Goal: Transaction & Acquisition: Register for event/course

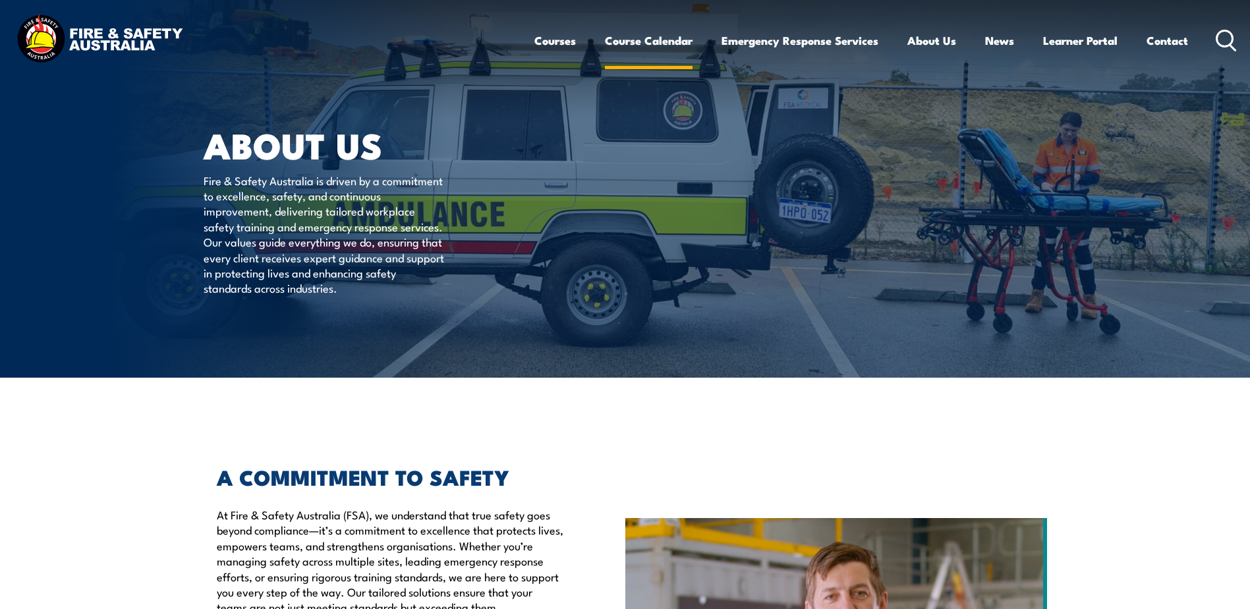
click at [640, 35] on link "Course Calendar" at bounding box center [649, 40] width 88 height 35
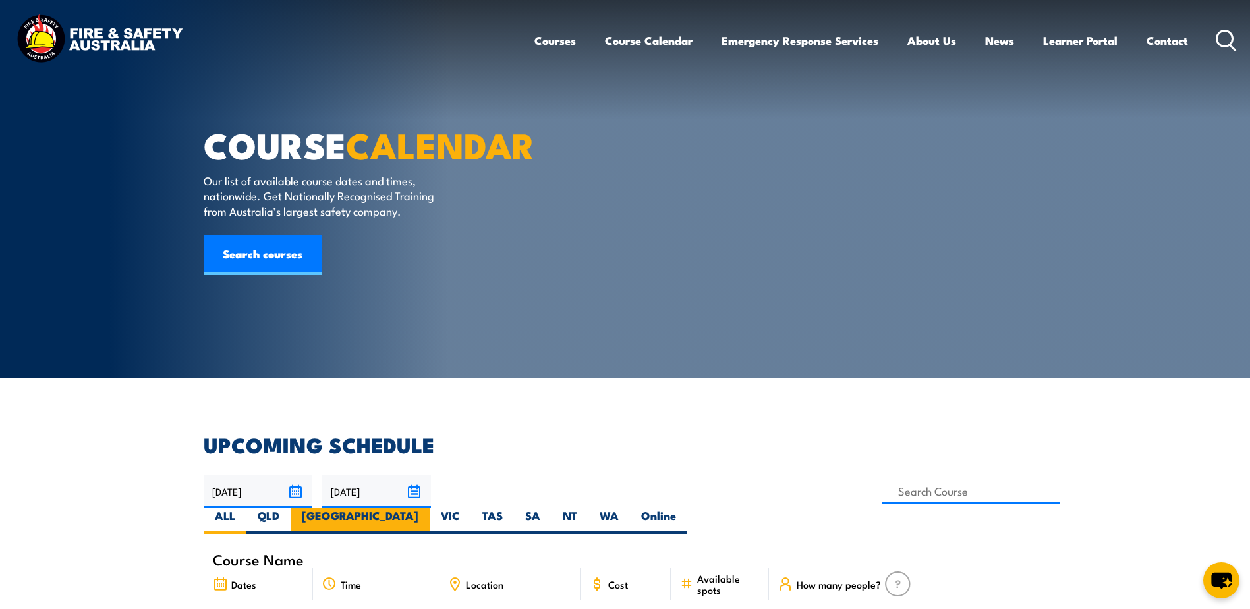
click at [430, 508] on label "[GEOGRAPHIC_DATA]" at bounding box center [360, 521] width 139 height 26
click at [427, 508] on input "[GEOGRAPHIC_DATA]" at bounding box center [423, 512] width 9 height 9
radio input "true"
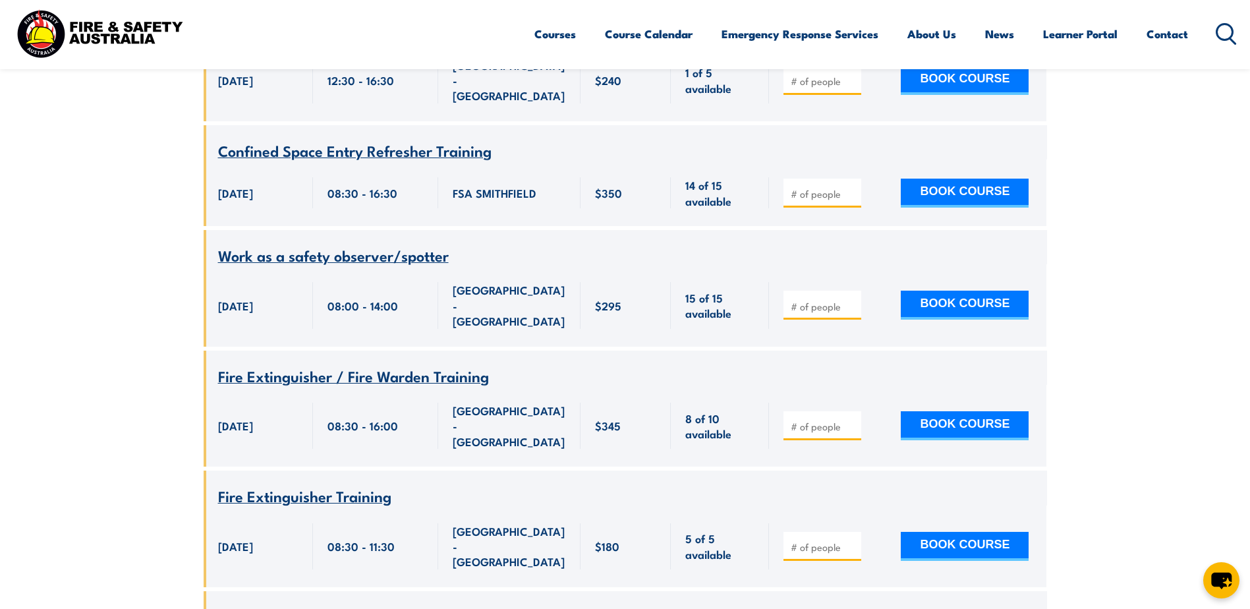
scroll to position [5161, 0]
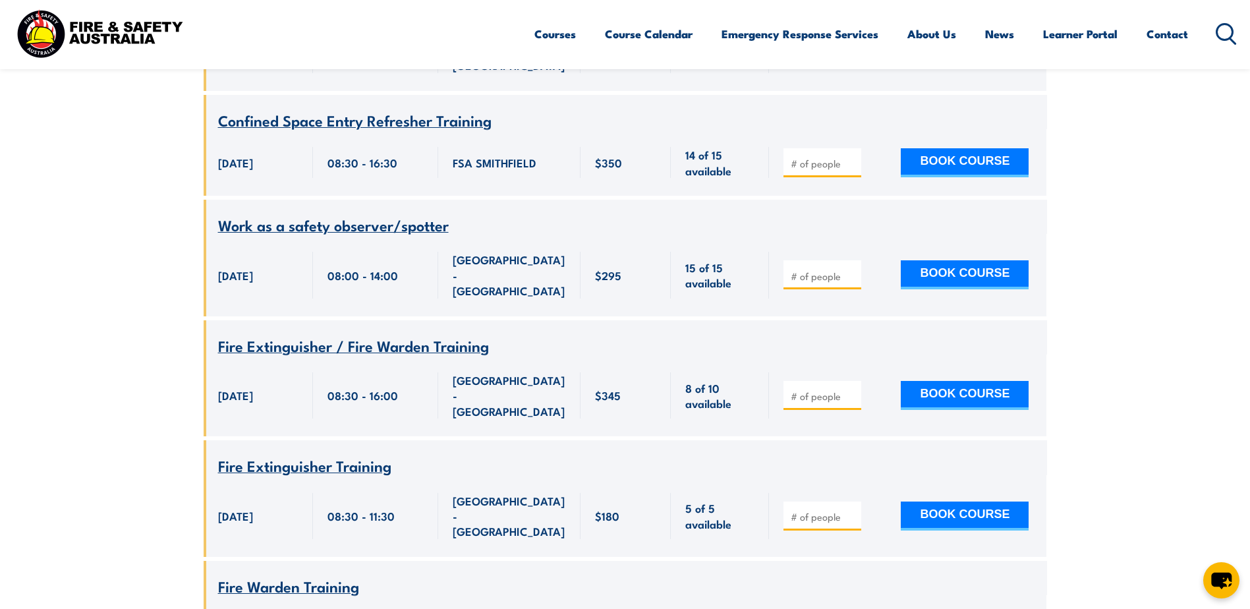
type input "1"
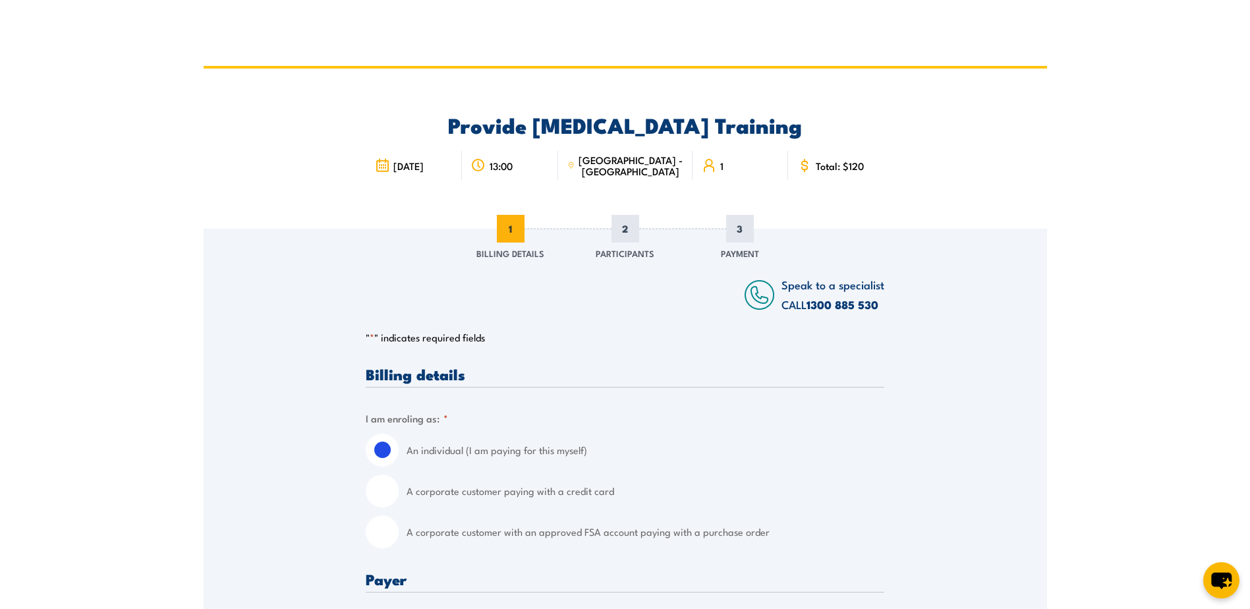
click at [386, 535] on input "A corporate customer with an approved FSA account paying with a purchase order" at bounding box center [382, 531] width 33 height 33
radio input "true"
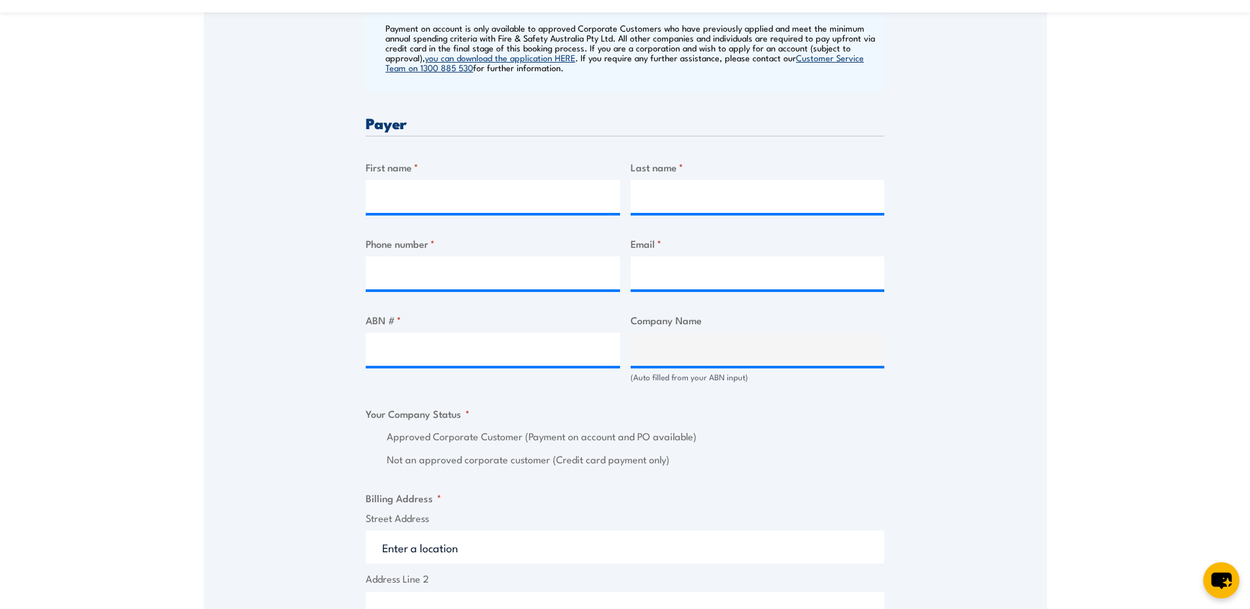
scroll to position [593, 0]
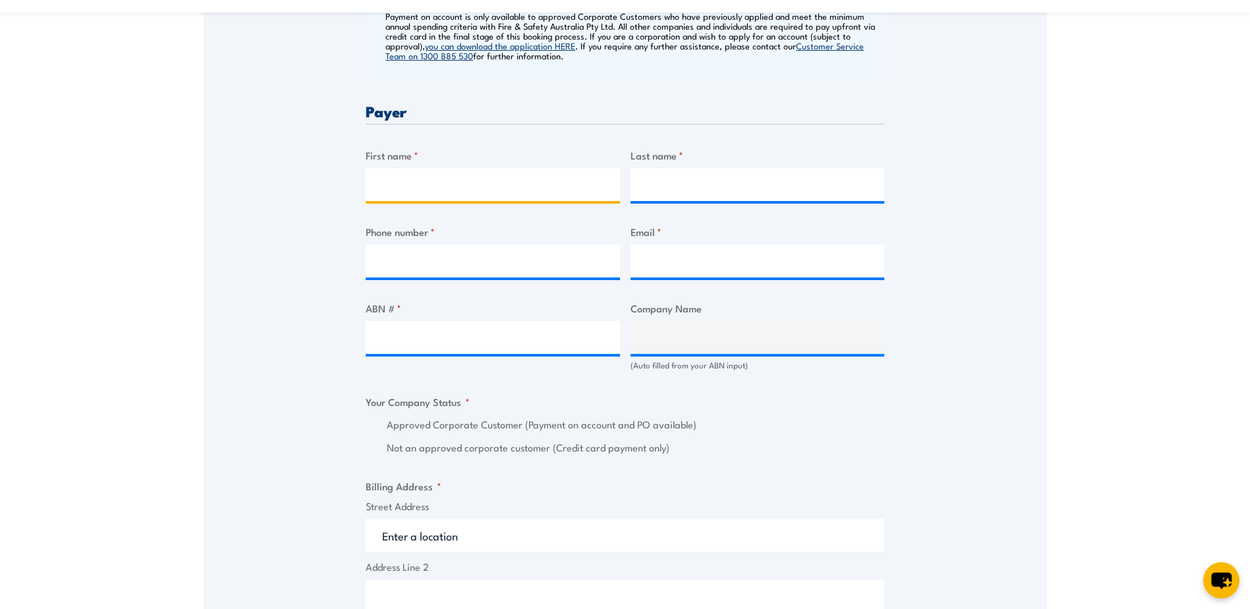
click at [386, 182] on input "First name *" at bounding box center [493, 184] width 254 height 33
type input "[PERSON_NAME]"
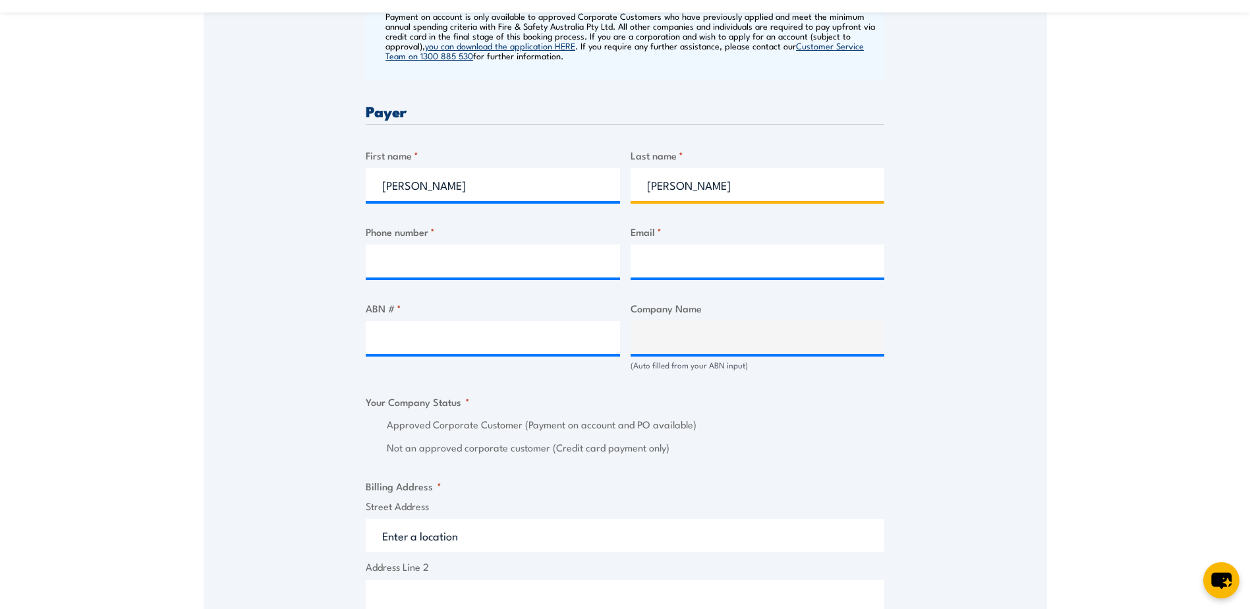
type input "0468566947"
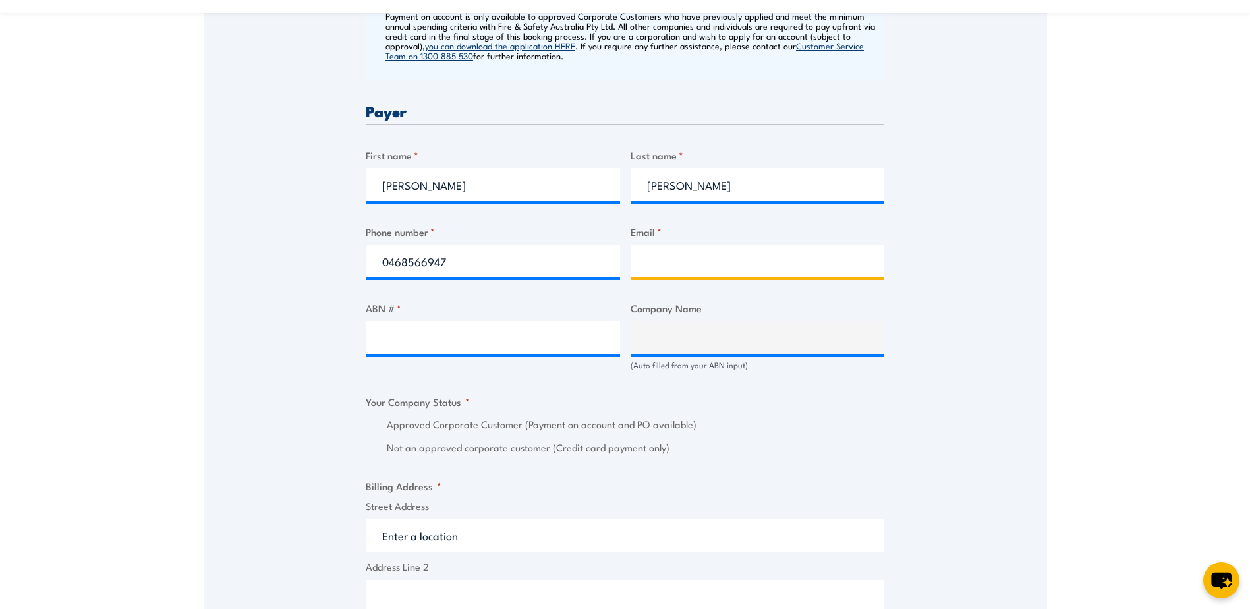
type input "[PERSON_NAME][EMAIL_ADDRESS][PERSON_NAME][DOMAIN_NAME]"
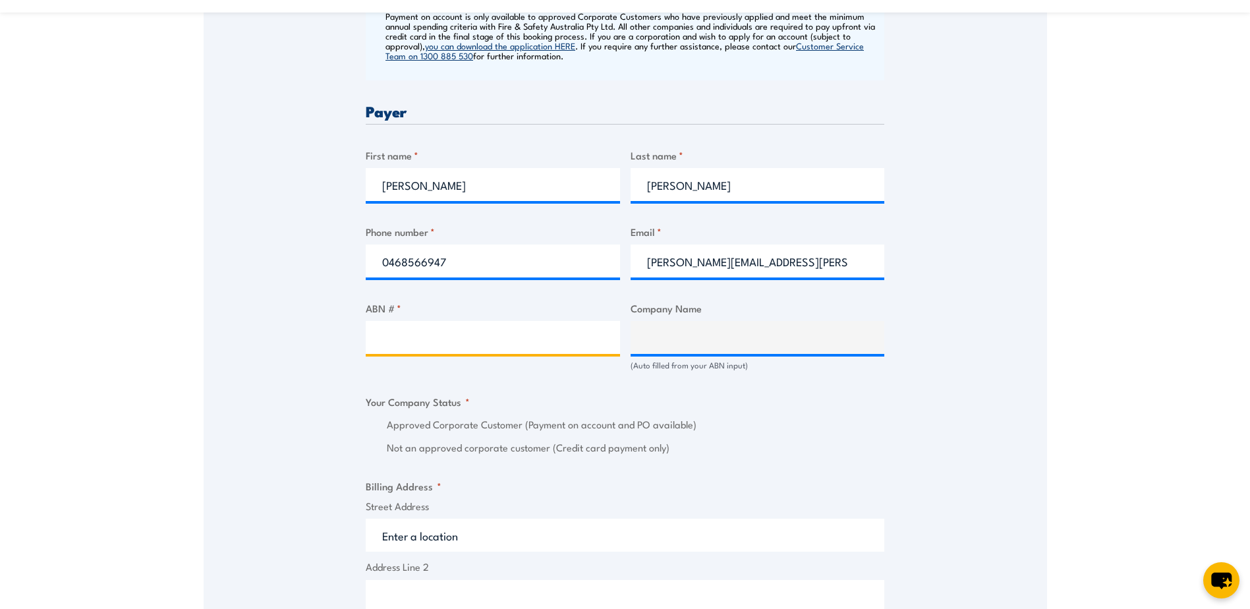
click at [426, 343] on input "ABN # *" at bounding box center [493, 337] width 254 height 33
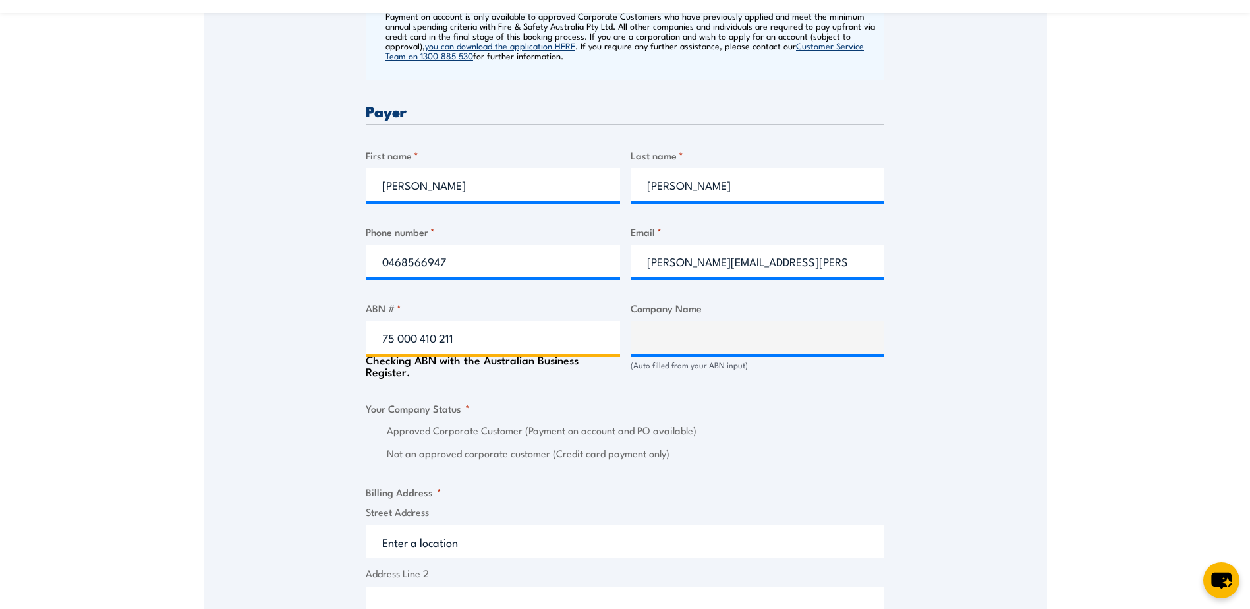
type input "75 000 410 211"
type input "SCHENKER AUSTRALIA PTY LTD"
radio input "true"
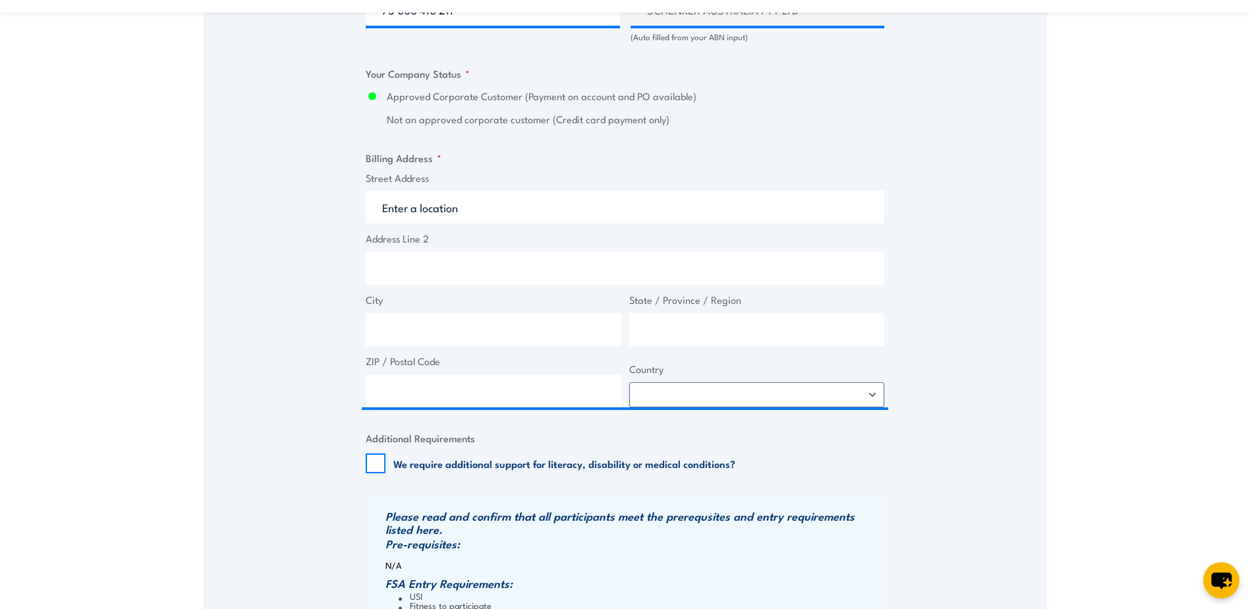
scroll to position [923, 0]
click at [393, 204] on input "Street Address" at bounding box center [625, 205] width 519 height 33
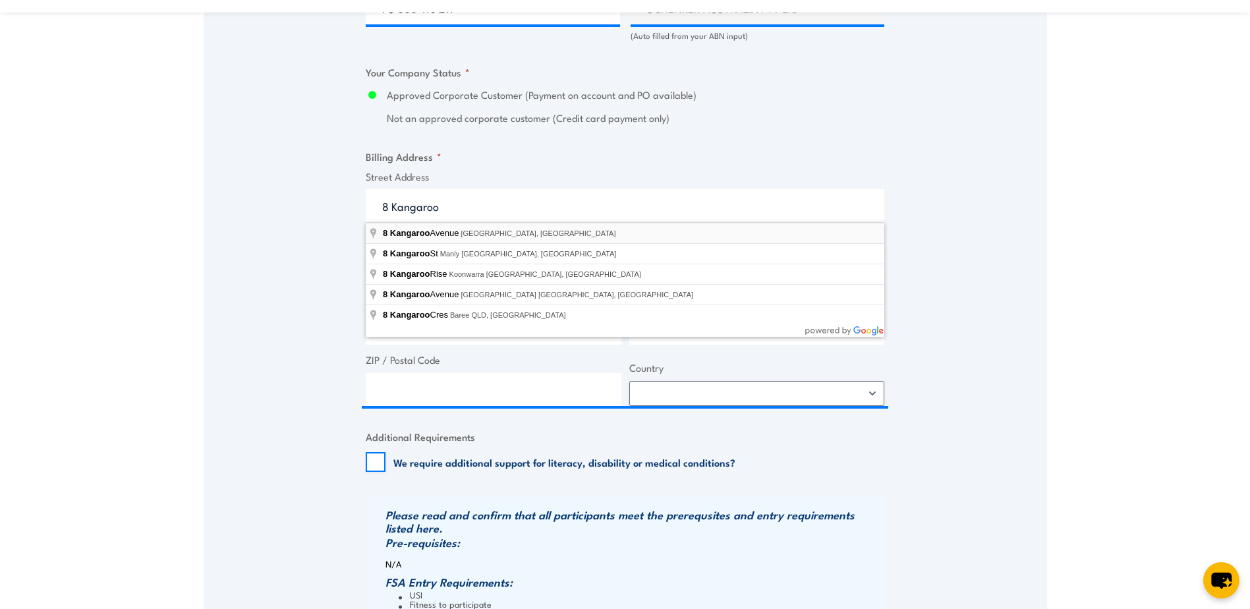
type input "8 Kangaroo Avenue, Eastern Creek NSW, Australia"
type input "8 Kangaroo Ave"
type input "Eastern Creek"
type input "[GEOGRAPHIC_DATA]"
type input "2766"
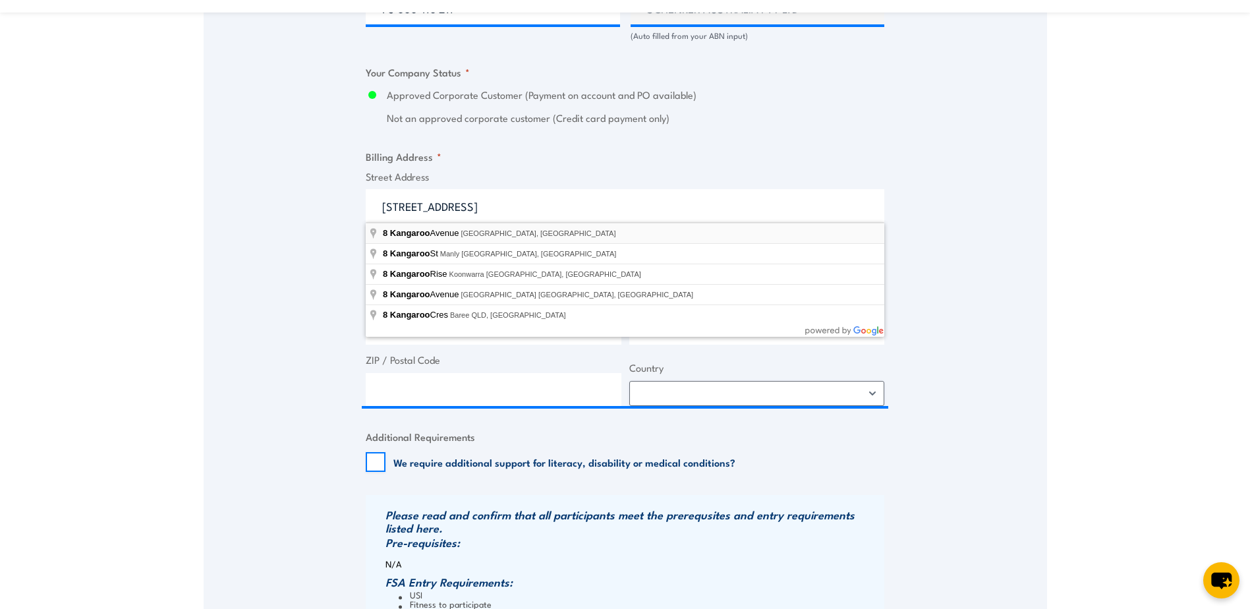
select select "Australia"
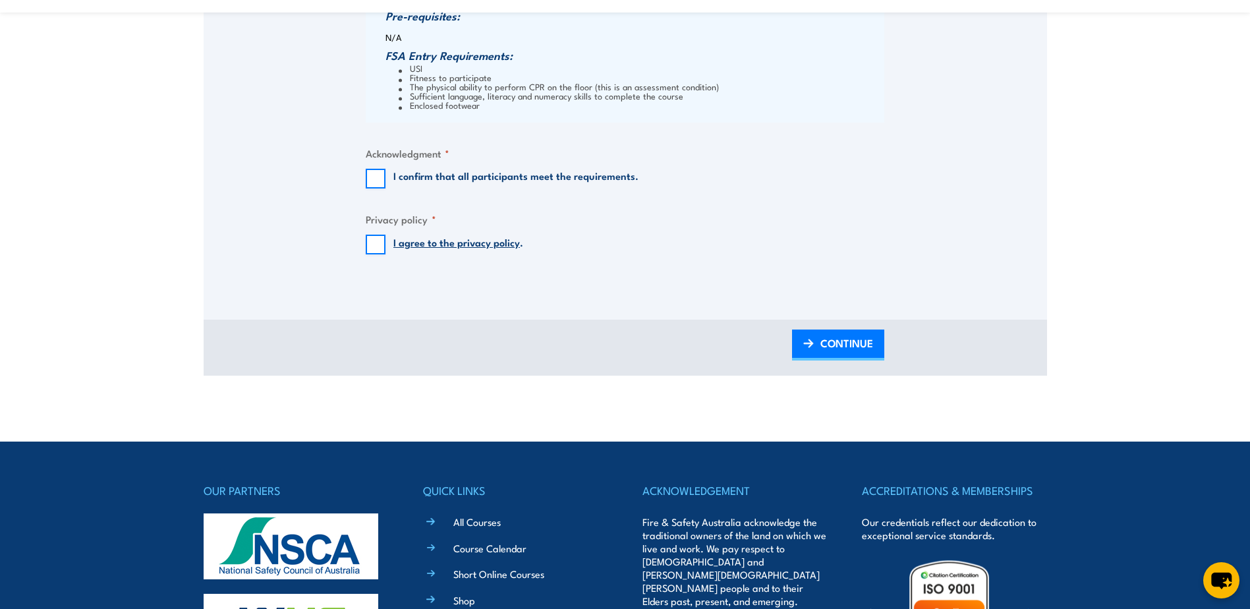
scroll to position [1450, 0]
click at [372, 173] on input "I confirm that all participants meet the requirements." at bounding box center [376, 178] width 20 height 20
checkbox input "true"
click at [368, 237] on input "I agree to the privacy policy ." at bounding box center [376, 244] width 20 height 20
checkbox input "true"
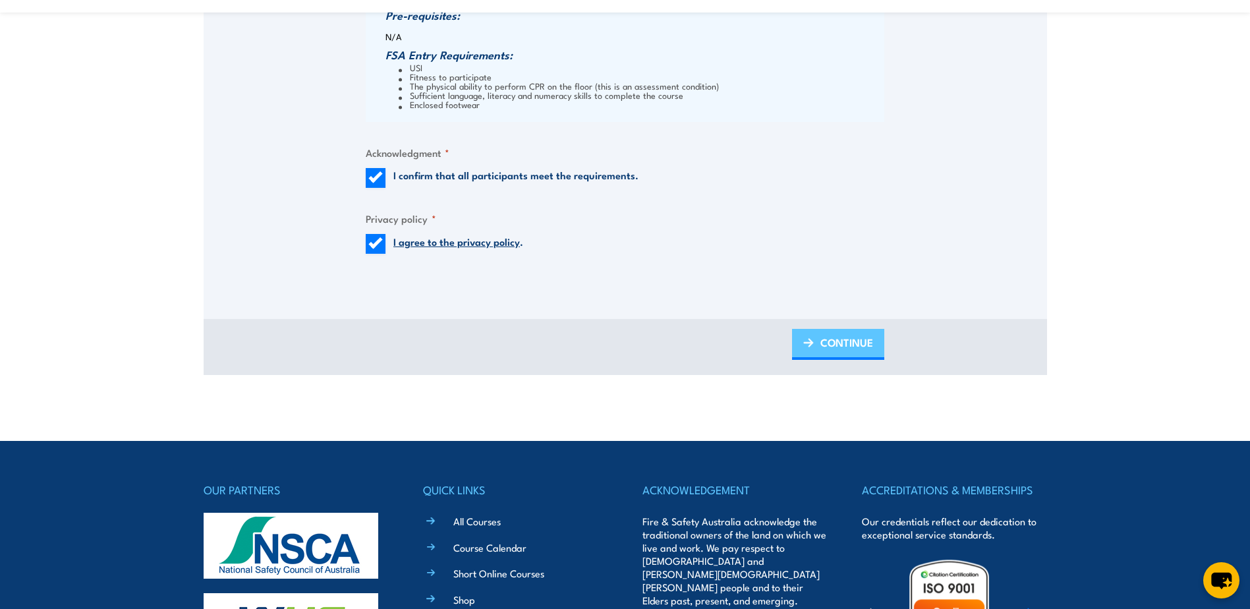
click at [844, 349] on span "CONTINUE" at bounding box center [847, 342] width 53 height 35
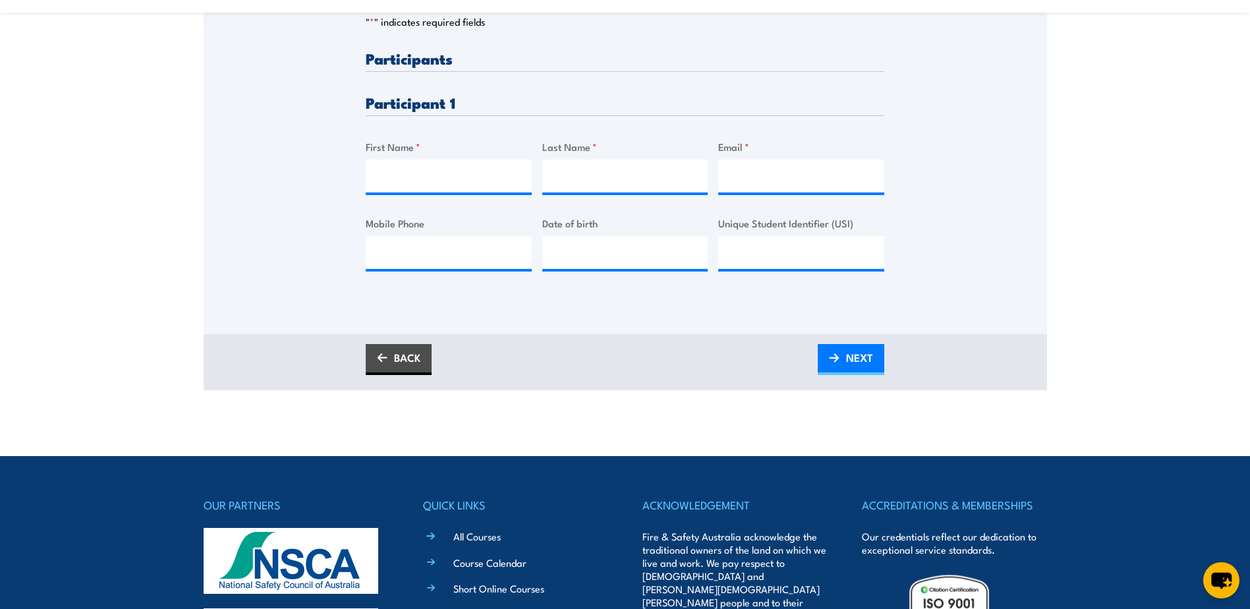
scroll to position [395, 0]
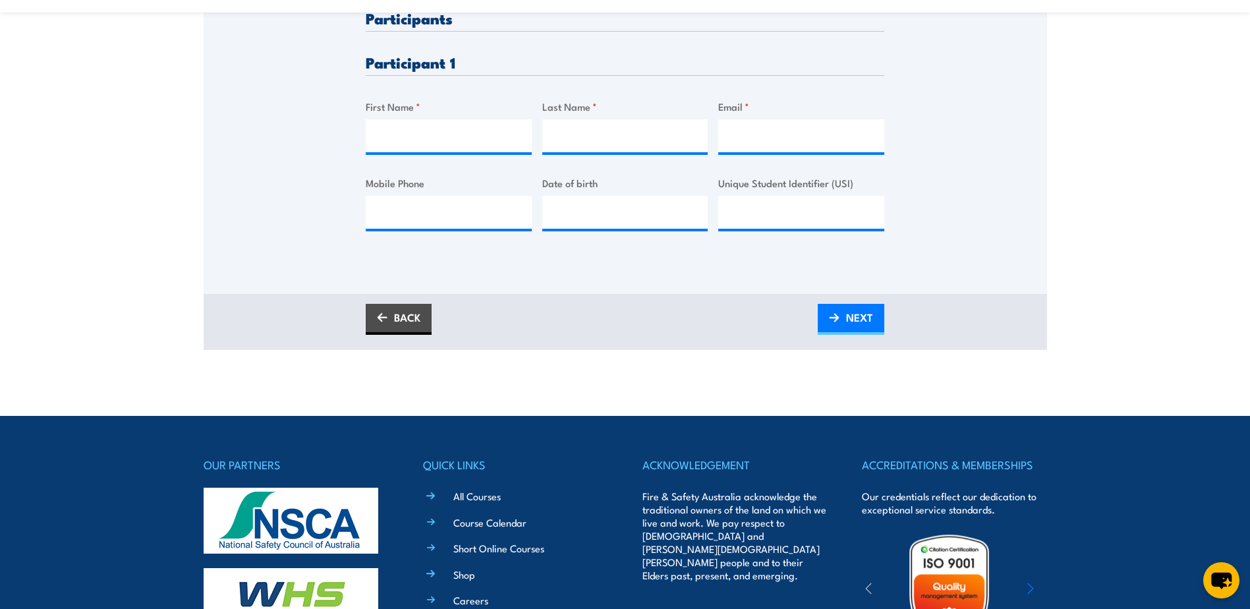
drag, startPoint x: 378, startPoint y: 117, endPoint x: 380, endPoint y: 125, distance: 8.2
click at [378, 117] on div "First Name *" at bounding box center [449, 125] width 166 height 53
click at [385, 134] on input "First Name *" at bounding box center [449, 135] width 166 height 33
type input "Jonathan"
click at [651, 138] on input "Last Name *" at bounding box center [625, 135] width 166 height 33
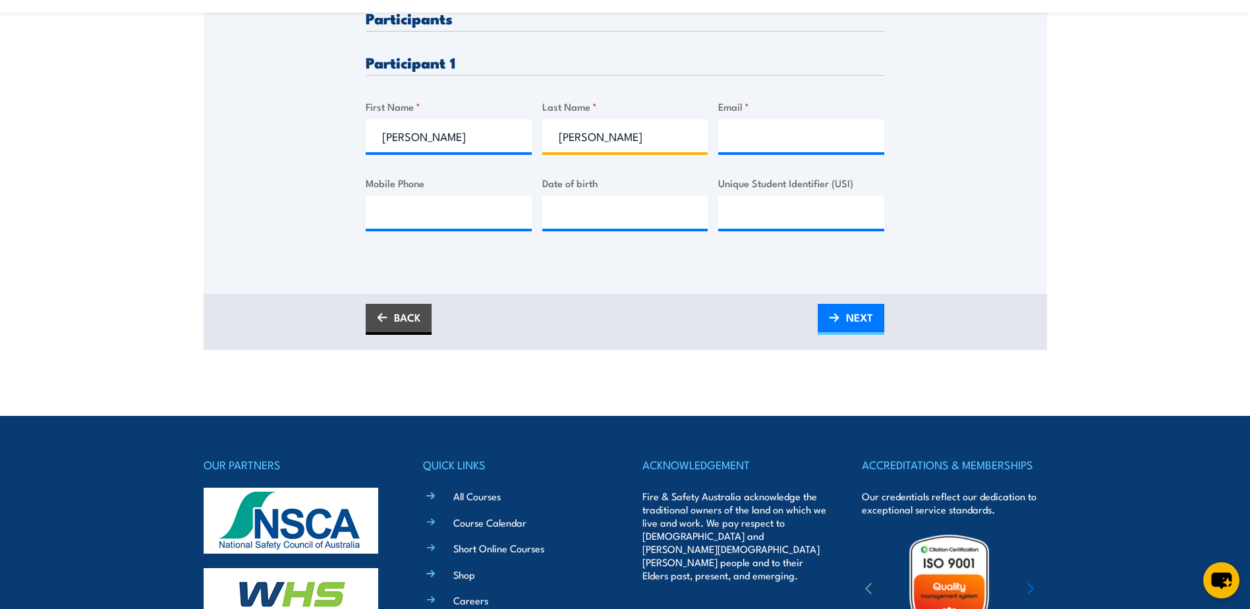
type input "Stankowski"
click at [738, 138] on input "Email *" at bounding box center [801, 135] width 166 height 33
type input "jonathan.stankowski@dbschenker.com"
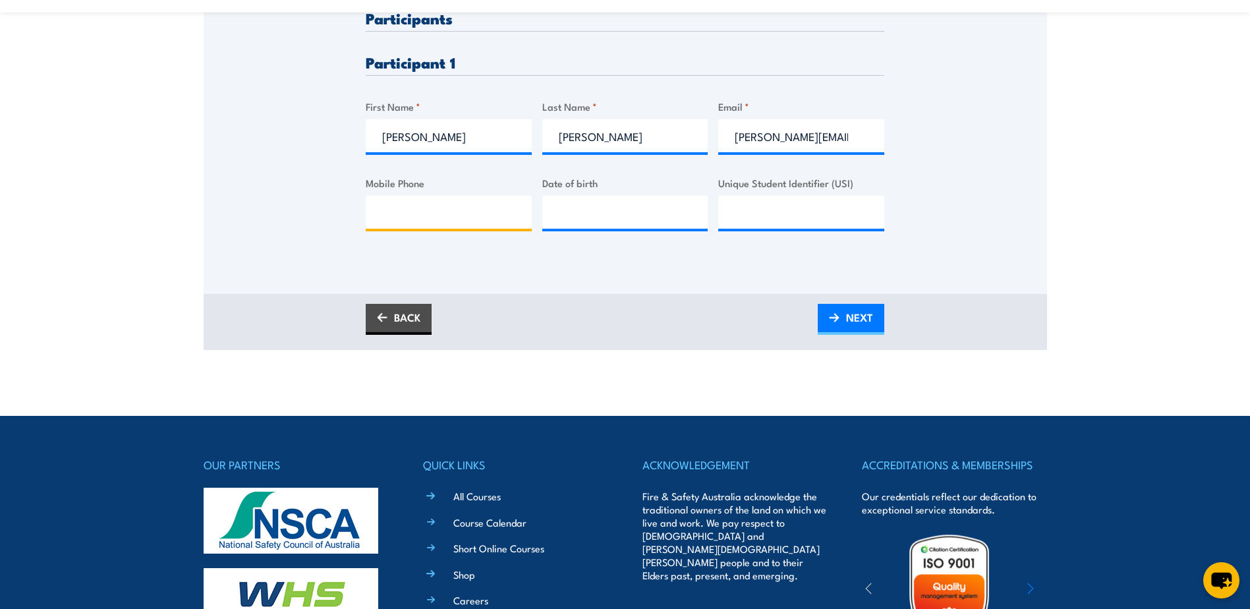
click at [397, 210] on input "Mobile Phone" at bounding box center [449, 212] width 166 height 33
type input "0405 423 040"
click at [579, 217] on input "__/__/____" at bounding box center [625, 212] width 166 height 33
click at [562, 210] on input "__/__/____" at bounding box center [625, 212] width 166 height 33
drag, startPoint x: 638, startPoint y: 215, endPoint x: 552, endPoint y: 217, distance: 86.4
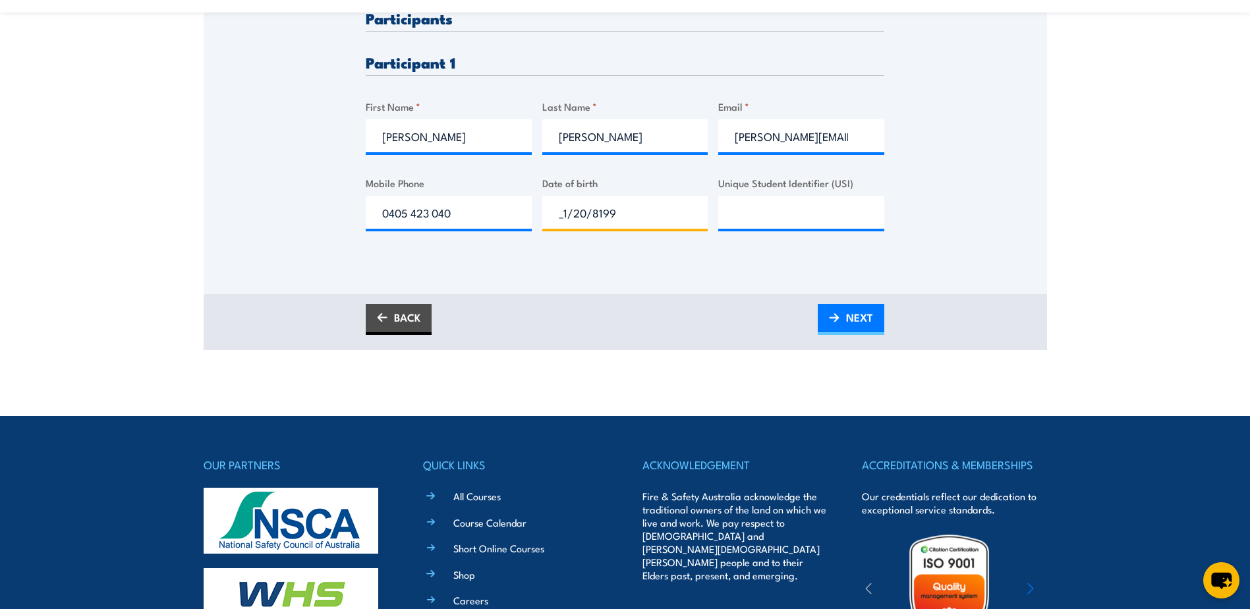
click at [552, 217] on input "_1/20/8199" at bounding box center [625, 212] width 166 height 33
type input "12/08/1996"
click at [744, 212] on input "Unique Student Identifier (USI)" at bounding box center [801, 212] width 166 height 33
type input "KLHXNPPLKL"
click at [847, 320] on span "NEXT" at bounding box center [859, 317] width 27 height 35
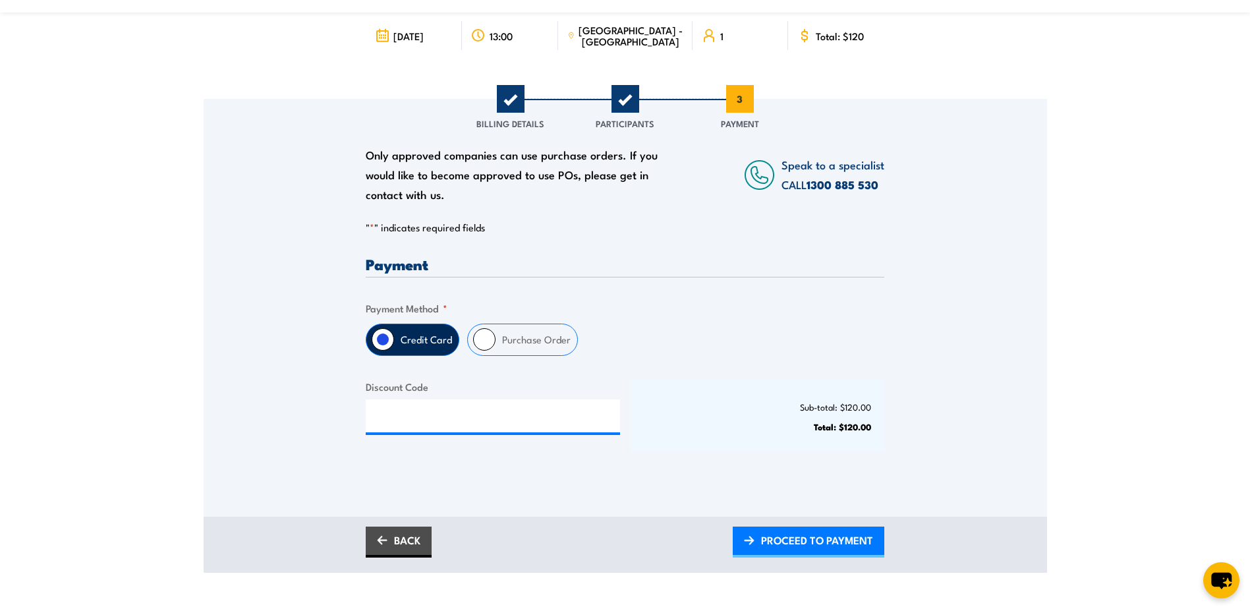
scroll to position [132, 0]
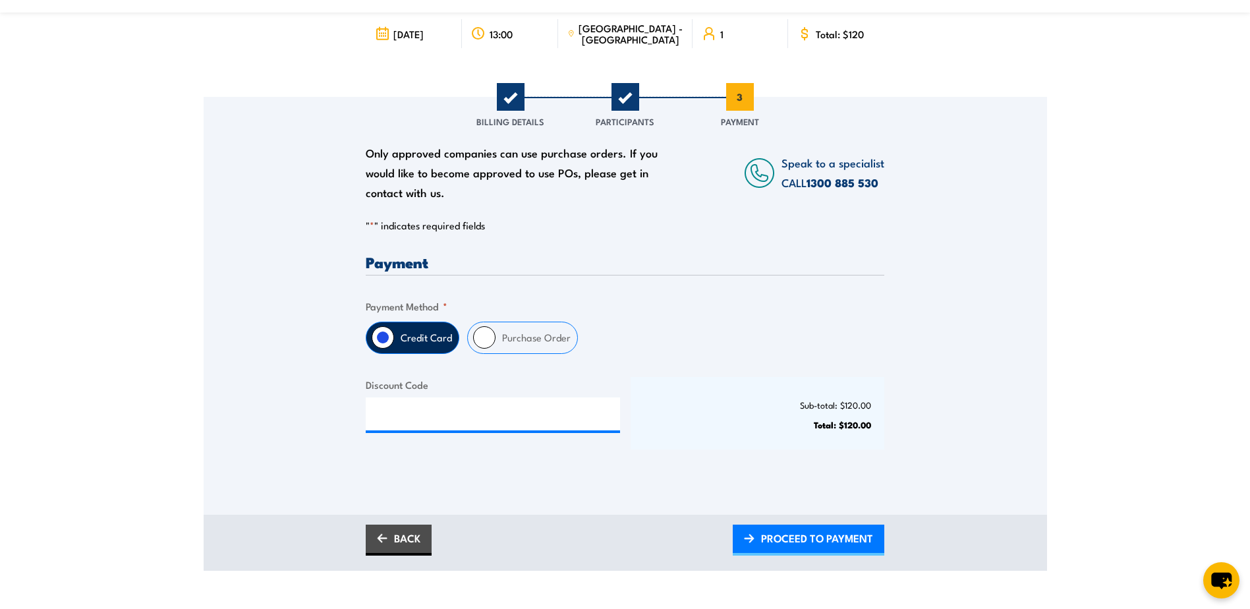
click at [534, 340] on label "Purchase Order" at bounding box center [537, 337] width 82 height 31
click at [496, 340] on input "Purchase Order" at bounding box center [484, 337] width 22 height 22
radio input "true"
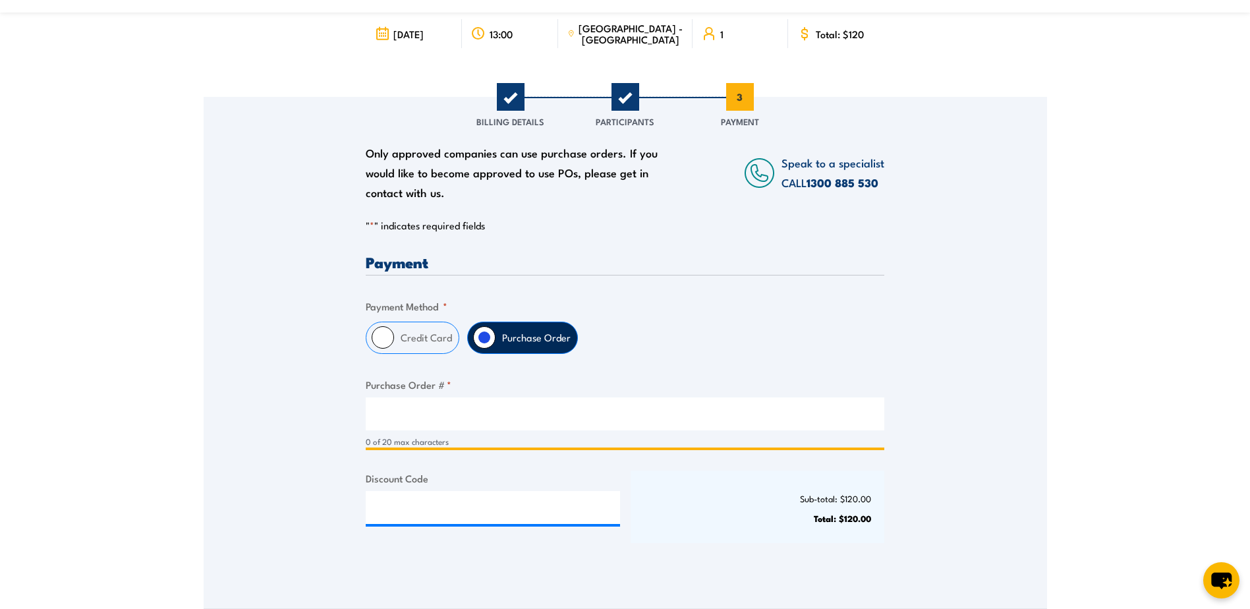
click at [422, 407] on input "Purchase Order # *" at bounding box center [625, 413] width 519 height 33
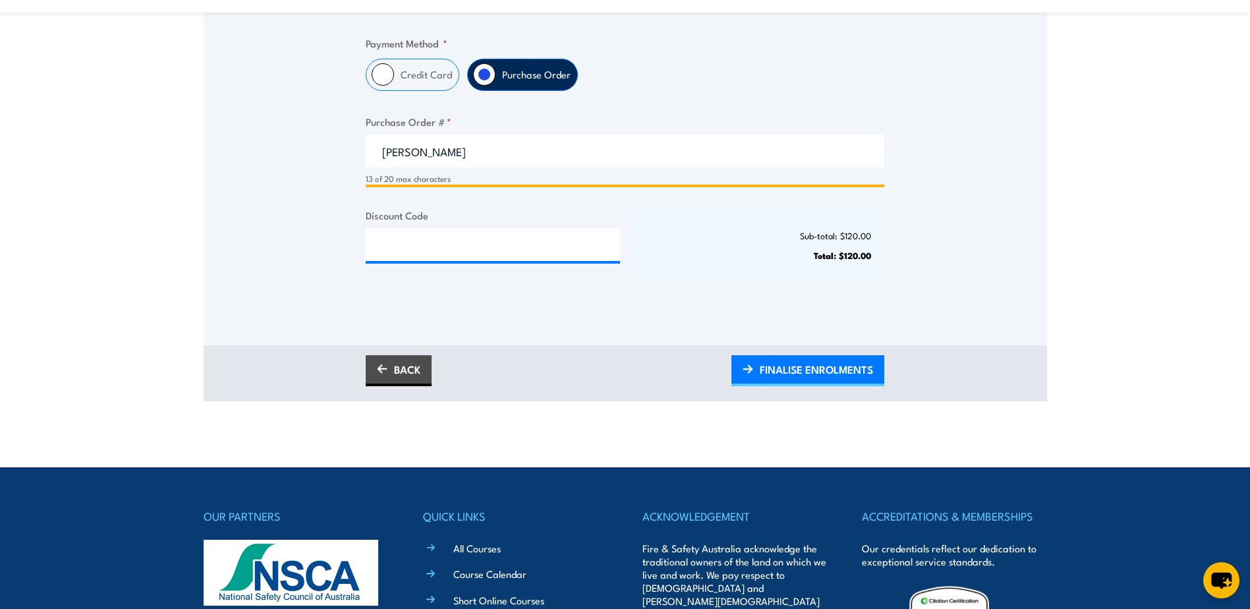
scroll to position [395, 0]
type input "Leanne Hayman"
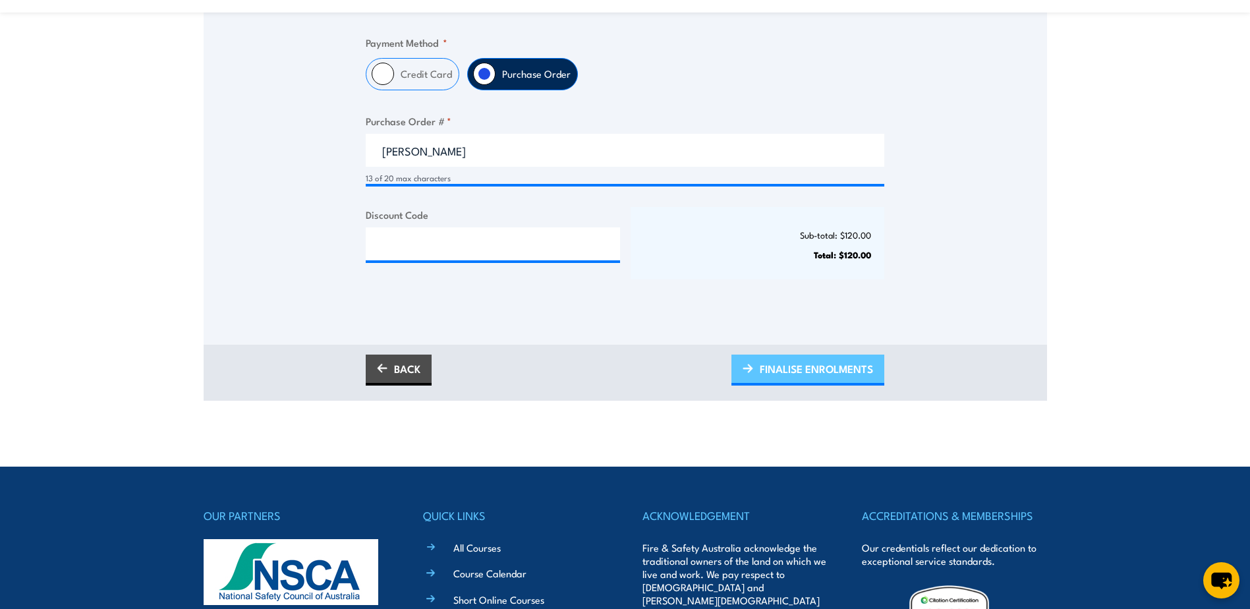
click at [821, 371] on span "FINALISE ENROLMENTS" at bounding box center [816, 368] width 113 height 35
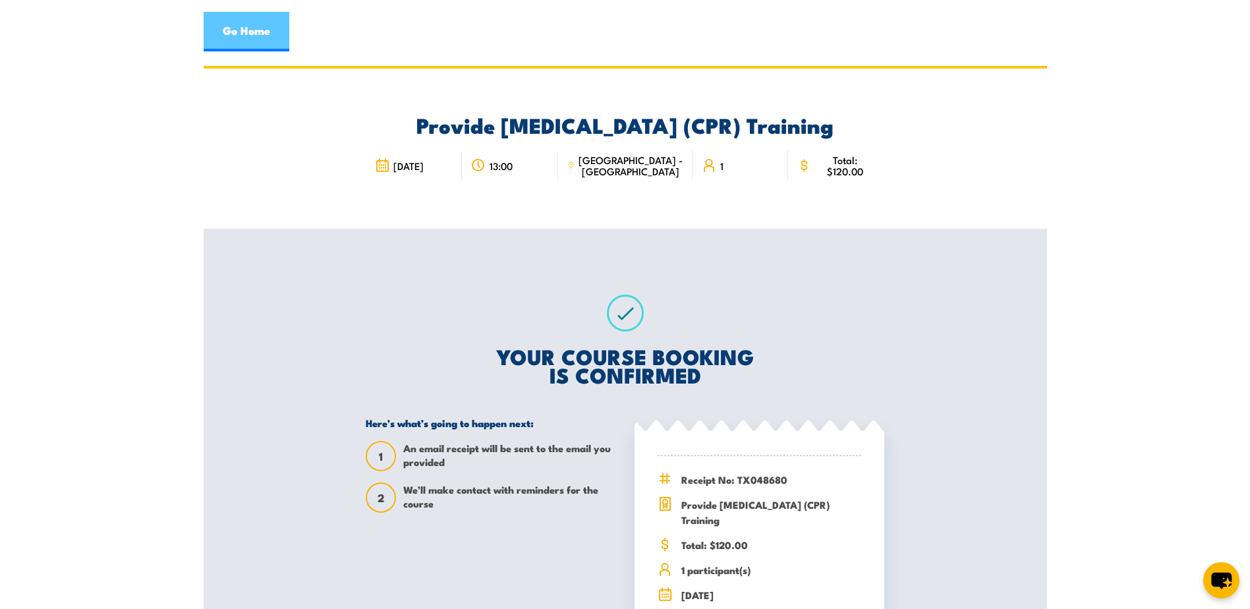
click at [262, 39] on link "Go Home" at bounding box center [247, 32] width 86 height 40
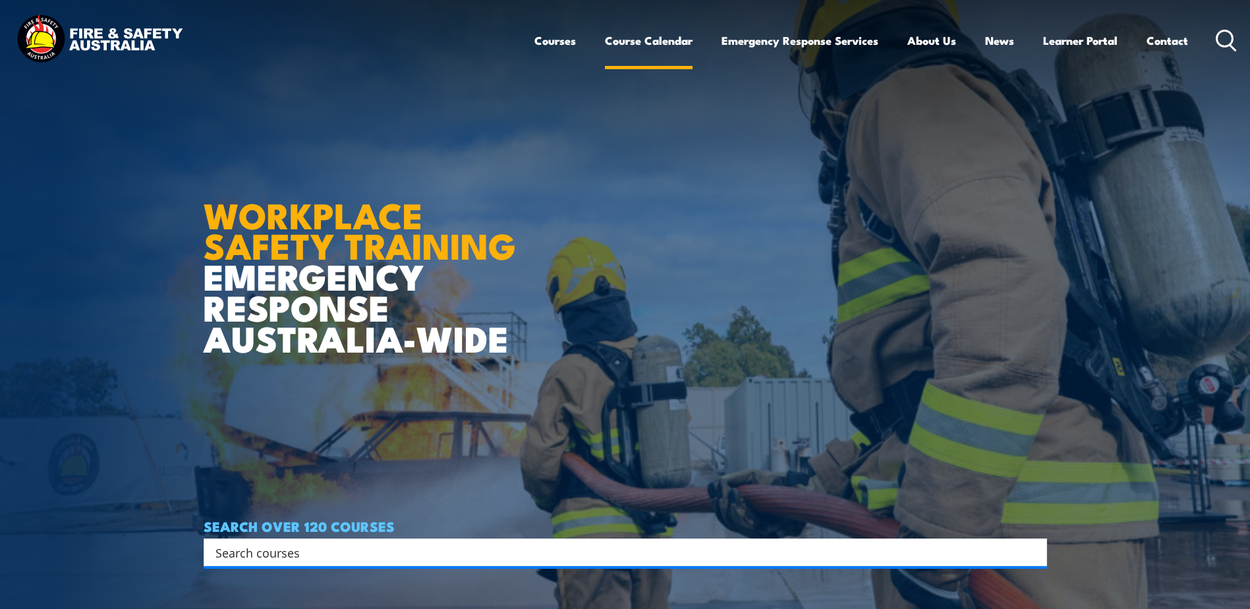
click at [646, 41] on link "Course Calendar" at bounding box center [649, 40] width 88 height 35
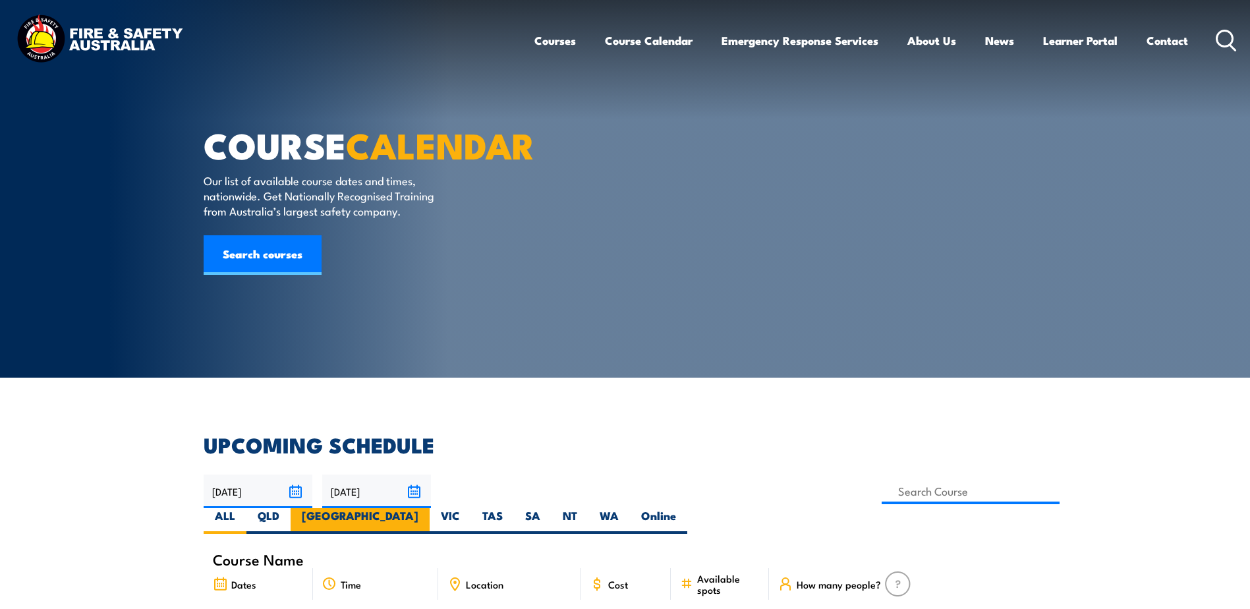
click at [430, 508] on label "[GEOGRAPHIC_DATA]" at bounding box center [360, 521] width 139 height 26
click at [427, 508] on input "[GEOGRAPHIC_DATA]" at bounding box center [423, 512] width 9 height 9
radio input "true"
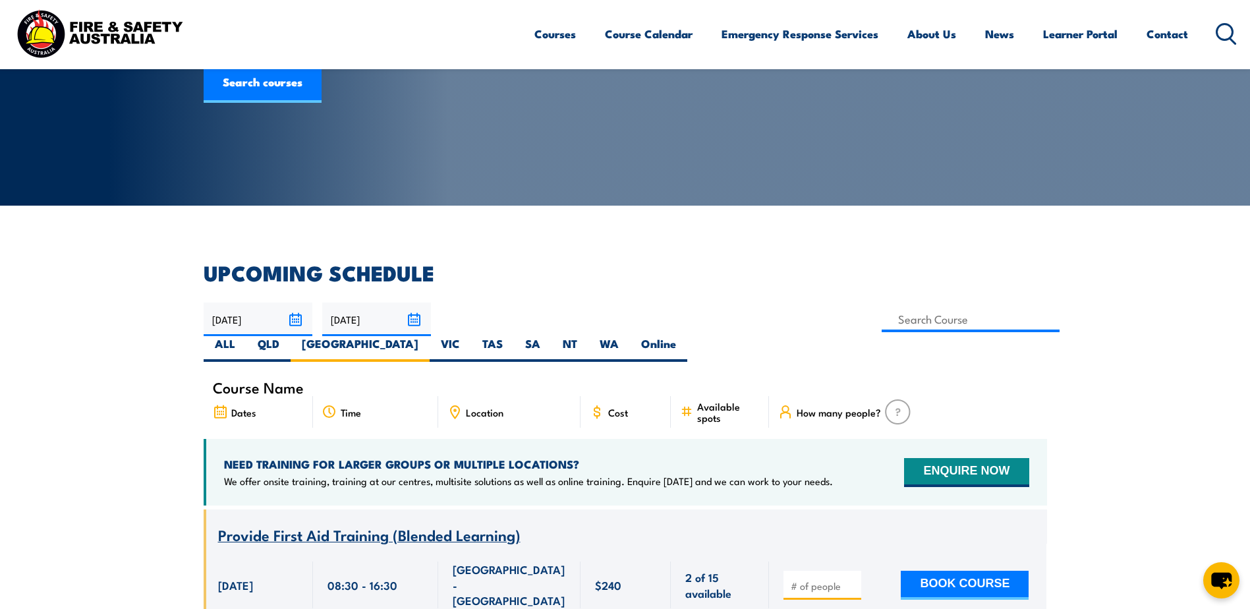
scroll to position [171, 0]
click at [415, 316] on input "28/11/2025" at bounding box center [376, 320] width 109 height 34
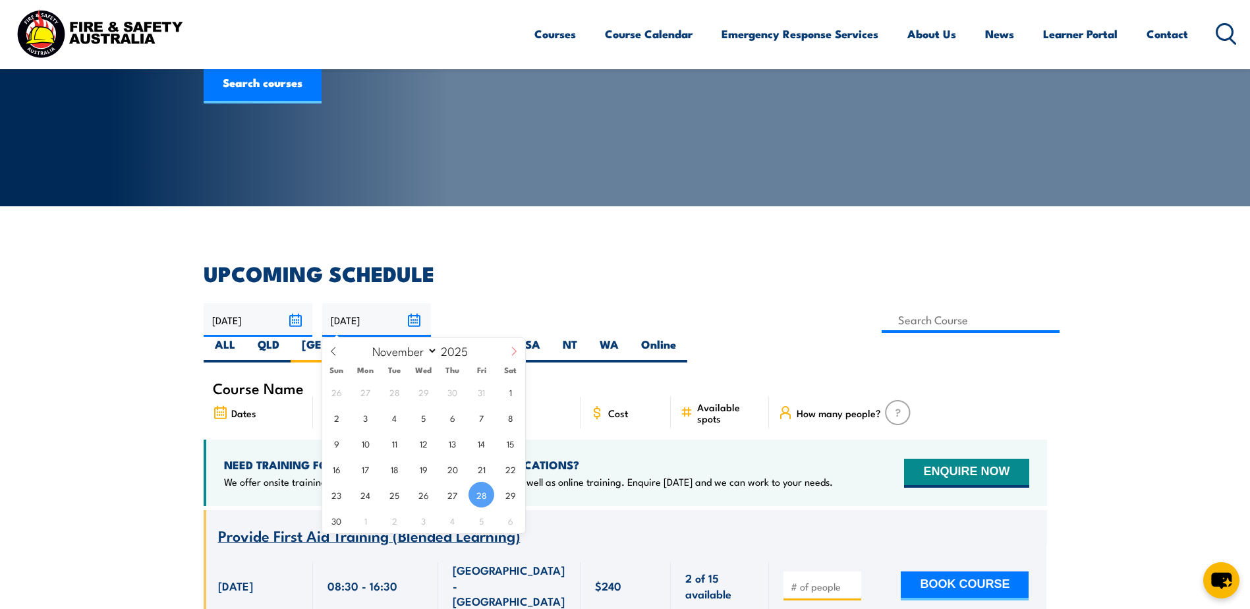
click at [514, 354] on icon at bounding box center [513, 351] width 9 height 9
select select "11"
click at [428, 492] on span "31" at bounding box center [424, 495] width 26 height 26
type input "31/12/2025"
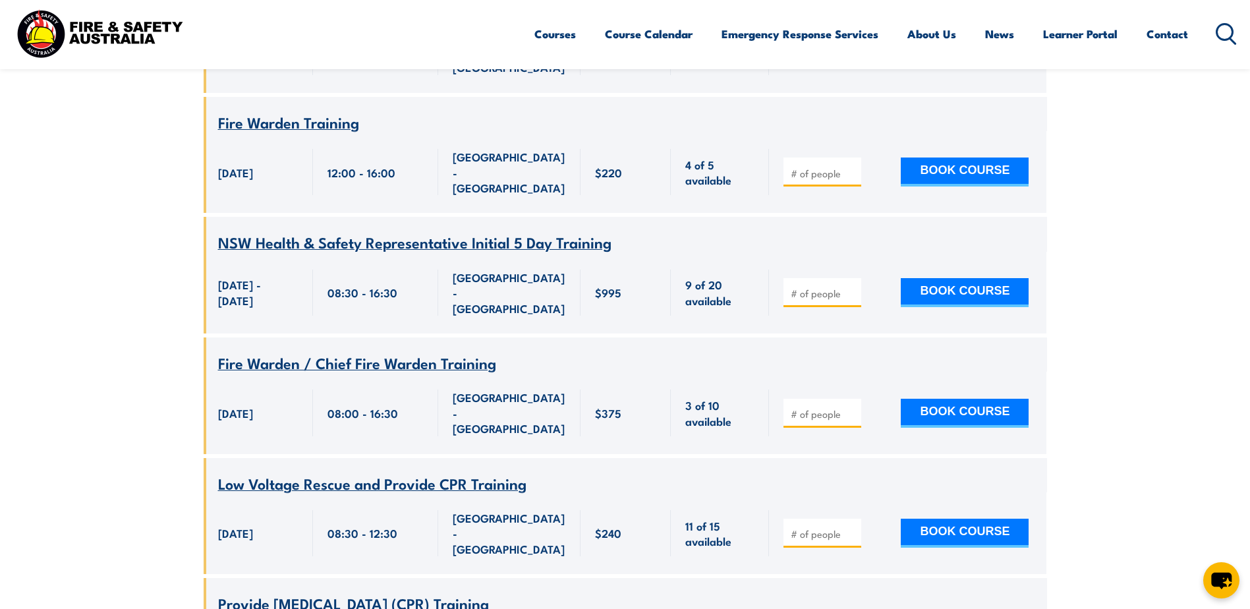
scroll to position [989, 0]
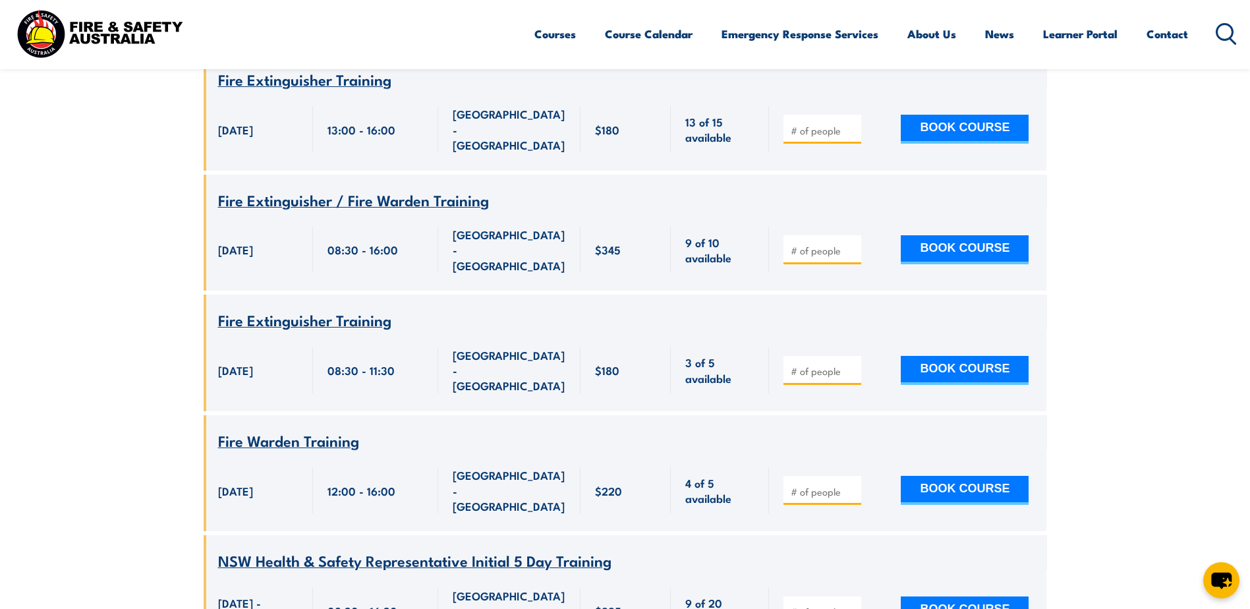
click at [819, 244] on input "number" at bounding box center [824, 250] width 66 height 13
type input "1"
click at [991, 235] on button "BOOK COURSE" at bounding box center [965, 249] width 128 height 29
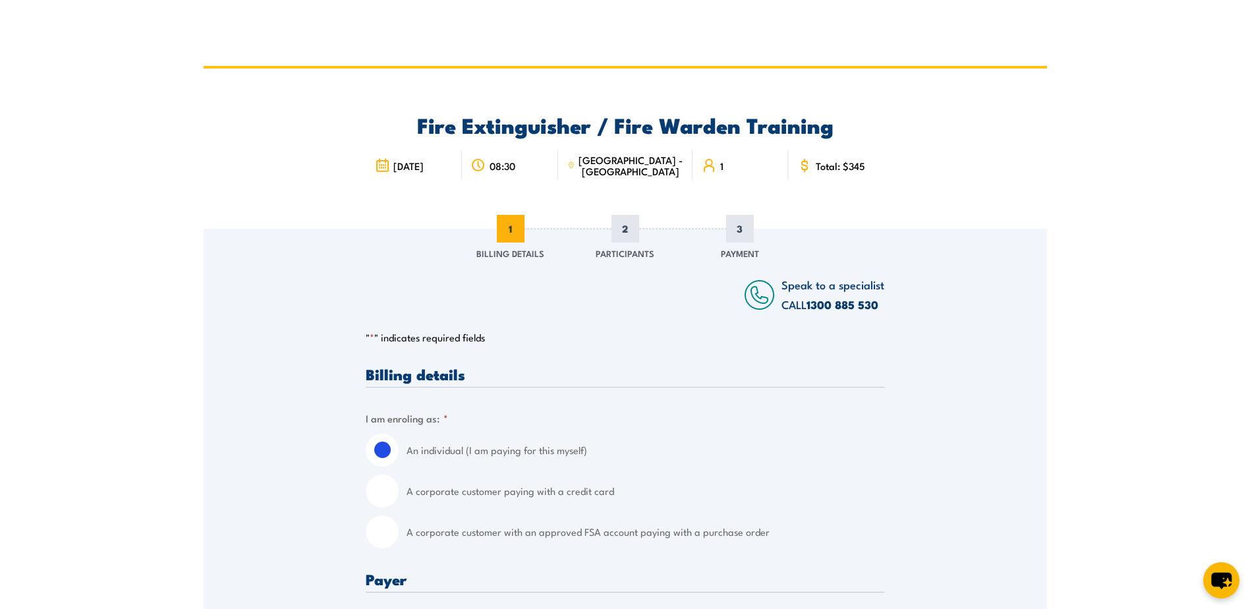
click at [386, 534] on input "A corporate customer with an approved FSA account paying with a purchase order" at bounding box center [382, 531] width 33 height 33
radio input "true"
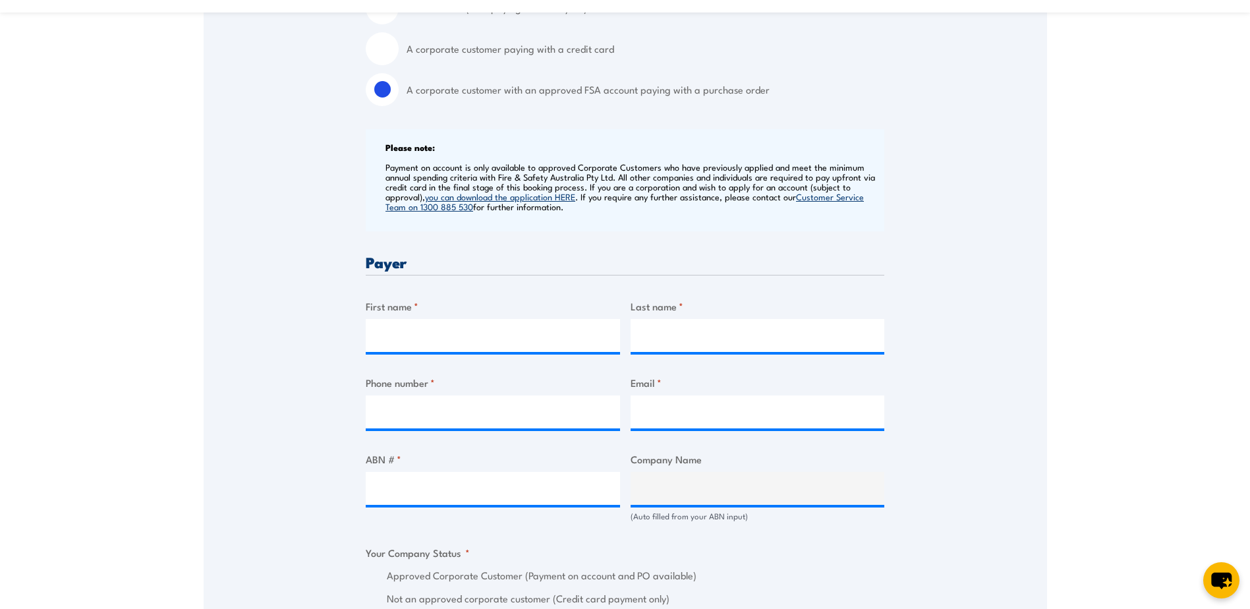
scroll to position [461, 0]
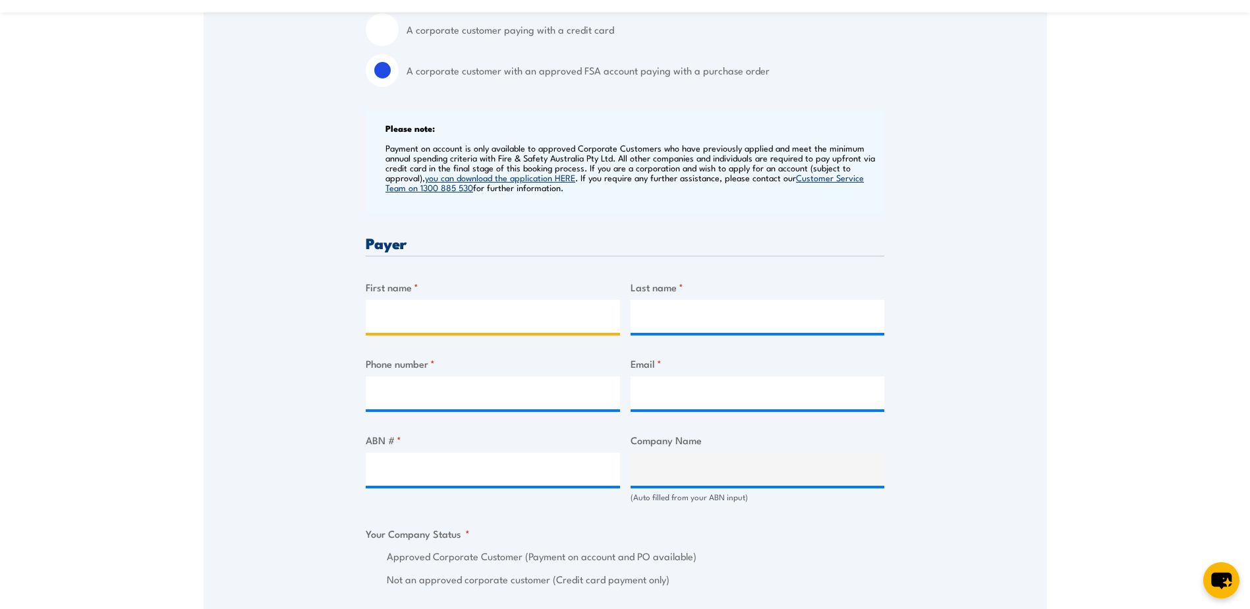
click at [396, 319] on input "First name *" at bounding box center [493, 316] width 254 height 33
type input "Leanne"
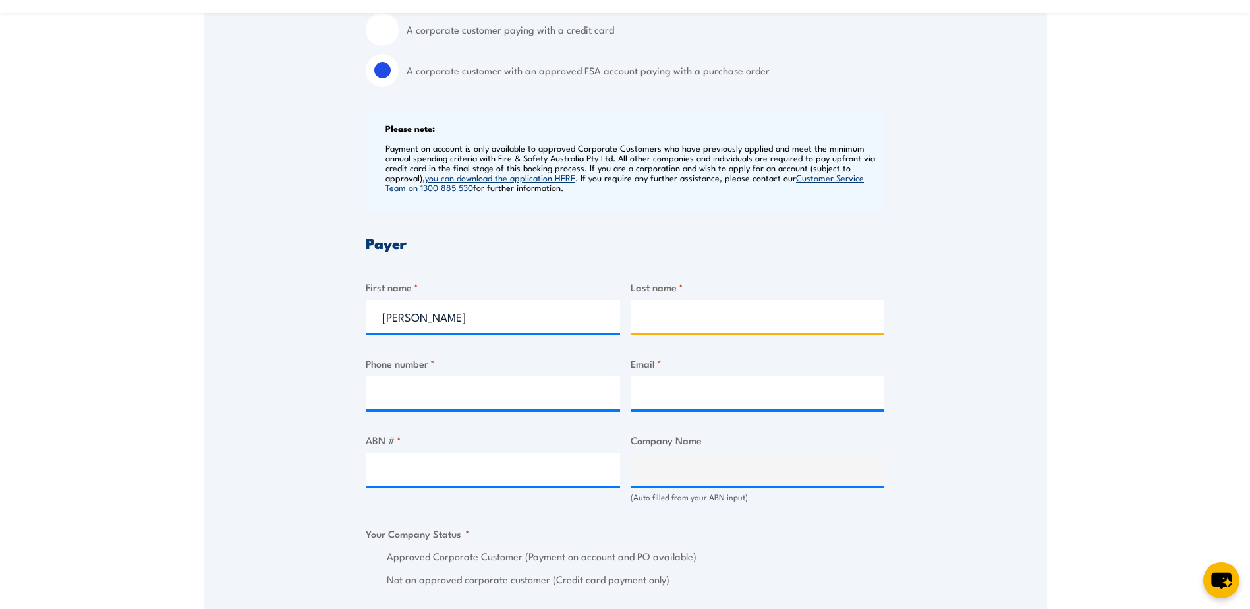
type input "Hayman"
type input "0468566947"
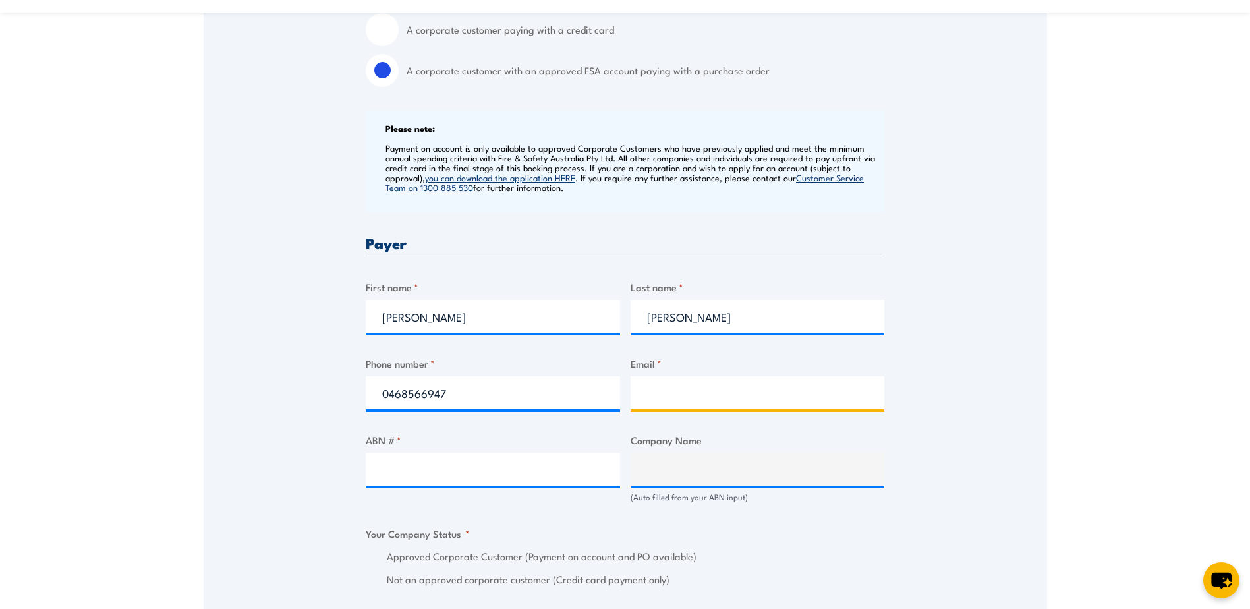
type input "leanne.hayman@dbschenker.com"
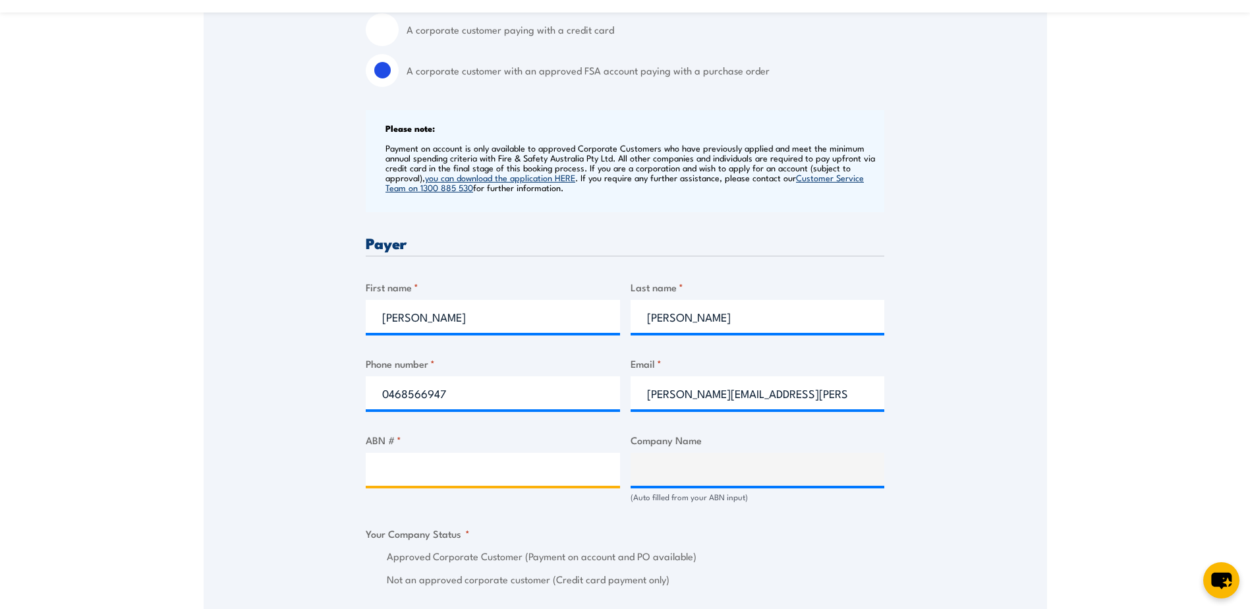
click at [380, 475] on input "ABN # *" at bounding box center [493, 469] width 254 height 33
type input "75 000 410 211"
type input "SCHENKER AUSTRALIA PTY LTD"
radio input "true"
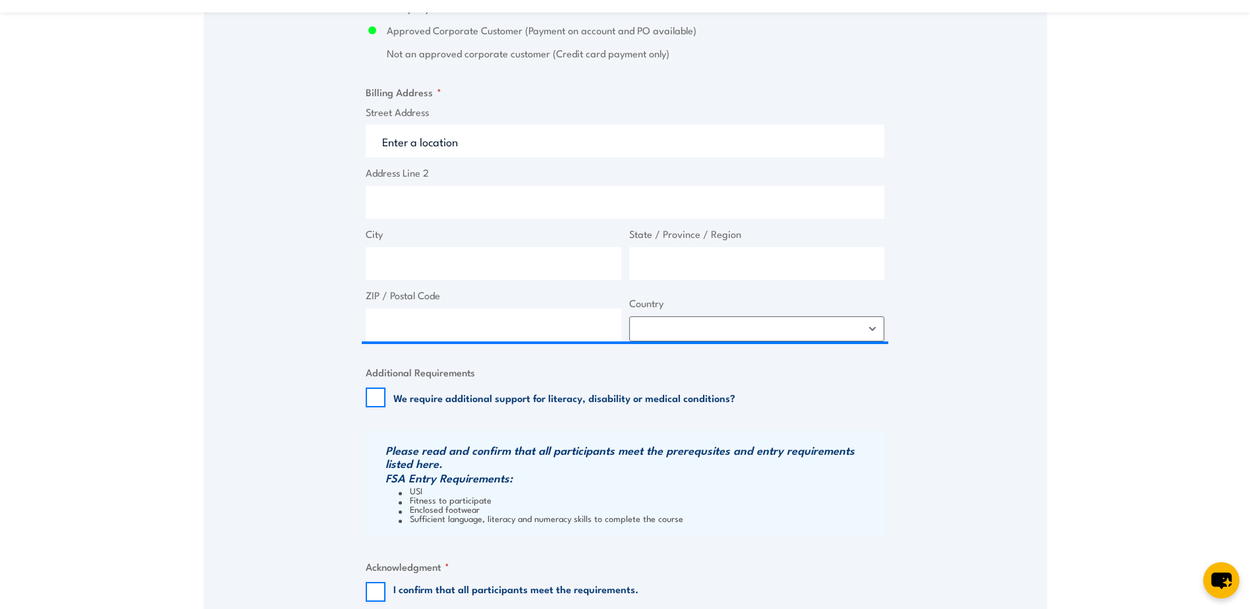
scroll to position [989, 0]
type input "75 000 410 211"
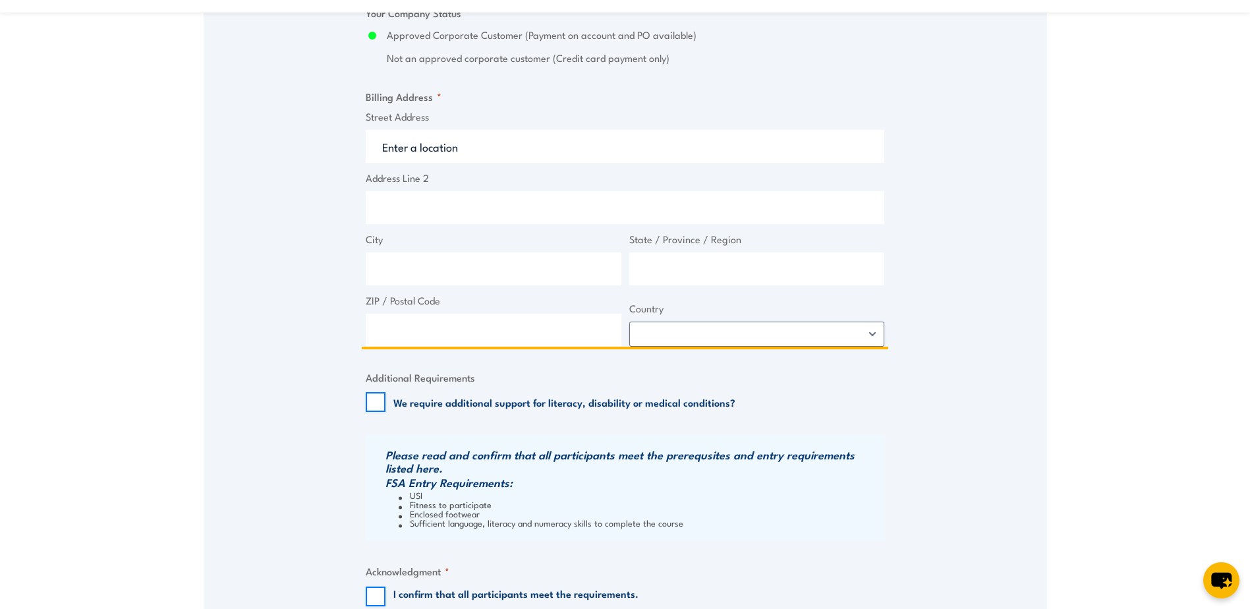
scroll to position [995, 0]
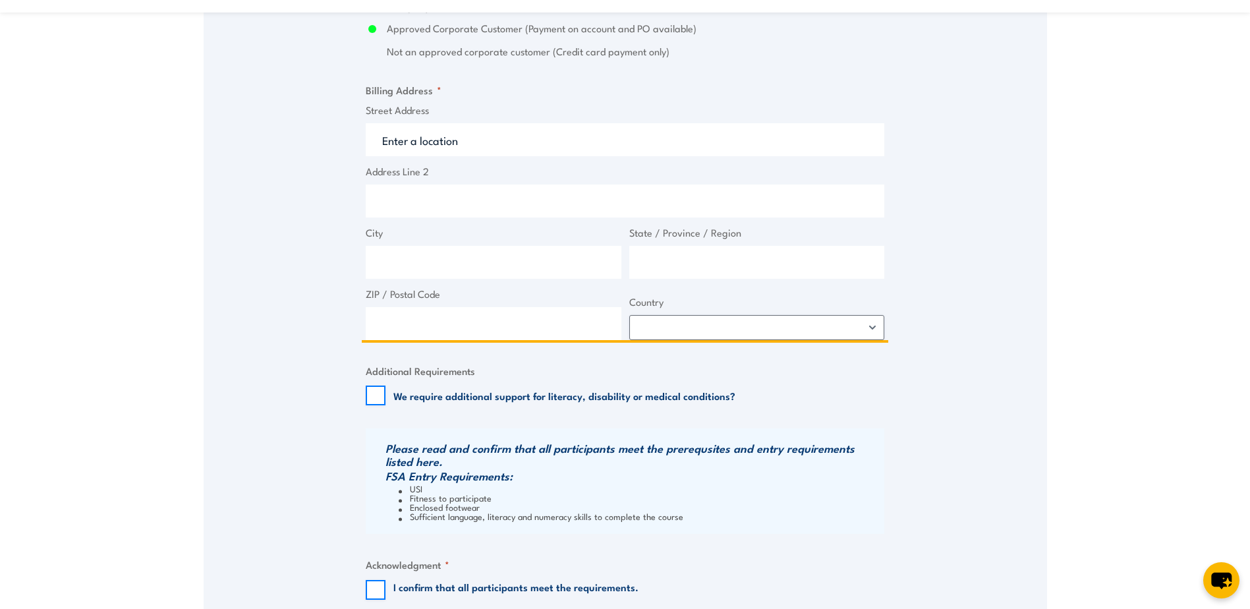
click at [407, 141] on input "Street Address" at bounding box center [625, 139] width 519 height 33
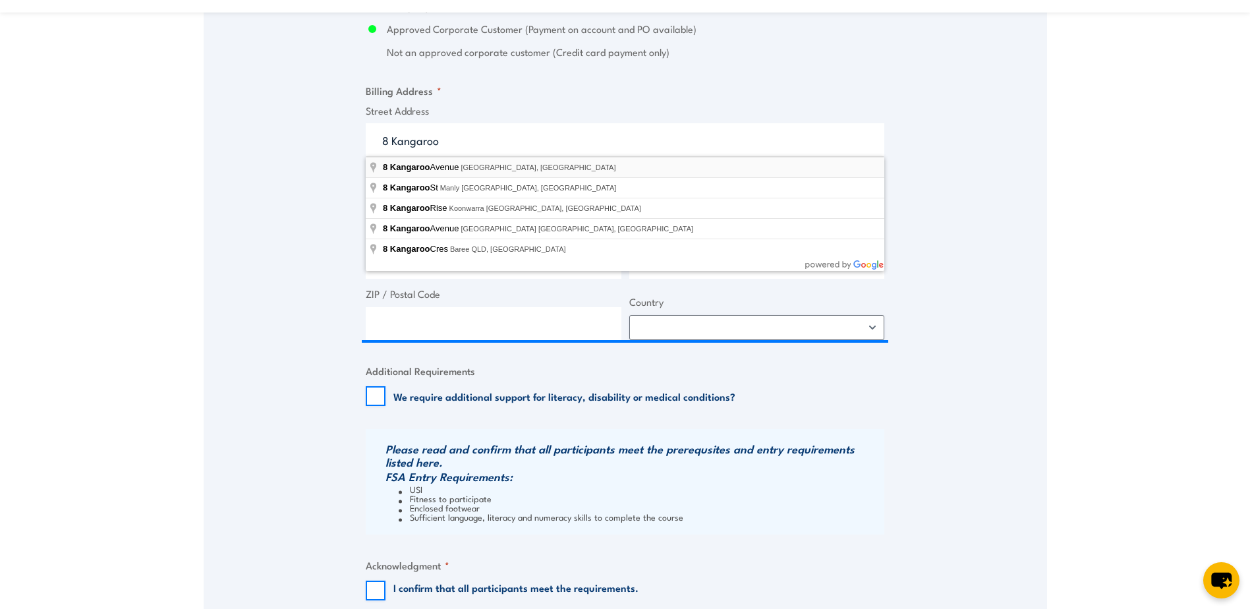
type input "8 Kangaroo Avenue, Eastern Creek NSW, Australia"
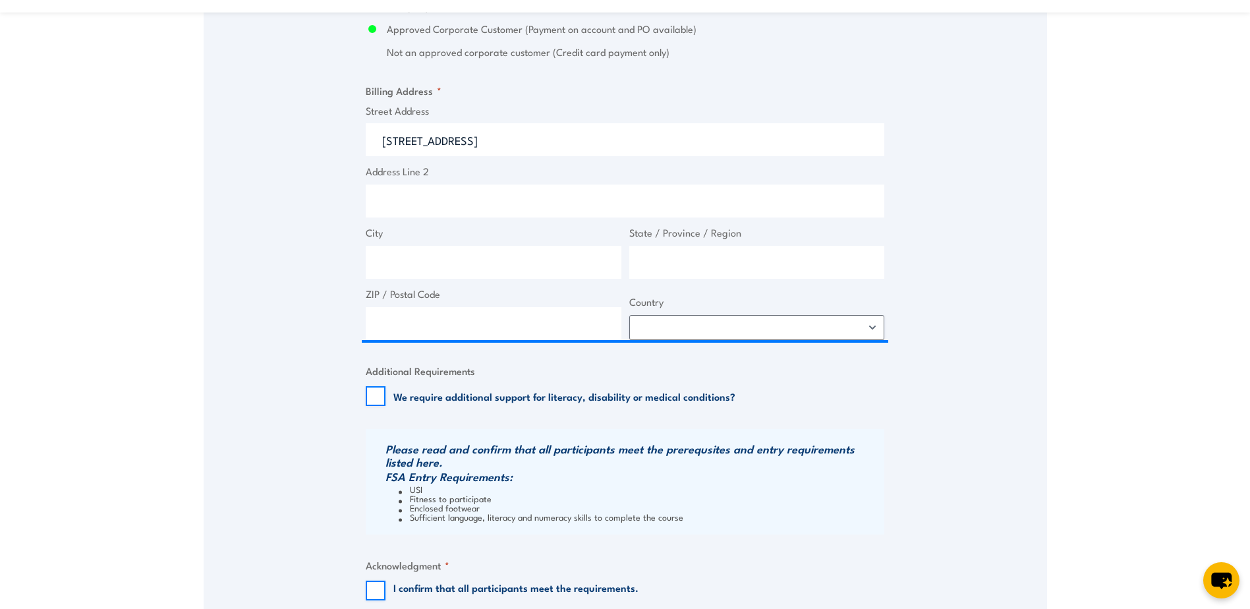
type input "8 Kangaroo Ave"
type input "Eastern Creek"
type input "New South Wales"
type input "2766"
select select "Australia"
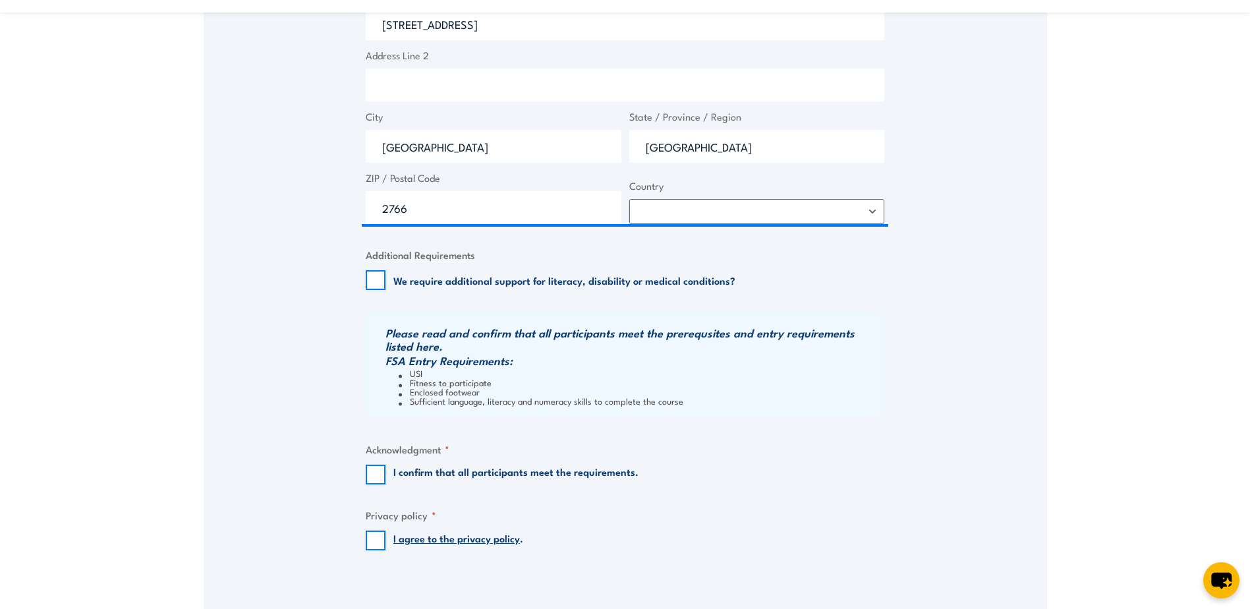
scroll to position [1318, 0]
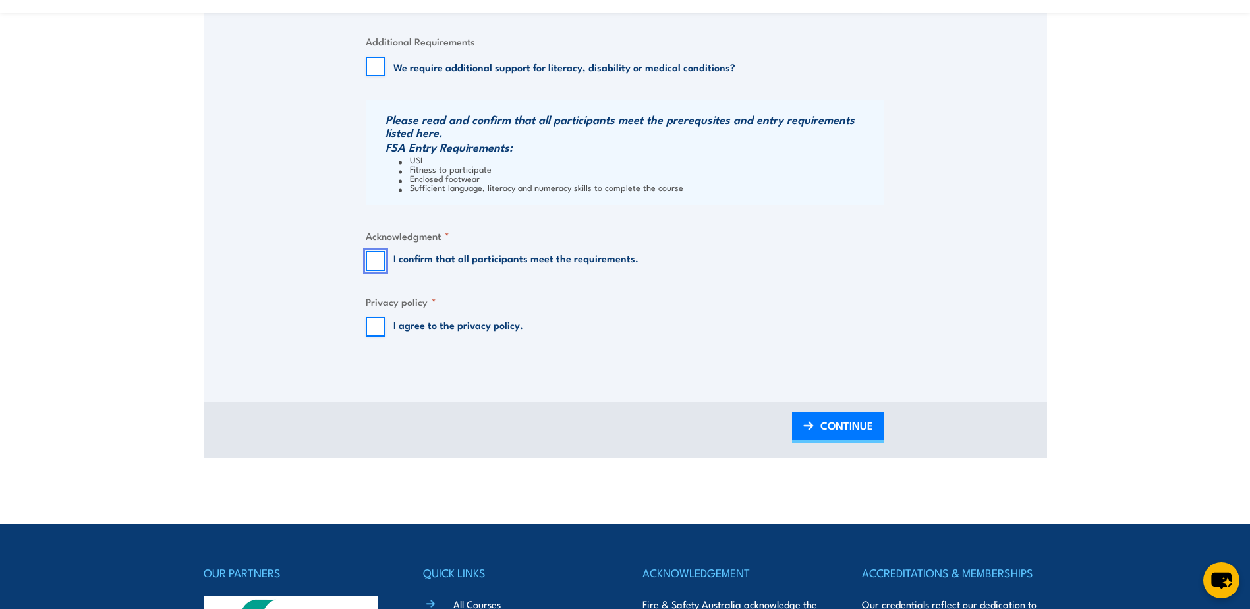
click at [373, 260] on input "I confirm that all participants meet the requirements." at bounding box center [376, 261] width 20 height 20
checkbox input "true"
click at [374, 328] on input "I agree to the privacy policy ." at bounding box center [376, 327] width 20 height 20
checkbox input "true"
click at [832, 420] on span "CONTINUE" at bounding box center [847, 425] width 53 height 35
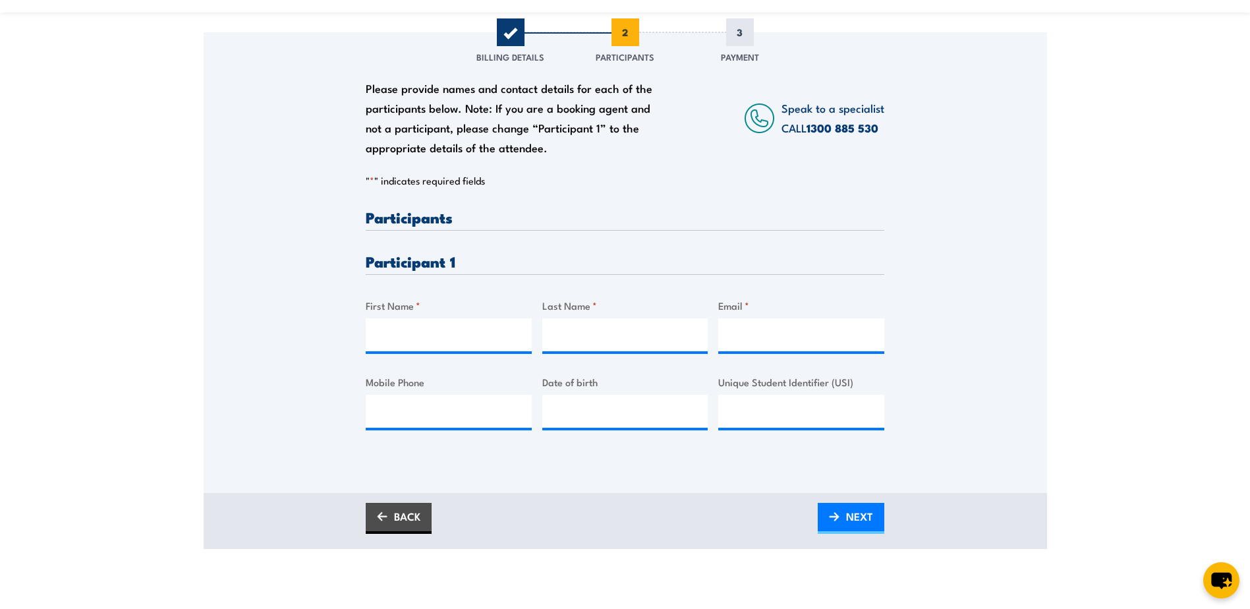
scroll to position [198, 0]
click at [386, 341] on input "First Name *" at bounding box center [449, 333] width 166 height 33
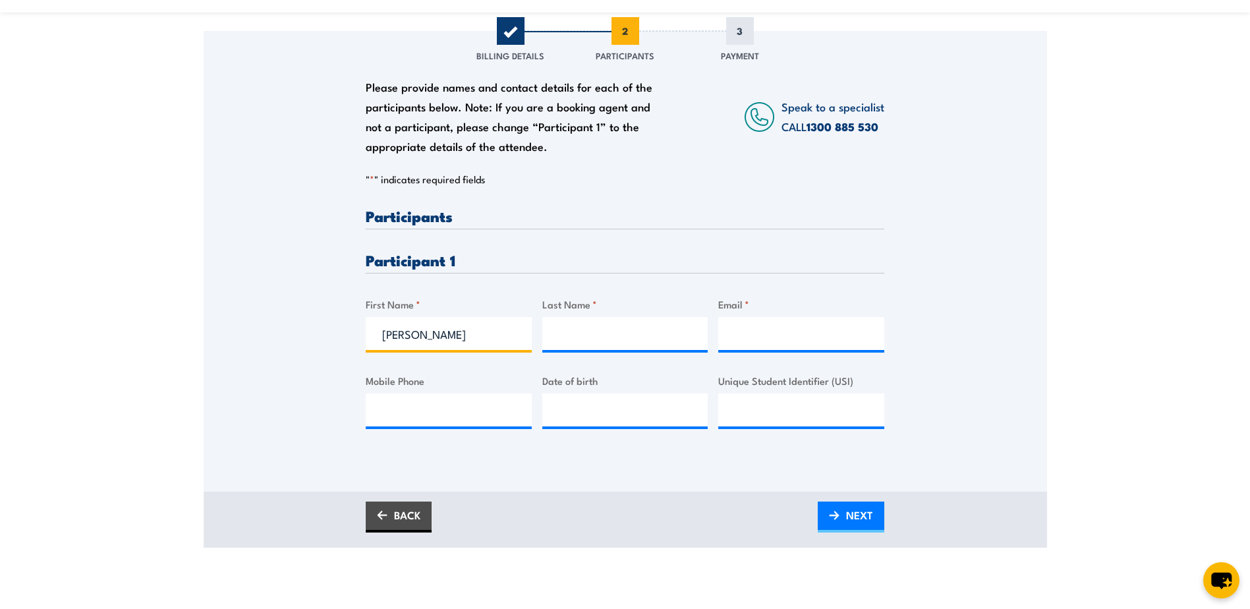
type input "Ricardo"
type input "Gil"
click at [739, 326] on input "Email *" at bounding box center [801, 333] width 166 height 33
click at [741, 332] on input "Email *" at bounding box center [801, 333] width 166 height 33
paste input "ricardo.gil@dbschenker.com"
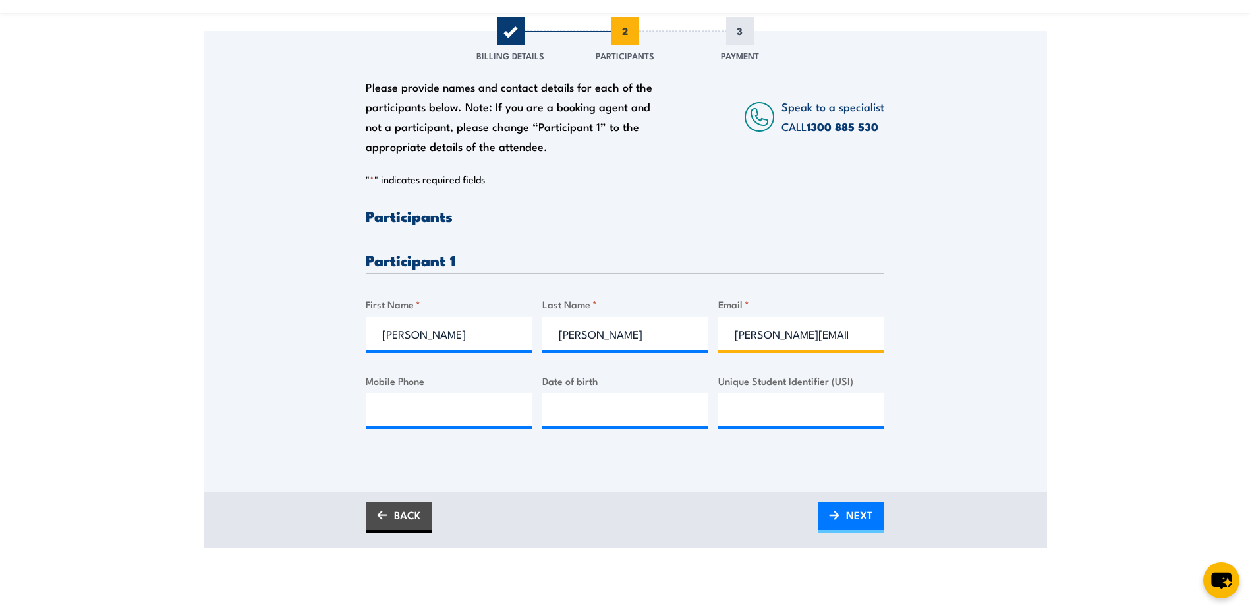
scroll to position [0, 24]
type input "ricardo.gil@dbschenker.com"
click at [413, 413] on input "Mobile Phone" at bounding box center [449, 409] width 166 height 33
click at [405, 414] on input "Mobile Phone" at bounding box center [449, 409] width 166 height 33
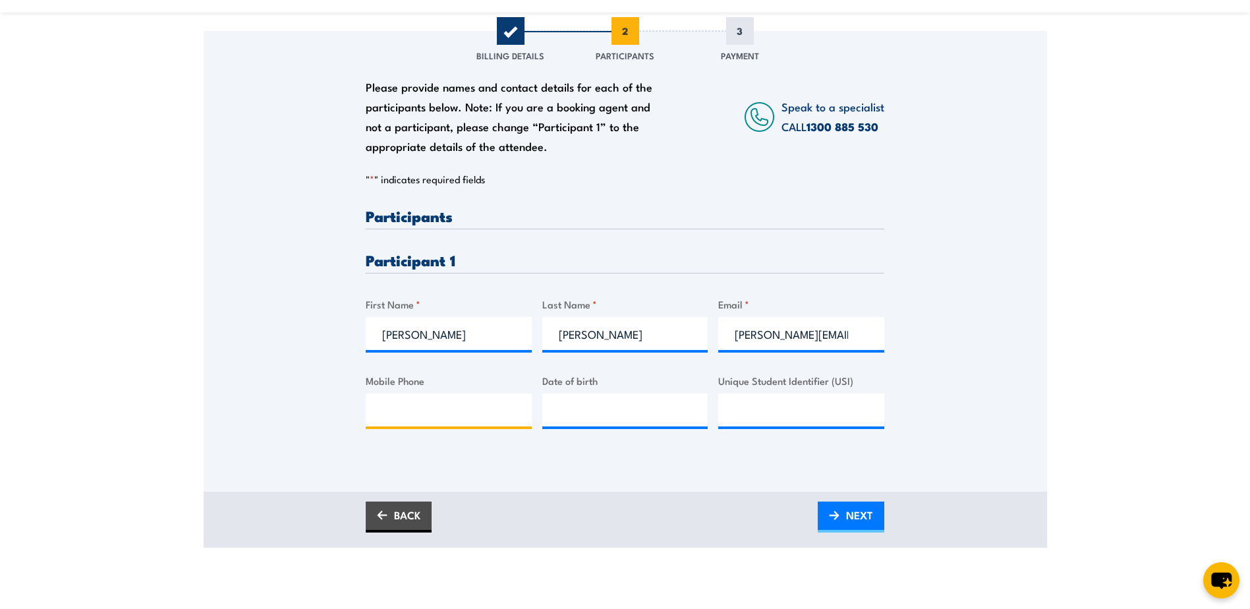
paste input "0435 696 731"
type input "0435 696 731"
click at [596, 411] on input "__/__/____" at bounding box center [625, 409] width 166 height 33
type input "03/04/1981"
click at [757, 403] on input "Unique Student Identifier (USI)" at bounding box center [801, 409] width 166 height 33
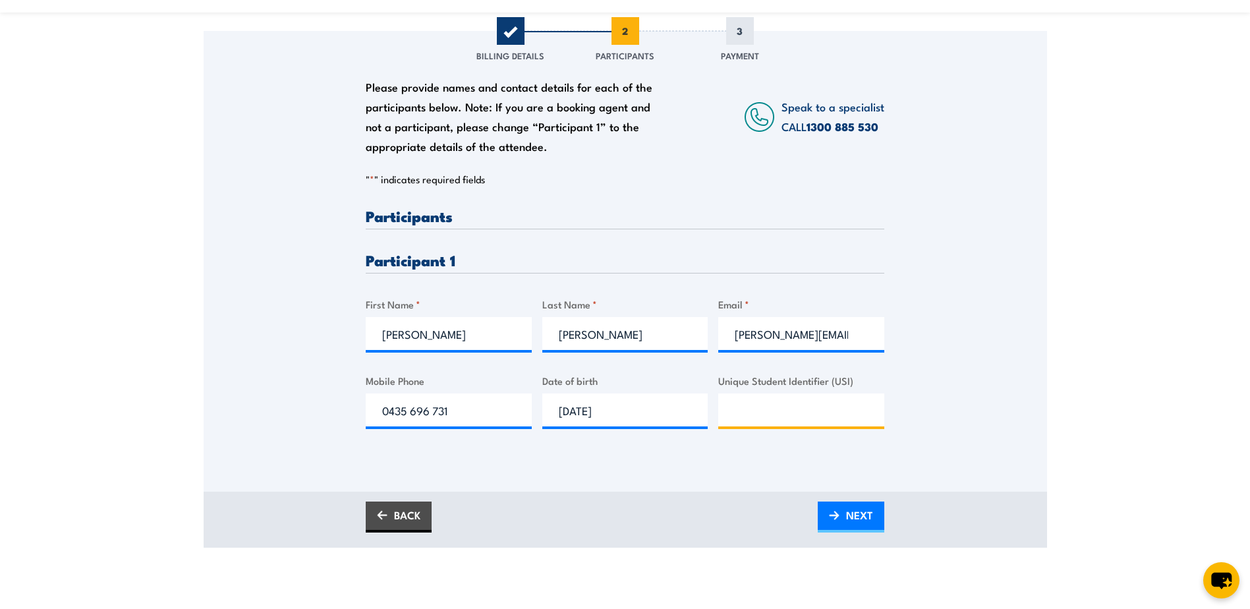
paste input "7VFTN4P8ZF"
type input "7VFTN4P8ZF"
click at [854, 509] on span "NEXT" at bounding box center [859, 515] width 27 height 35
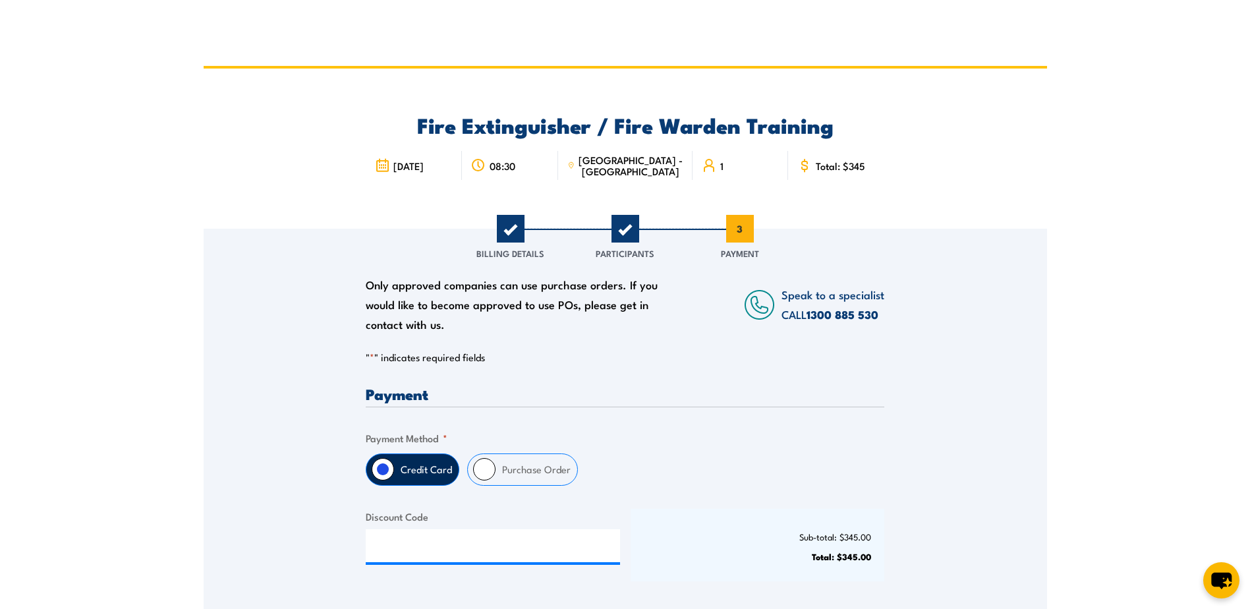
click at [482, 467] on input "Purchase Order" at bounding box center [484, 469] width 22 height 22
radio input "true"
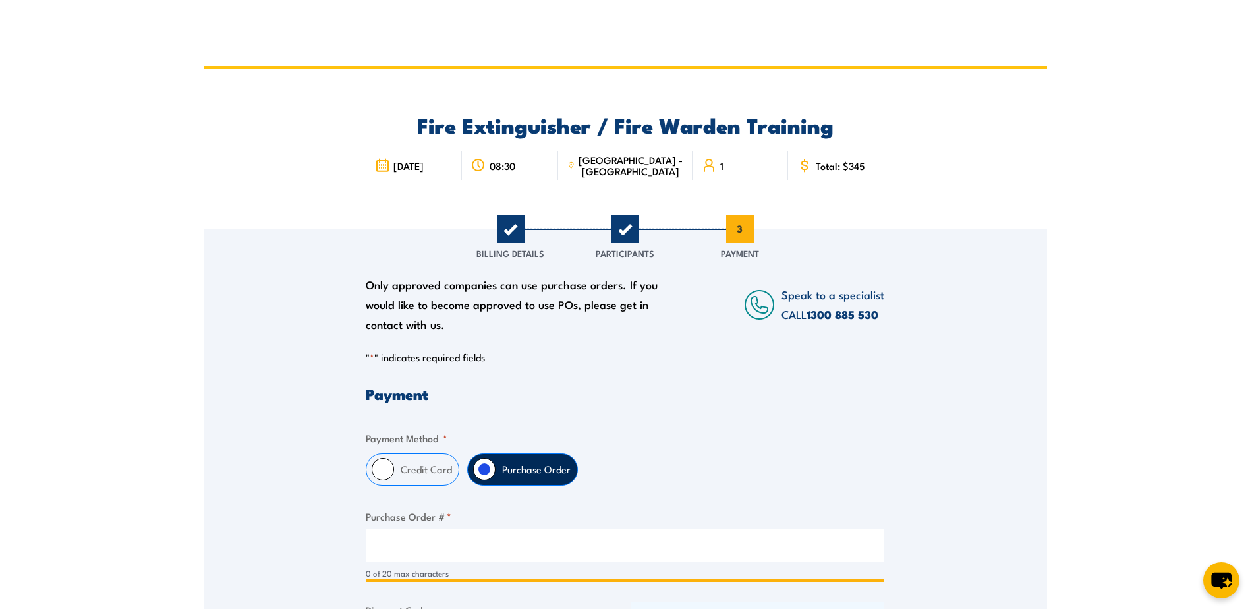
click at [388, 537] on input "Purchase Order # *" at bounding box center [625, 545] width 519 height 33
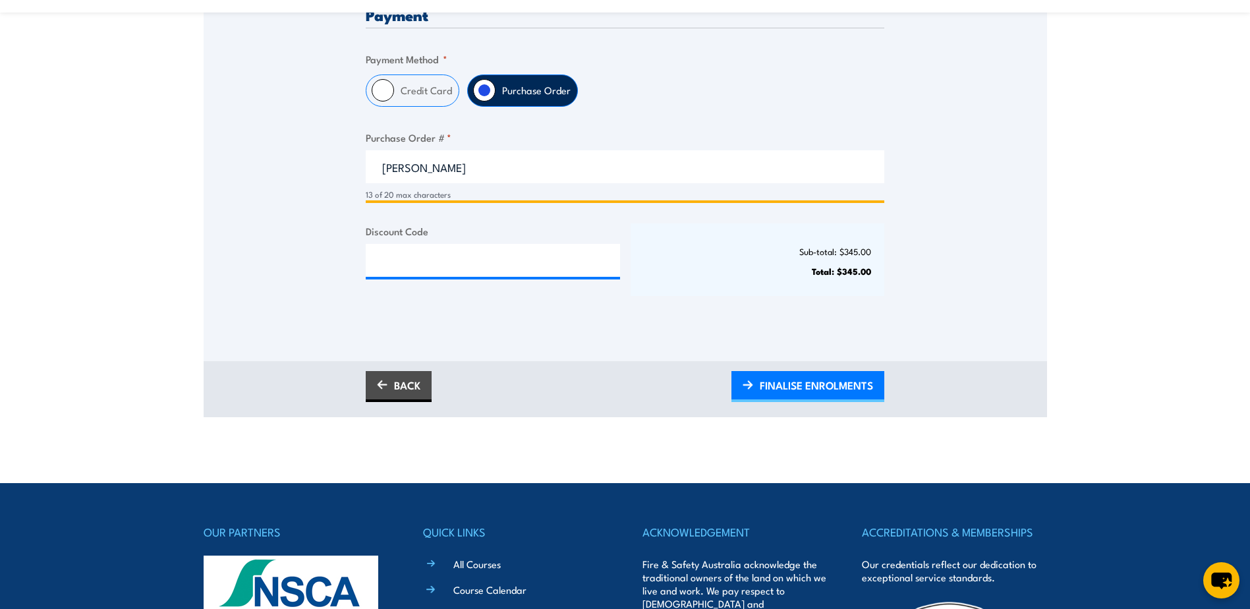
scroll to position [395, 0]
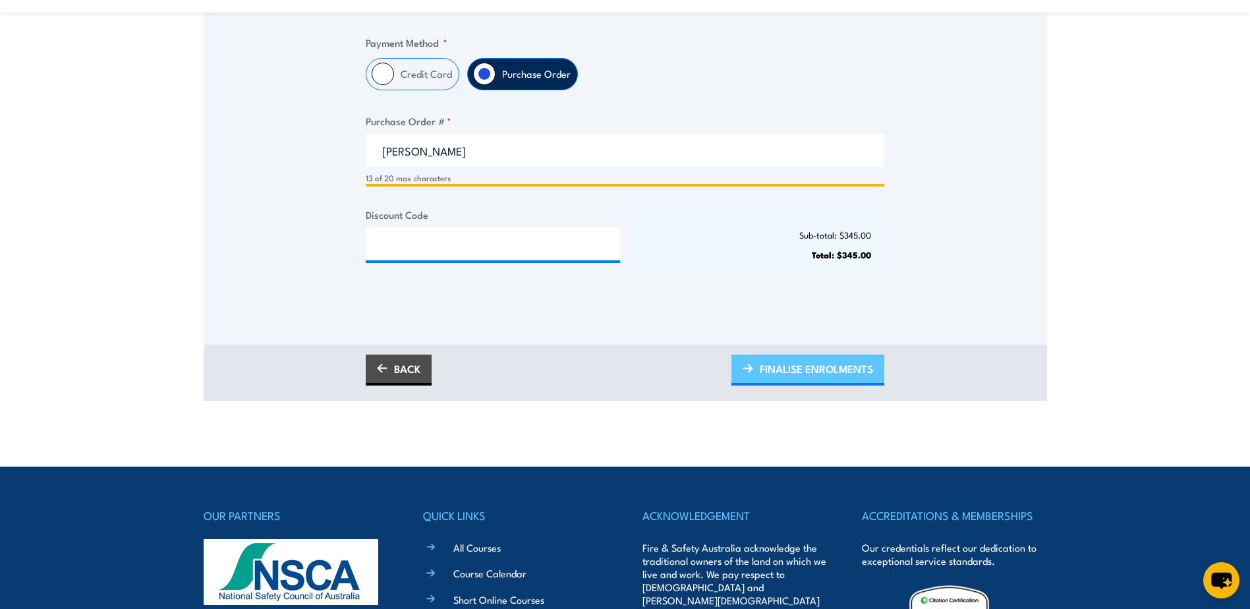
type input "Leanne Hayman"
click at [772, 366] on span "FINALISE ENROLMENTS" at bounding box center [816, 368] width 113 height 35
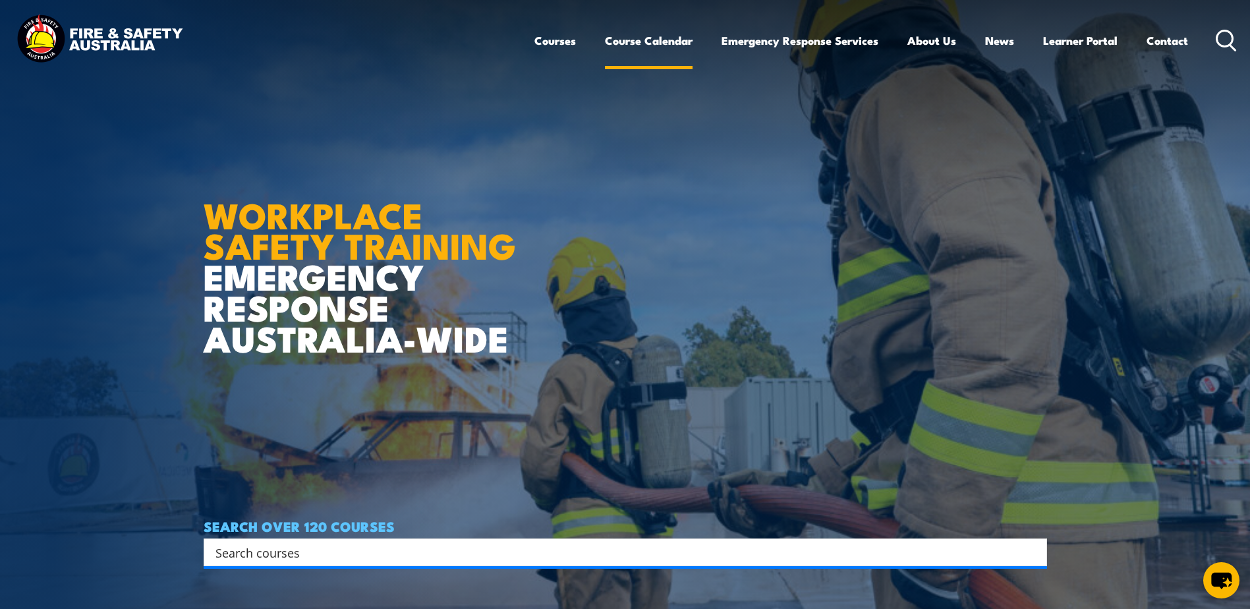
click at [657, 37] on link "Course Calendar" at bounding box center [649, 40] width 88 height 35
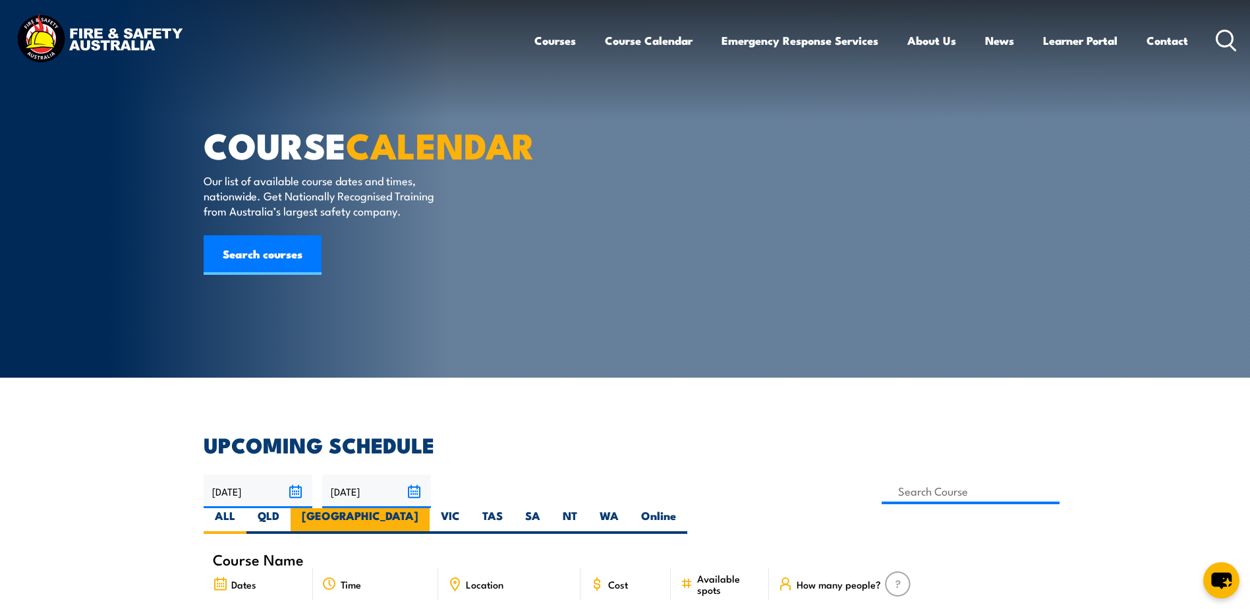
click at [430, 508] on label "[GEOGRAPHIC_DATA]" at bounding box center [360, 521] width 139 height 26
click at [427, 508] on input "[GEOGRAPHIC_DATA]" at bounding box center [423, 512] width 9 height 9
radio input "true"
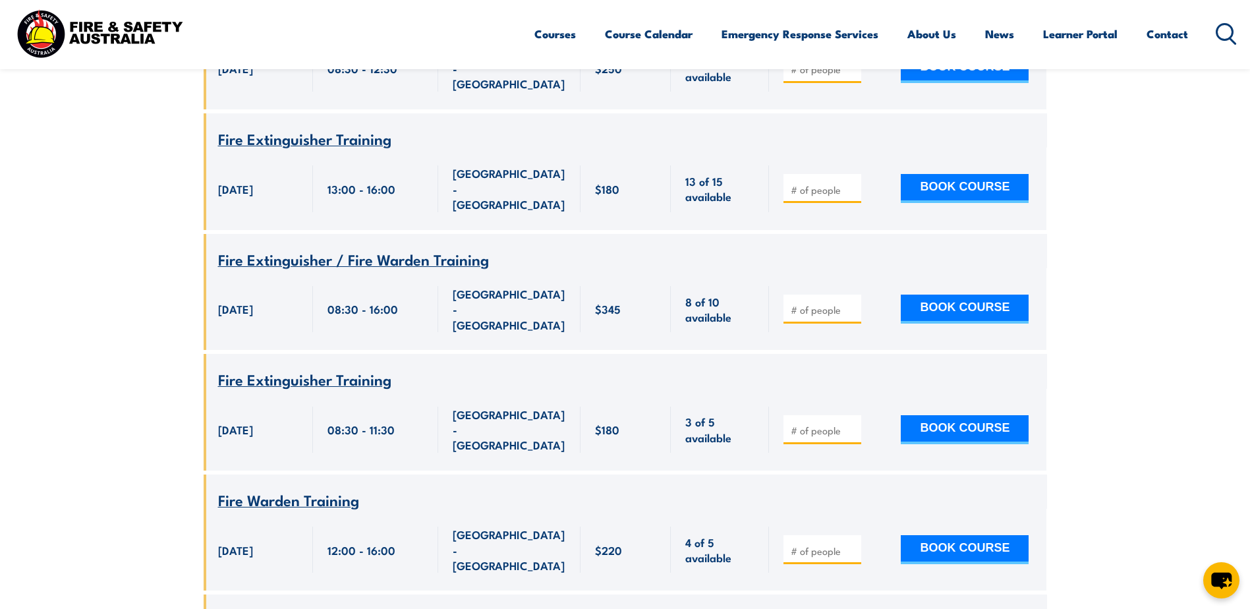
scroll to position [962, 0]
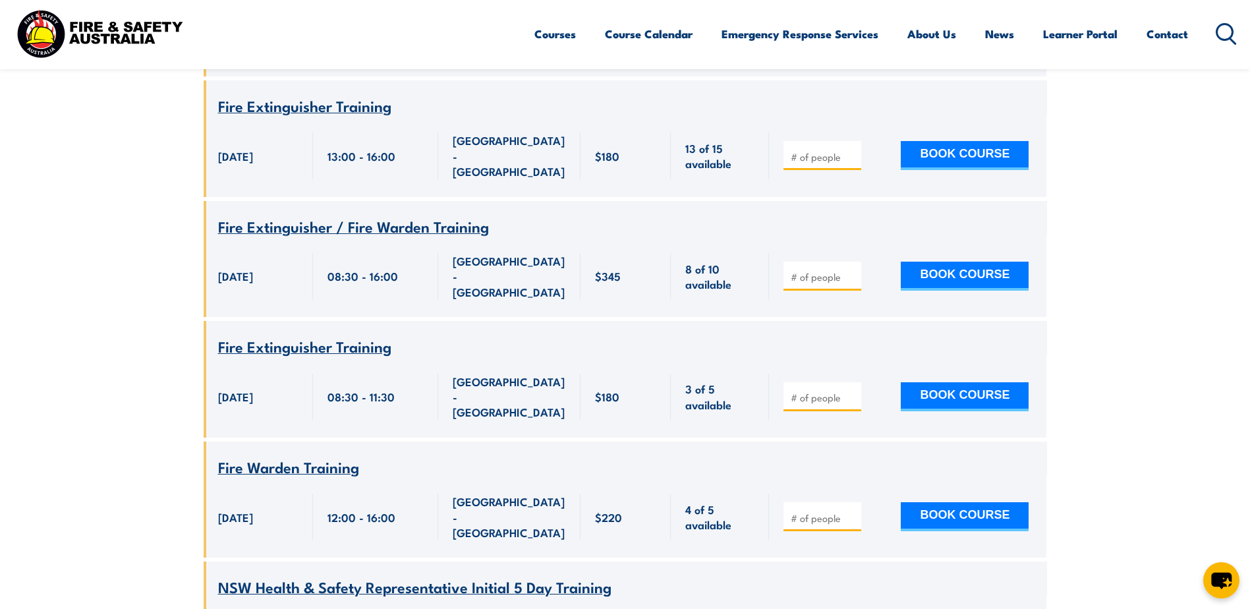
click at [253, 509] on span "10 October 2025" at bounding box center [235, 516] width 35 height 15
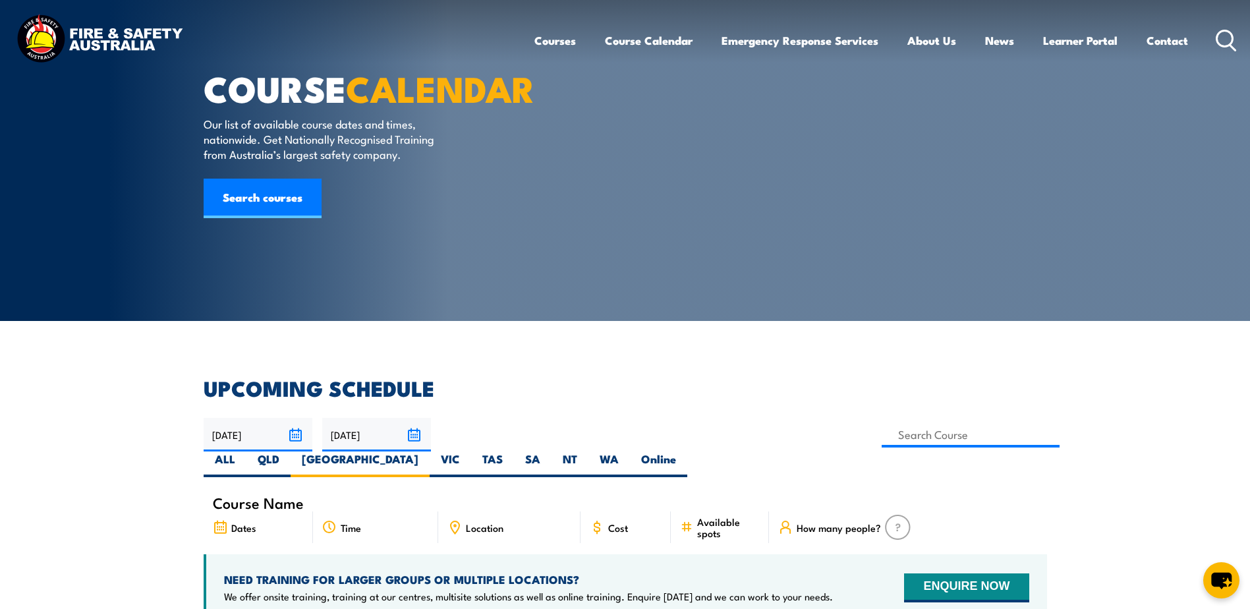
scroll to position [0, 0]
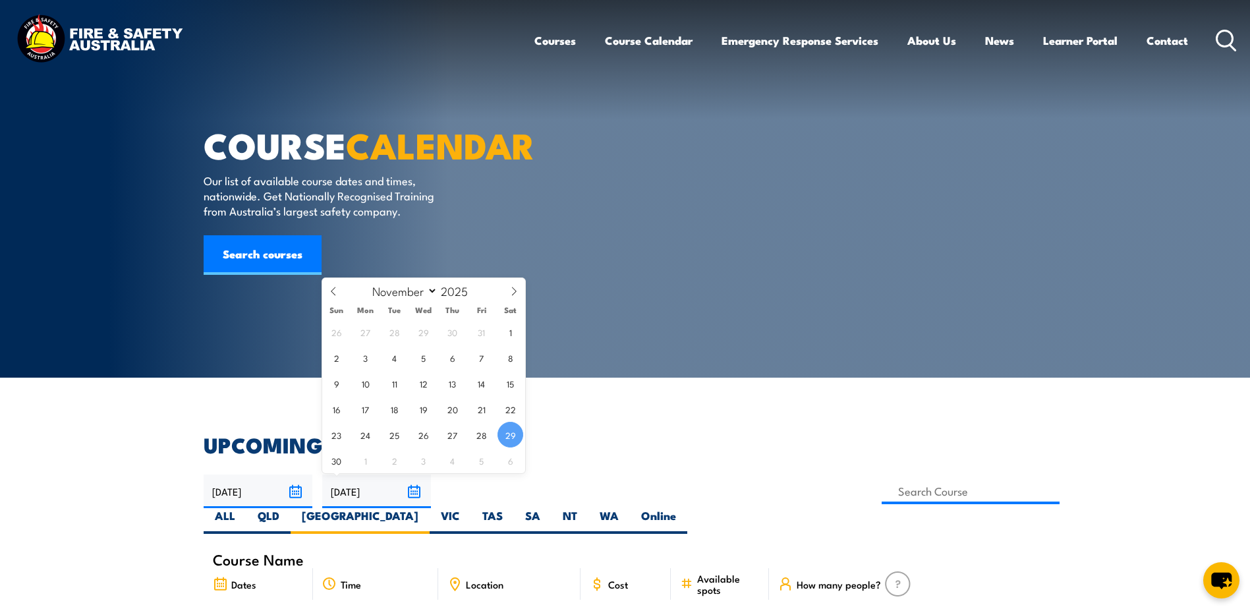
click at [417, 493] on input "29/11/2025" at bounding box center [376, 492] width 109 height 34
click at [514, 292] on icon at bounding box center [513, 291] width 9 height 9
select select "11"
click at [422, 432] on span "31" at bounding box center [424, 435] width 26 height 26
type input "31/12/2025"
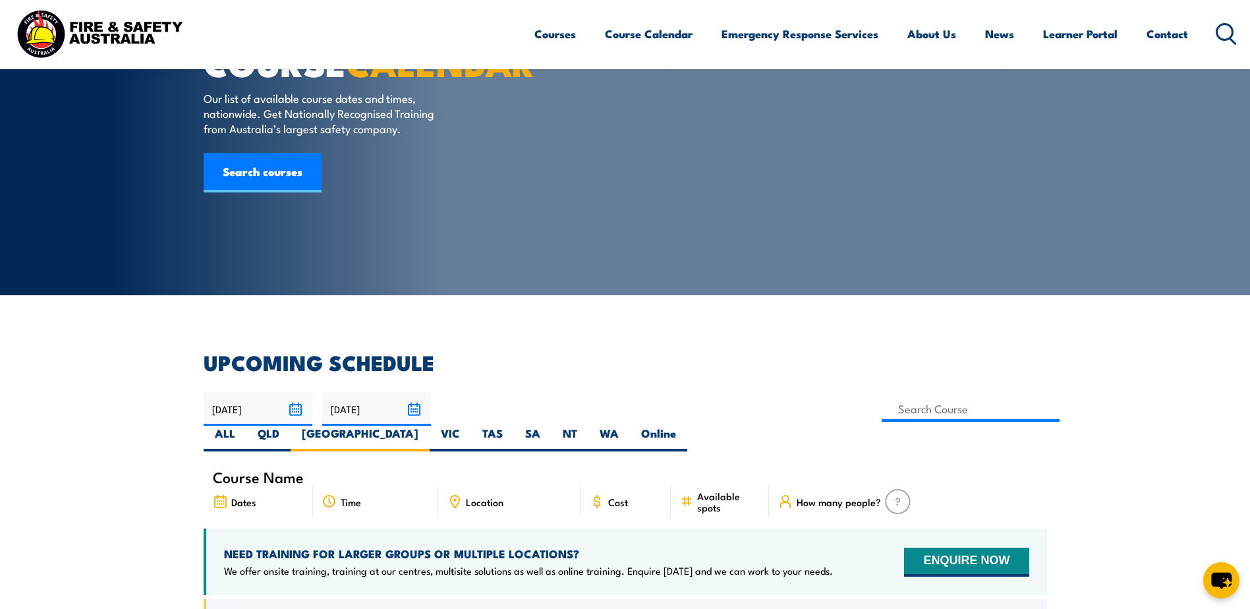
scroll to position [108, 0]
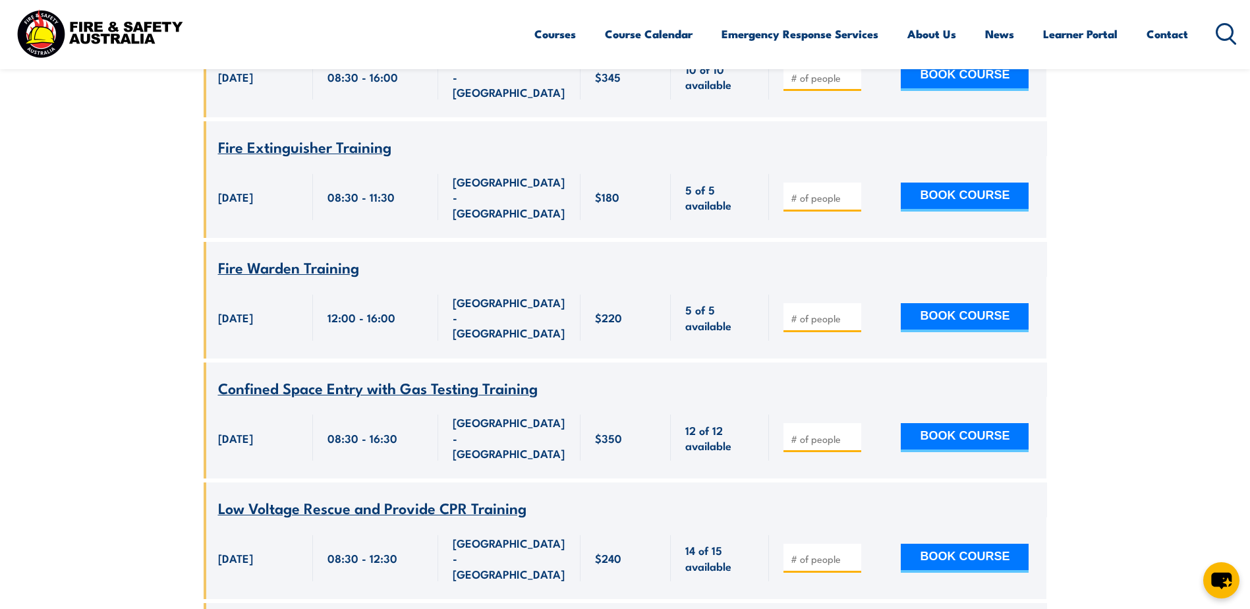
scroll to position [7685, 0]
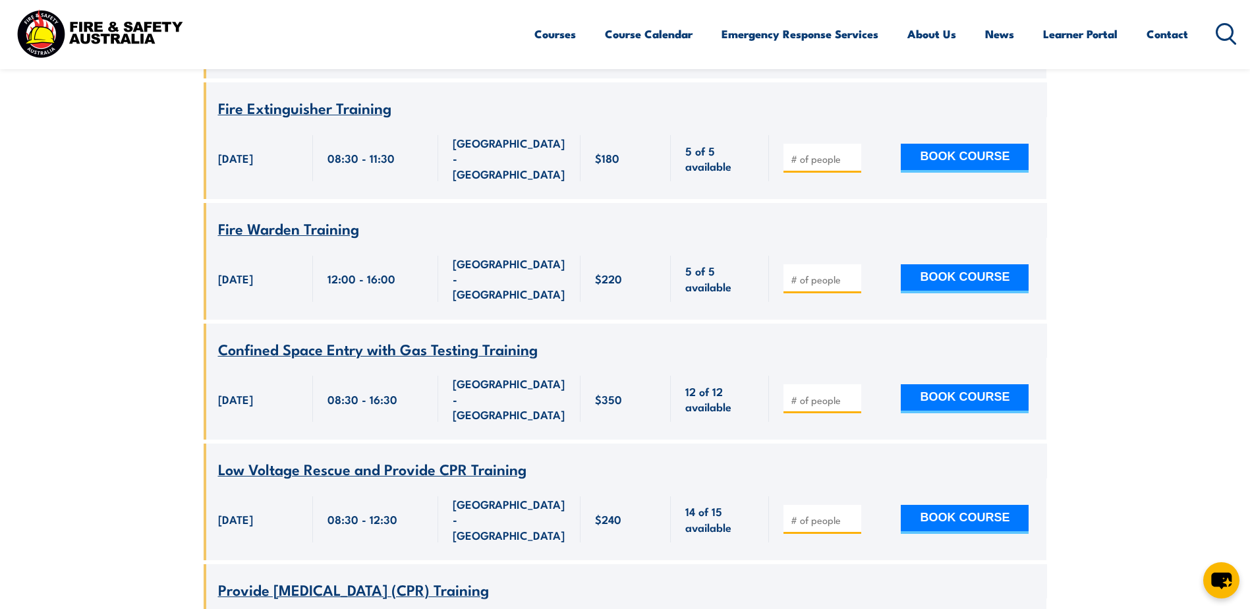
type input "1"
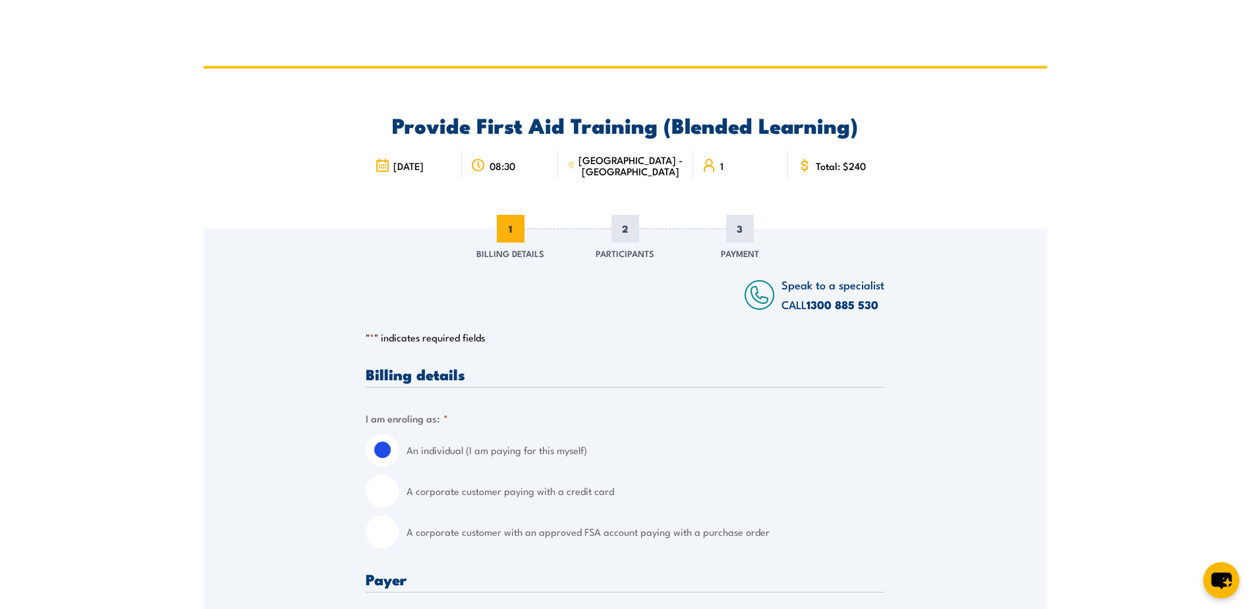
click at [380, 521] on input "A corporate customer with an approved FSA account paying with a purchase order" at bounding box center [382, 531] width 33 height 33
radio input "true"
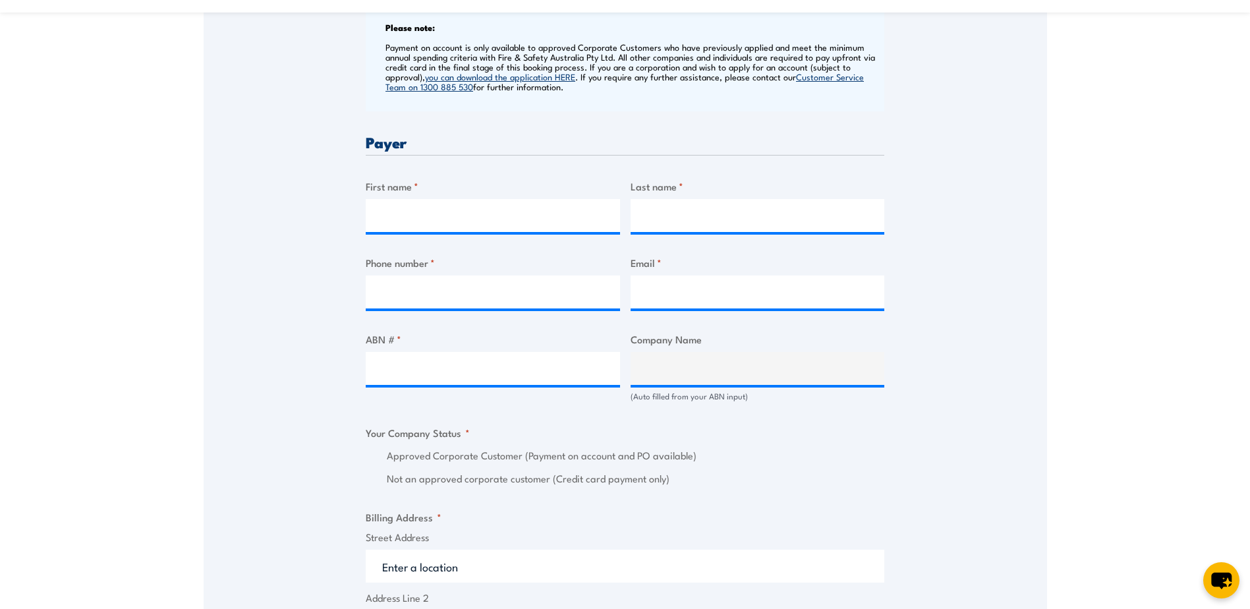
scroll to position [593, 0]
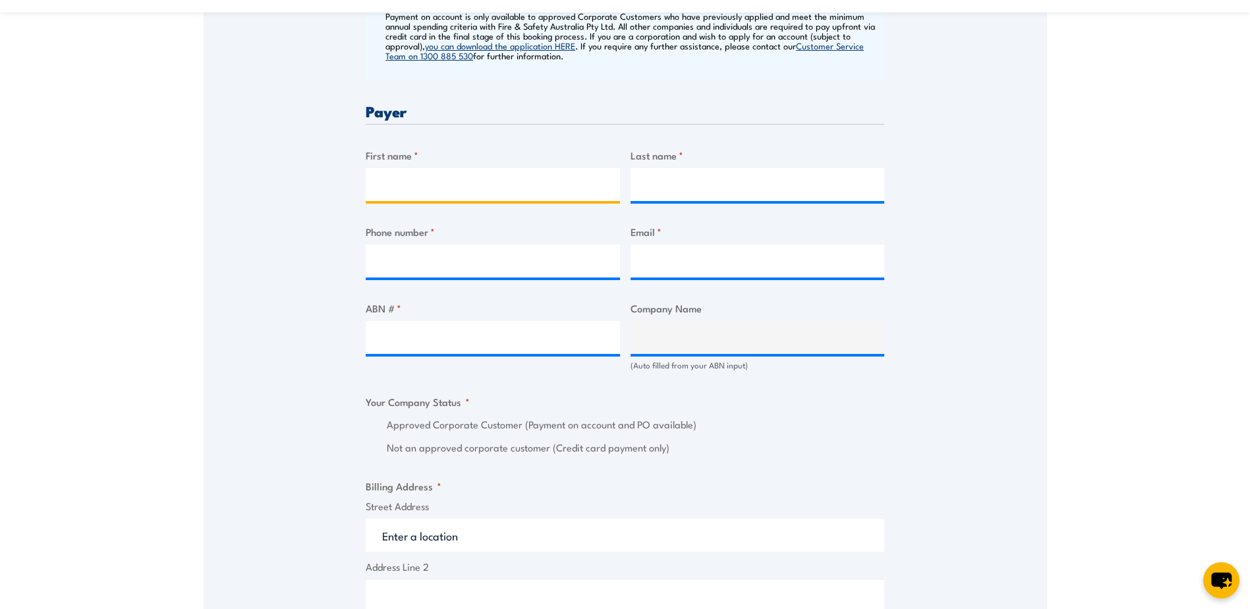
click at [383, 187] on input "First name *" at bounding box center [493, 184] width 254 height 33
type input "[PERSON_NAME]"
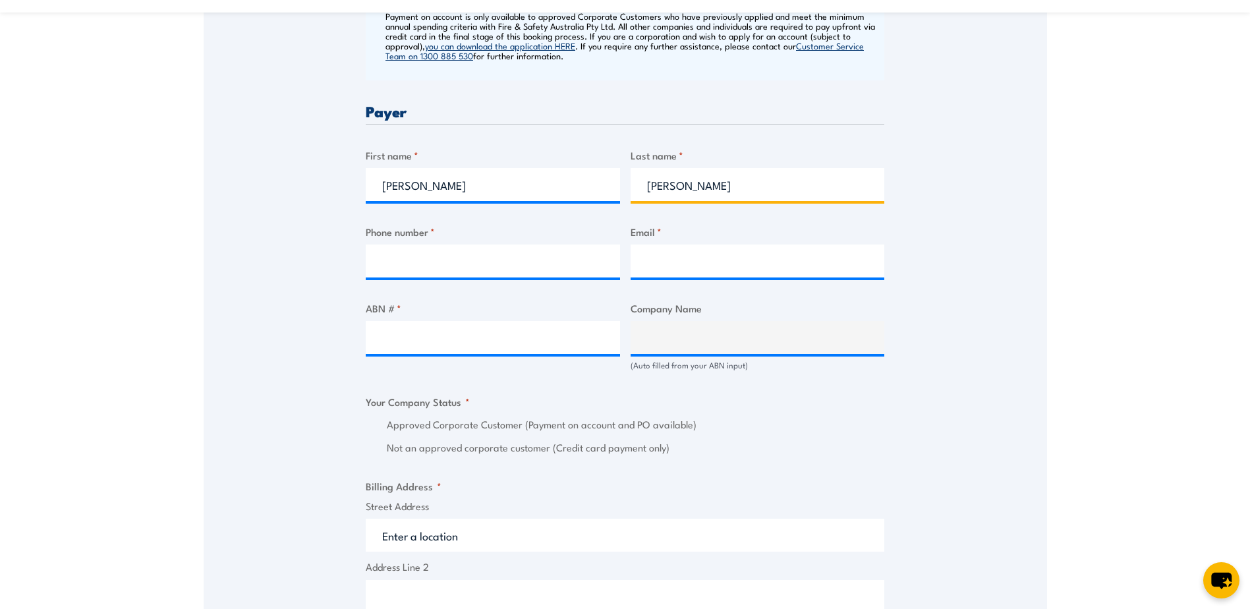
type input "0468566947"
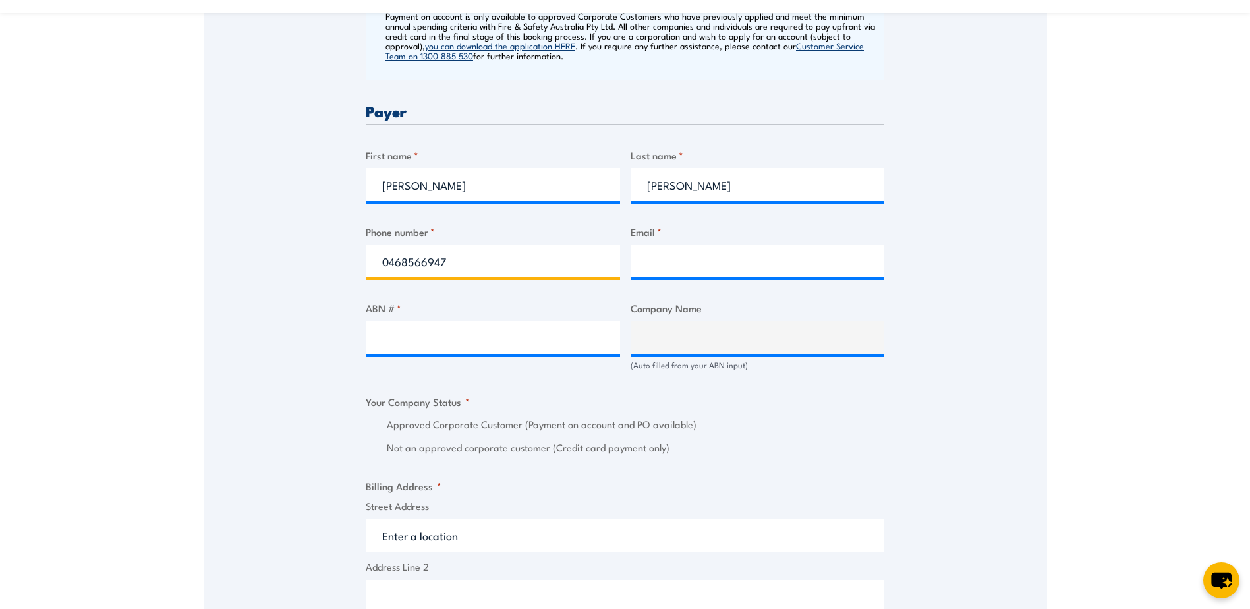
type input "[PERSON_NAME][EMAIL_ADDRESS][PERSON_NAME][DOMAIN_NAME]"
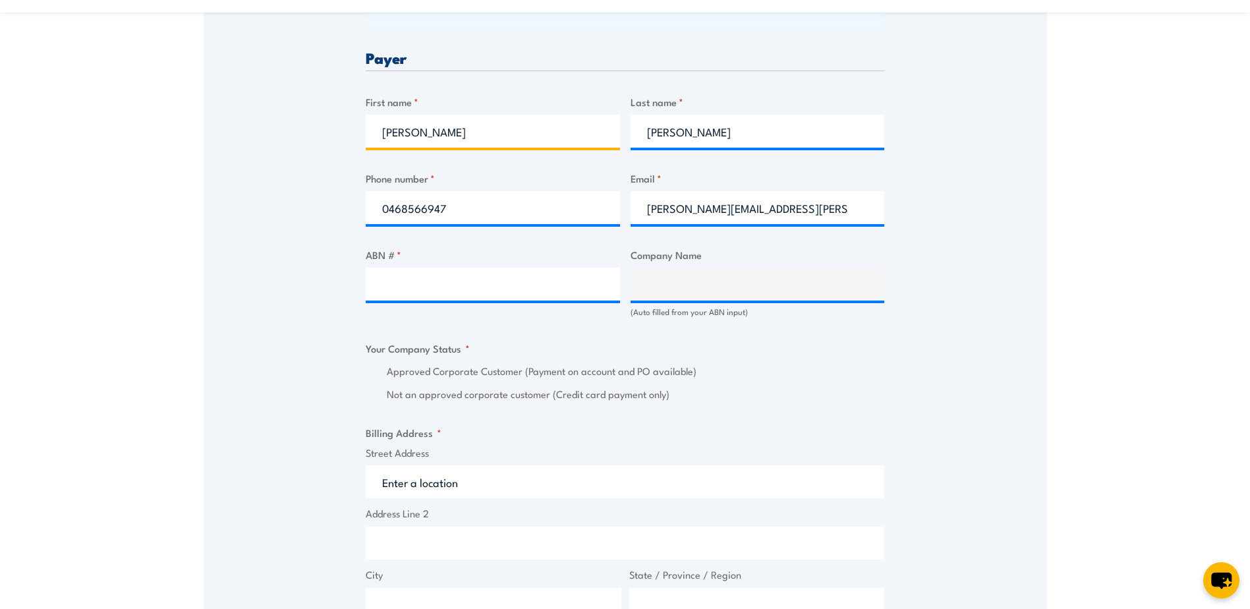
scroll to position [725, 0]
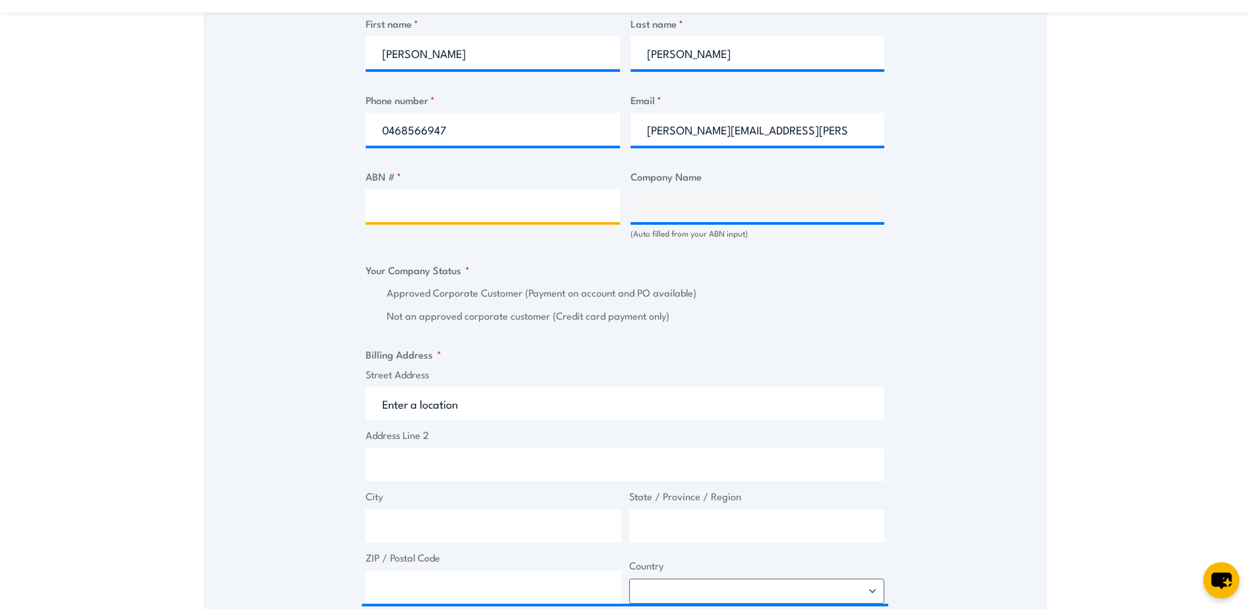
click at [430, 200] on input "ABN # *" at bounding box center [493, 205] width 254 height 33
type input "75 000 410 211"
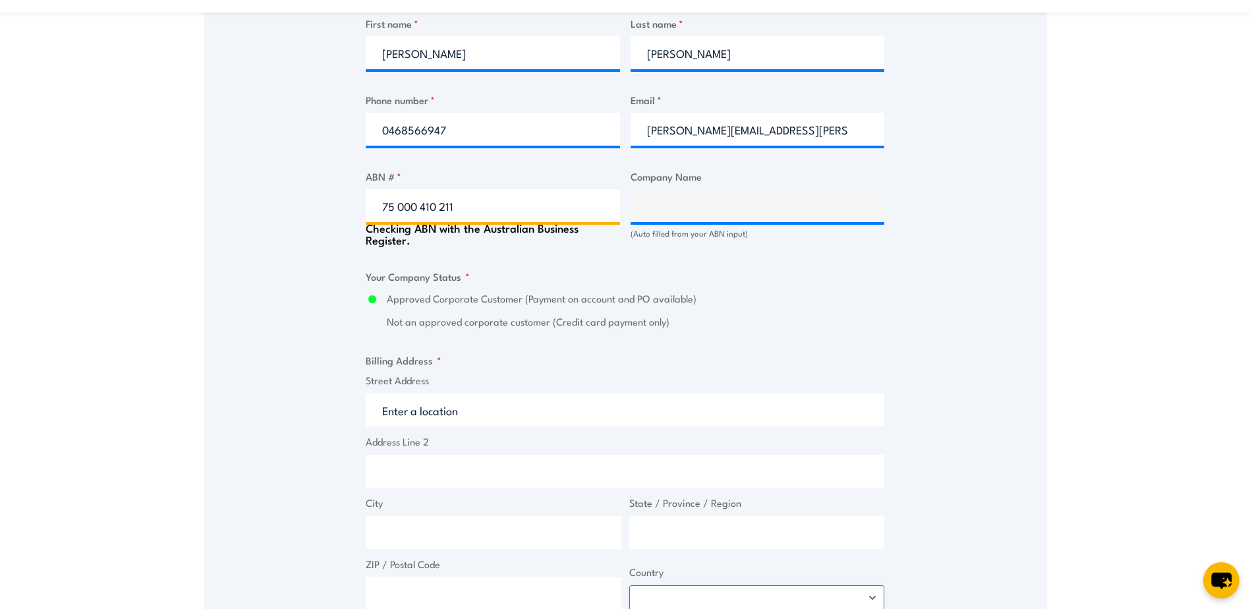
type input "SCHENKER AUSTRALIA PTY LTD"
radio input "true"
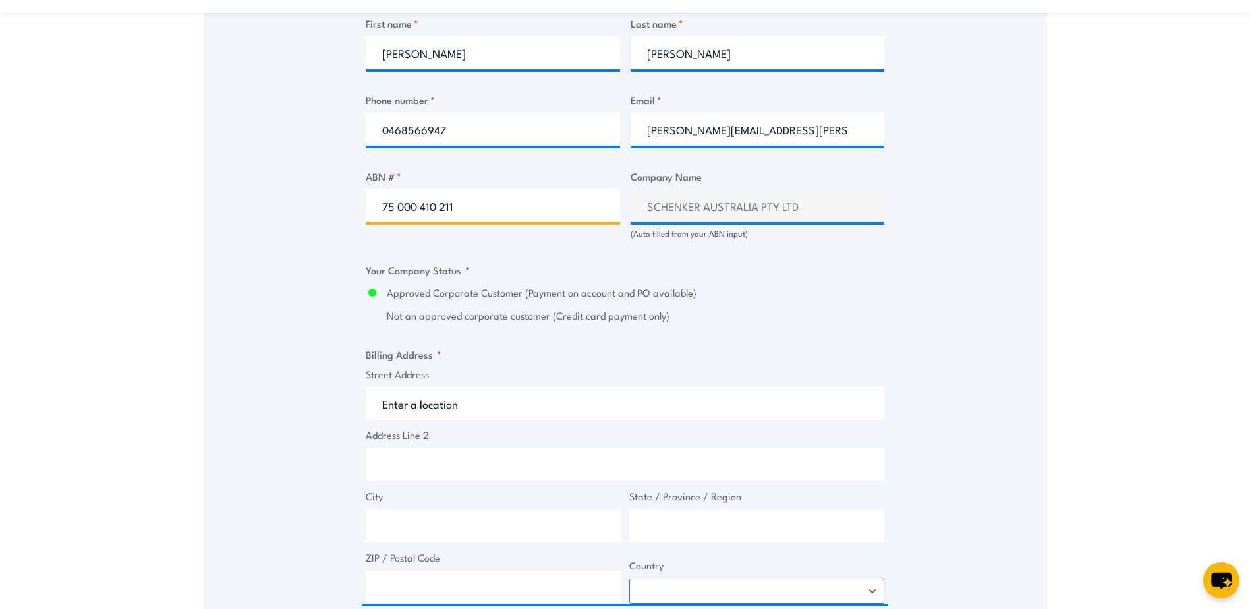
type input "75 000 410 211"
click at [853, 268] on div "Billing details I am enroling as: * An individual (I am paying for this myself)…" at bounding box center [625, 330] width 519 height 1379
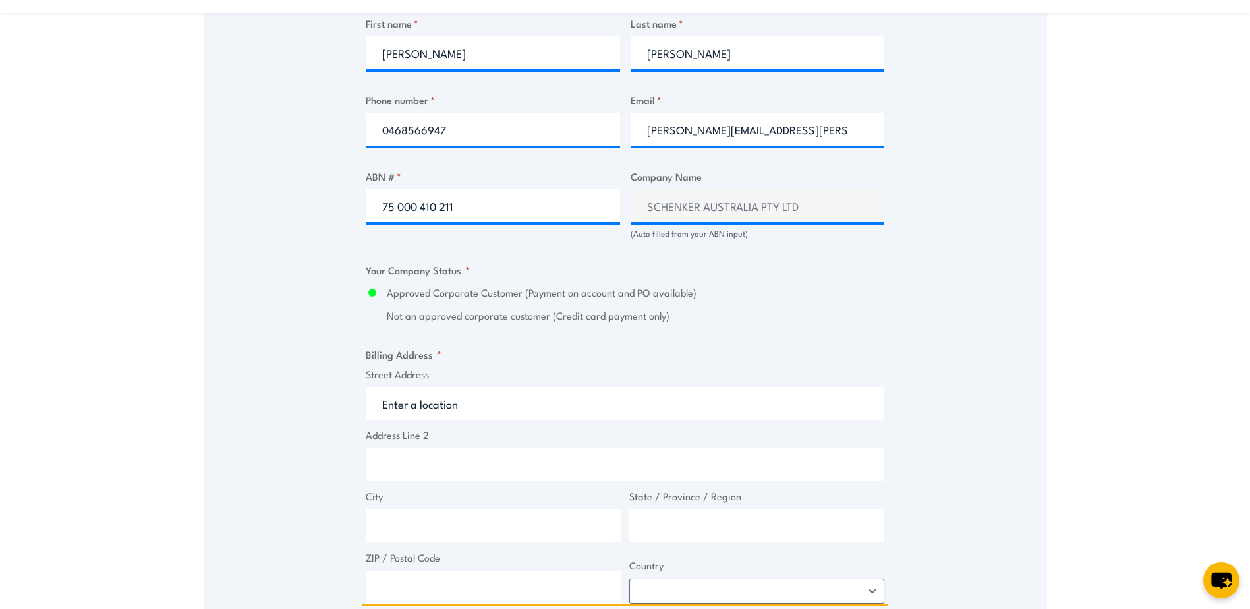
click at [384, 411] on input "Street Address" at bounding box center [625, 403] width 519 height 33
type input "[STREET_ADDRESS]"
type input "[GEOGRAPHIC_DATA]"
type input "New South Wales"
type input "2766"
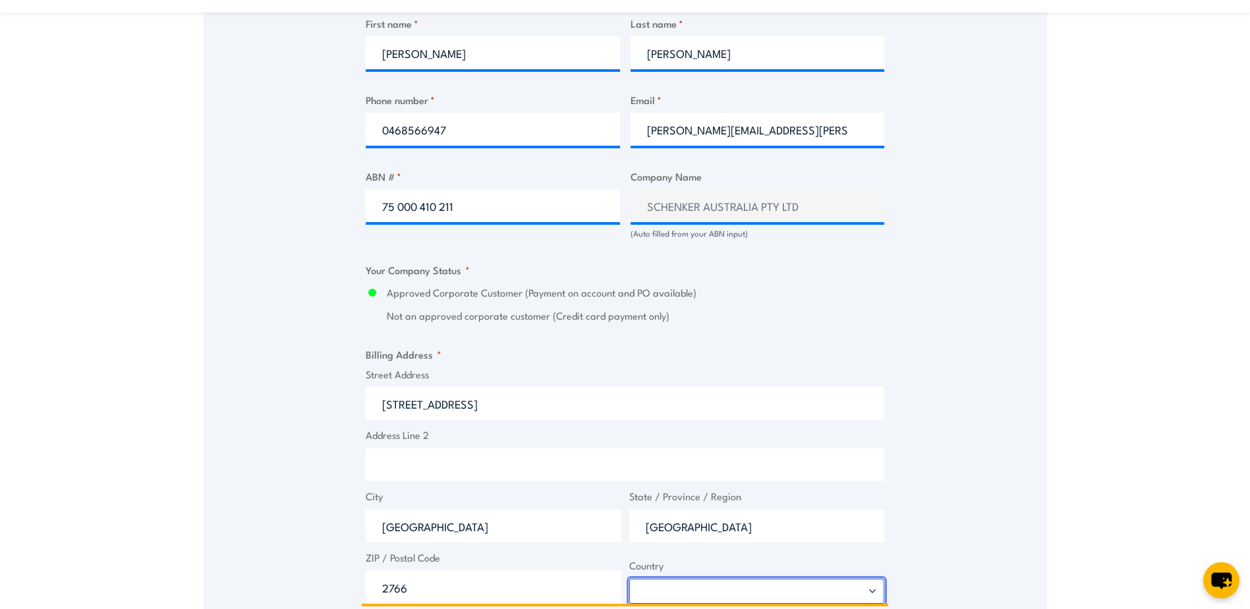
select select "Australia"
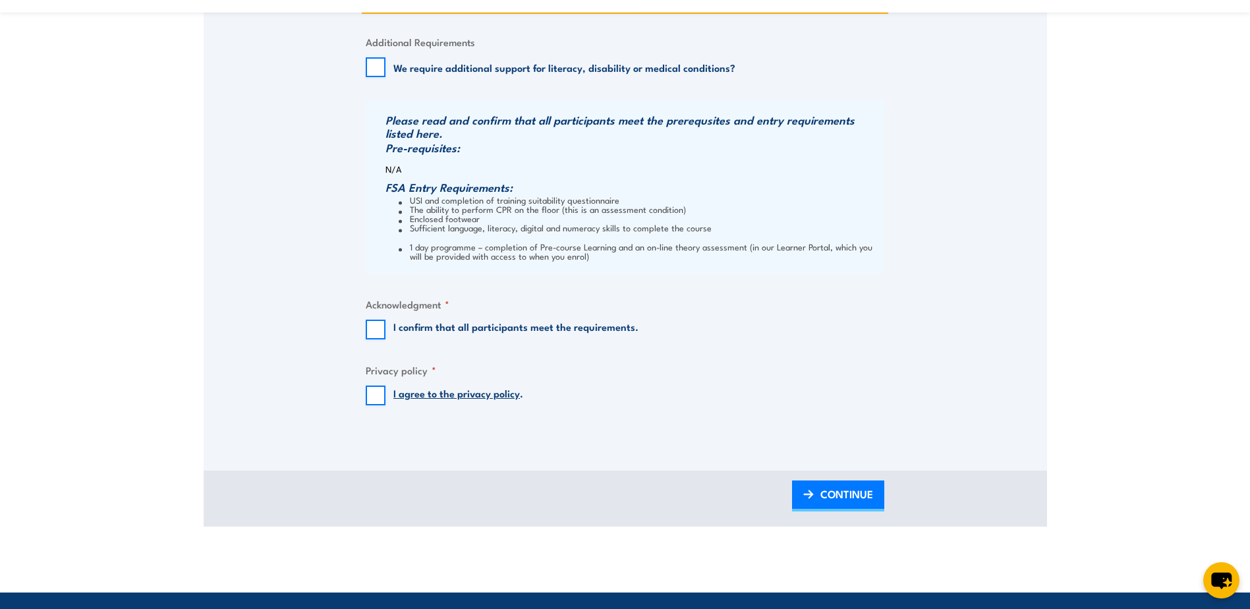
scroll to position [1318, 0]
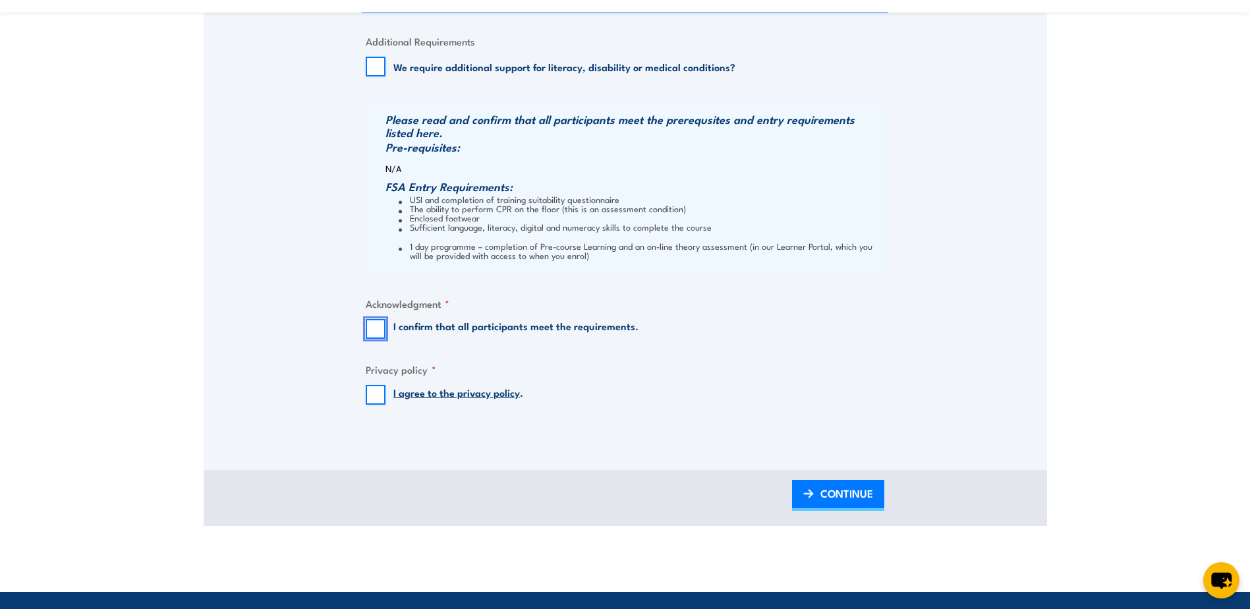
click at [378, 332] on input "I confirm that all participants meet the requirements." at bounding box center [376, 329] width 20 height 20
checkbox input "true"
click at [373, 395] on input "I agree to the privacy policy ." at bounding box center [376, 395] width 20 height 20
checkbox input "true"
click at [818, 502] on link "CONTINUE" at bounding box center [838, 495] width 92 height 31
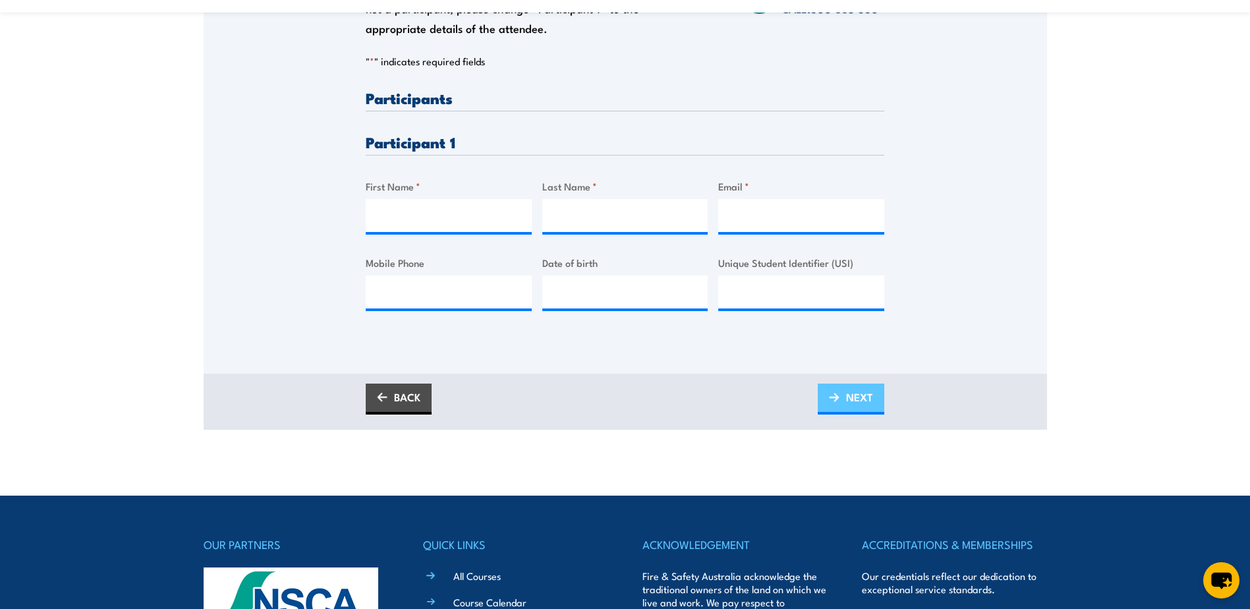
scroll to position [0, 0]
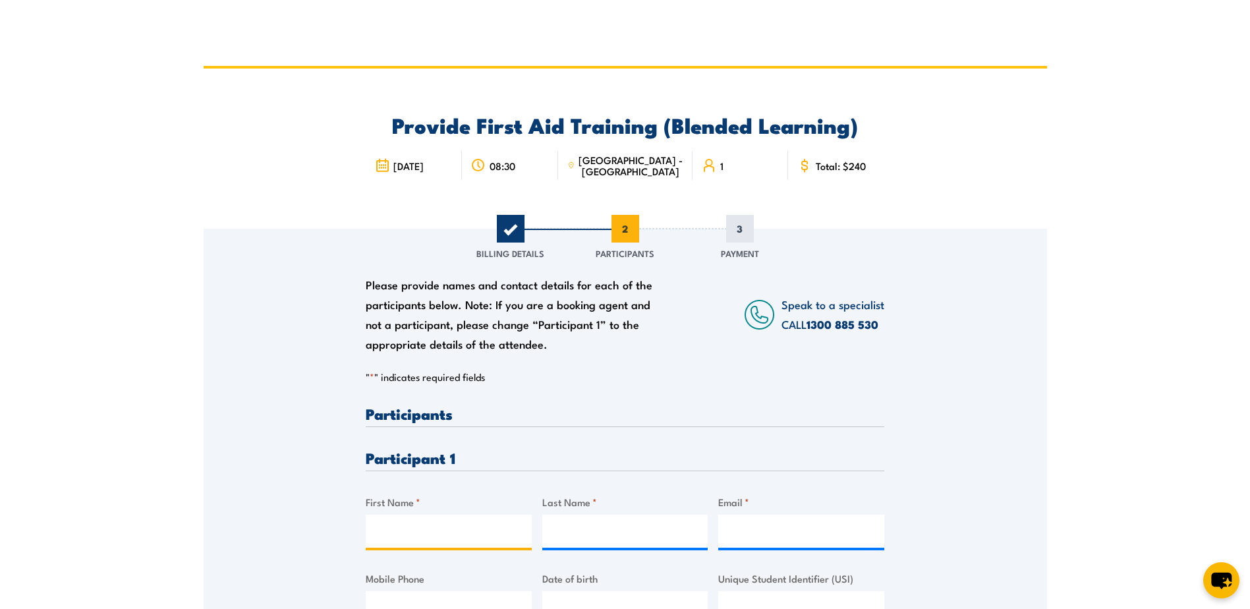
click at [424, 517] on input "First Name *" at bounding box center [449, 531] width 166 height 33
type input "Goran"
type input "Stanic"
click at [727, 536] on input "Email *" at bounding box center [801, 531] width 166 height 33
click at [737, 535] on input "Email *" at bounding box center [801, 531] width 166 height 33
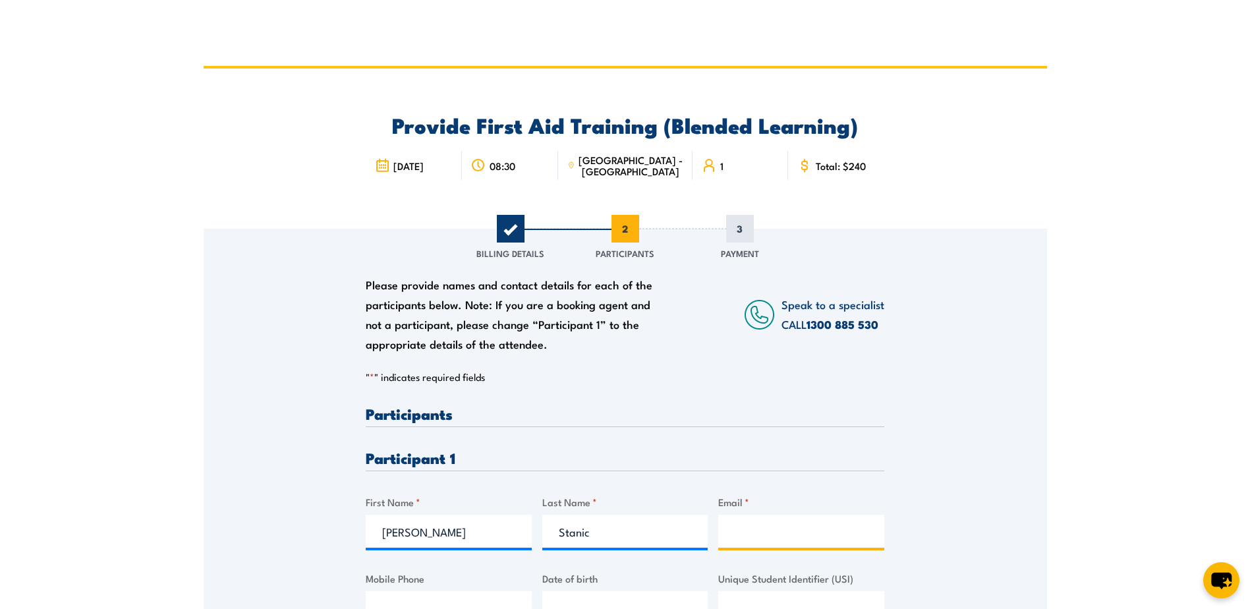
paste input "goranstanic03@gmail.com"
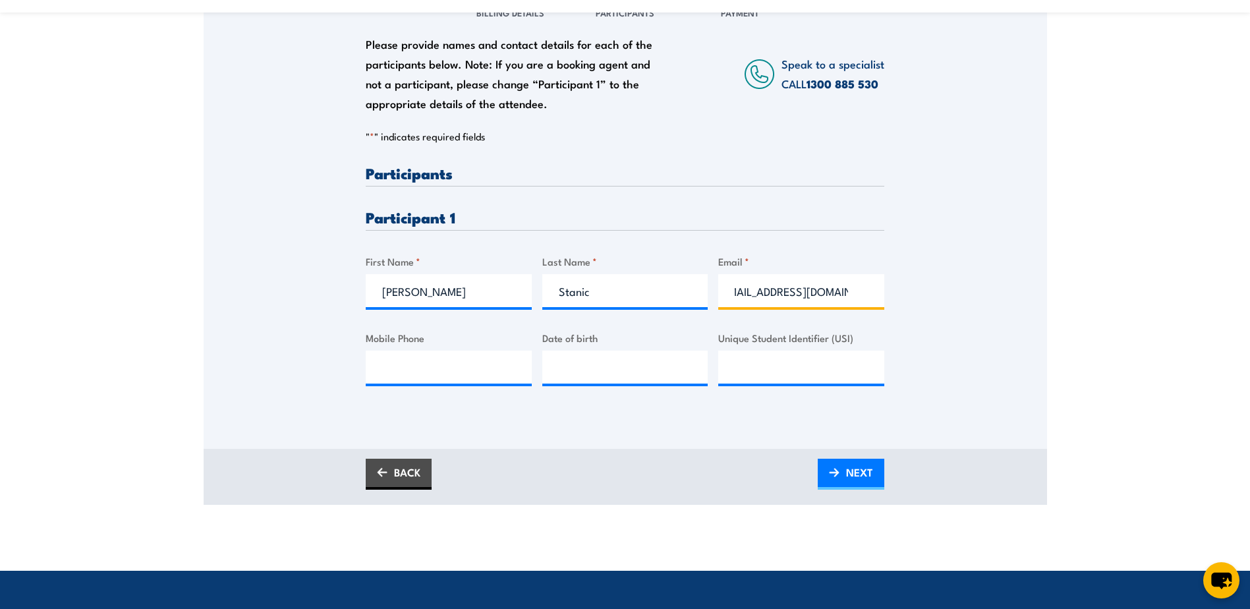
scroll to position [264, 0]
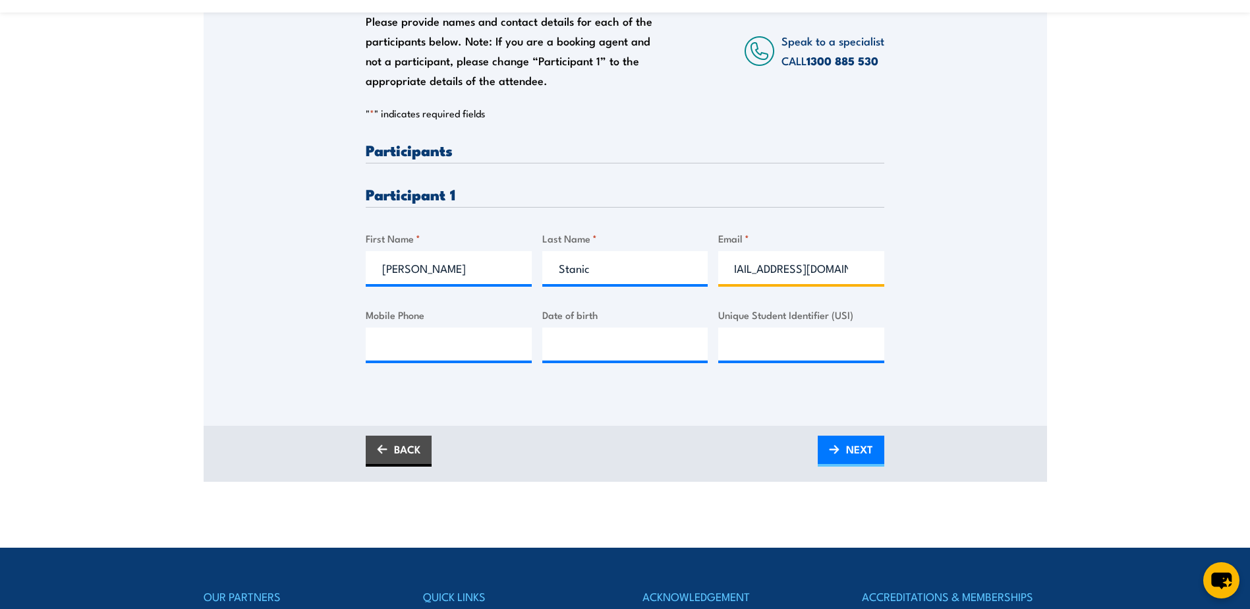
type input "goranstanic03@gmail.com"
click at [463, 328] on input "Mobile Phone" at bounding box center [449, 344] width 166 height 33
click at [399, 349] on input "Mobile Phone" at bounding box center [449, 344] width 166 height 33
paste input "0406 586 560"
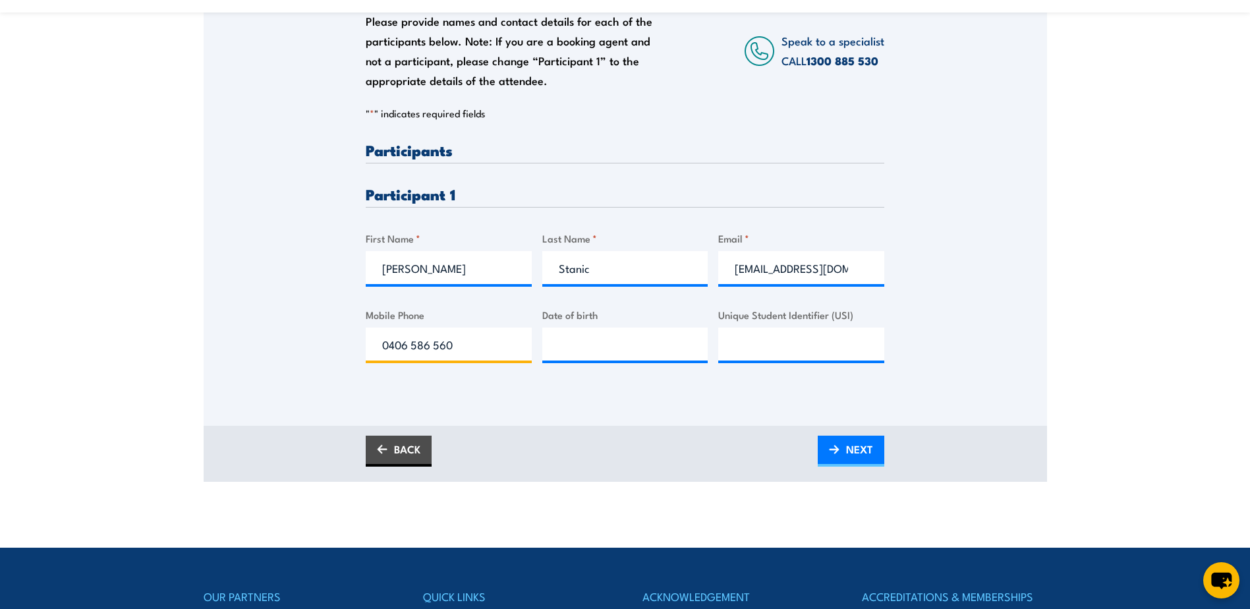
type input "0406 586 560"
click at [580, 345] on input "__/__/____" at bounding box center [625, 344] width 166 height 33
type input "29/01/1985"
click at [739, 339] on input "Unique Student Identifier (USI)" at bounding box center [801, 344] width 166 height 33
paste input "P3WLT5QCTU"
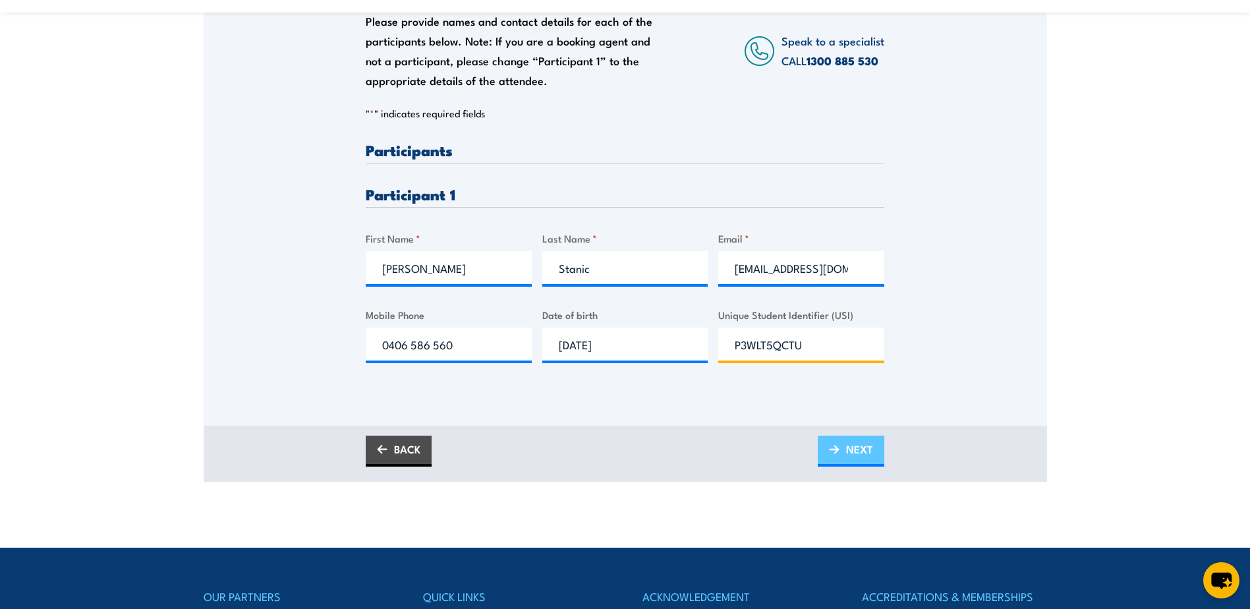
type input "P3WLT5QCTU"
click at [850, 438] on span "NEXT" at bounding box center [859, 449] width 27 height 35
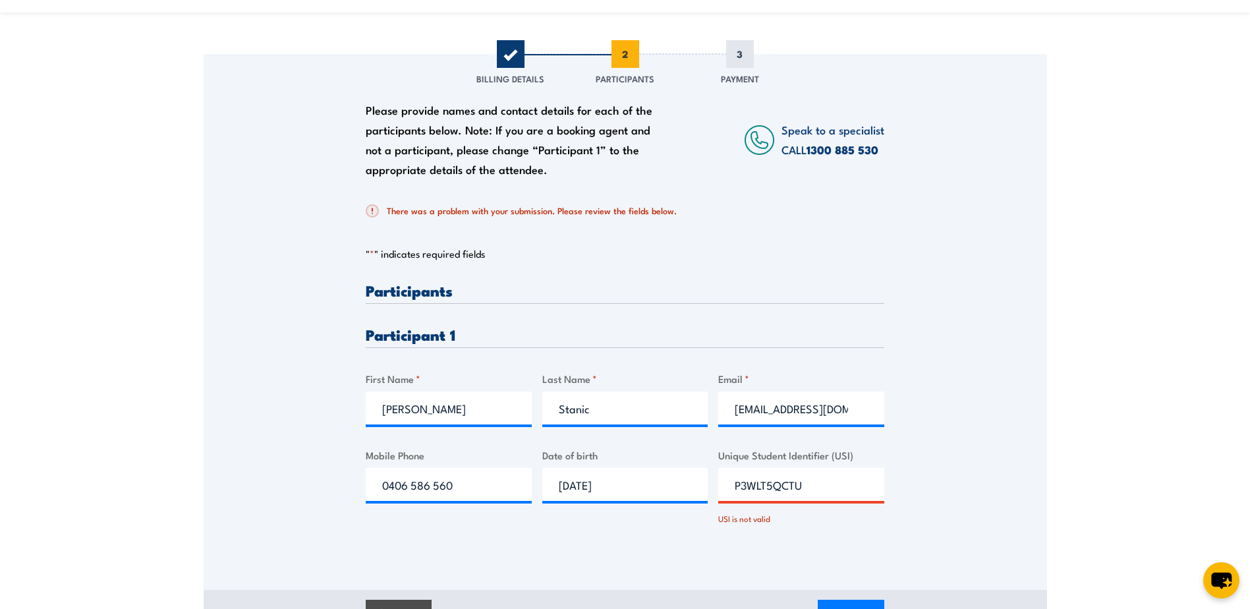
scroll to position [198, 0]
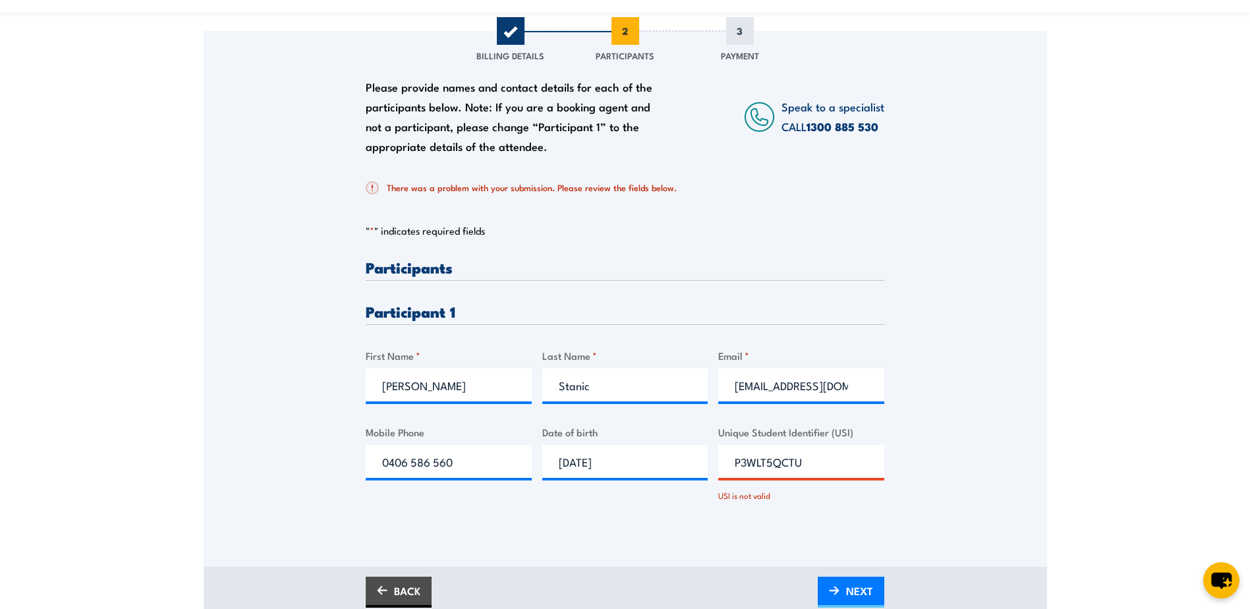
drag, startPoint x: 832, startPoint y: 462, endPoint x: 704, endPoint y: 466, distance: 127.9
click at [704, 466] on div "Please provide names and contact details for each of the participants below. No…" at bounding box center [625, 392] width 519 height 265
click at [730, 303] on div "Please provide names and contact details for each of the participants below. No…" at bounding box center [625, 392] width 519 height 265
click at [896, 518] on div "Please provide names and contact details for each of the participants below. No…" at bounding box center [626, 280] width 844 height 499
drag, startPoint x: 803, startPoint y: 456, endPoint x: 687, endPoint y: 467, distance: 116.5
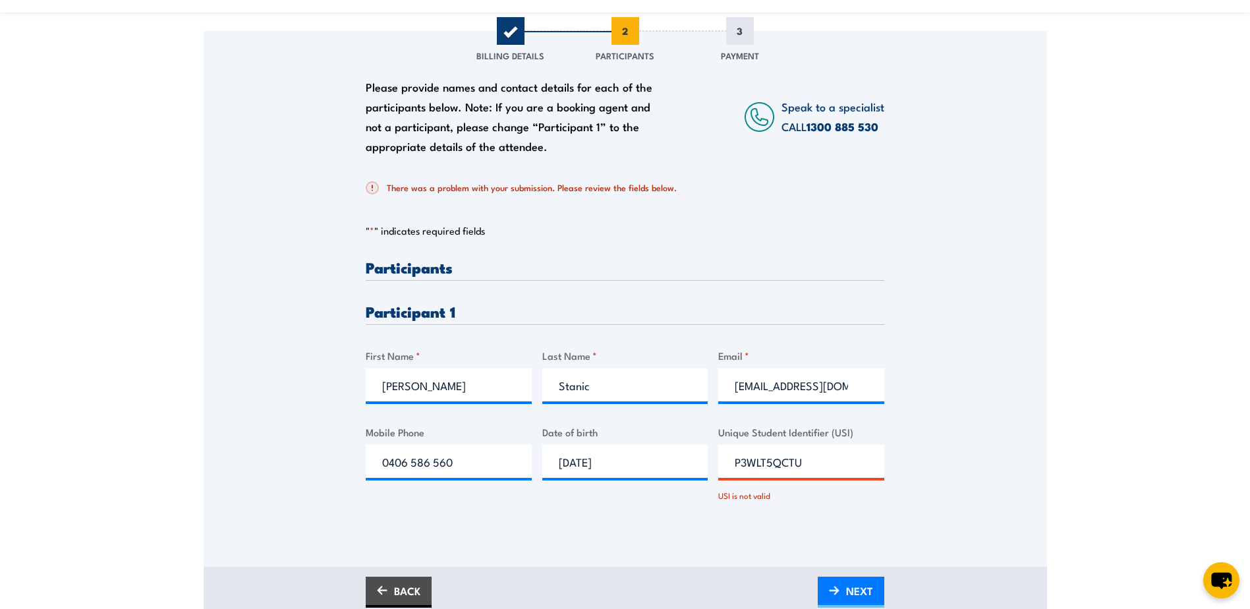
click at [687, 467] on div "Please provide names and contact details for each of the participants below. No…" at bounding box center [625, 392] width 519 height 265
paste input "F"
type input "F3WLT5QCTU"
click at [854, 591] on span "NEXT" at bounding box center [859, 590] width 27 height 35
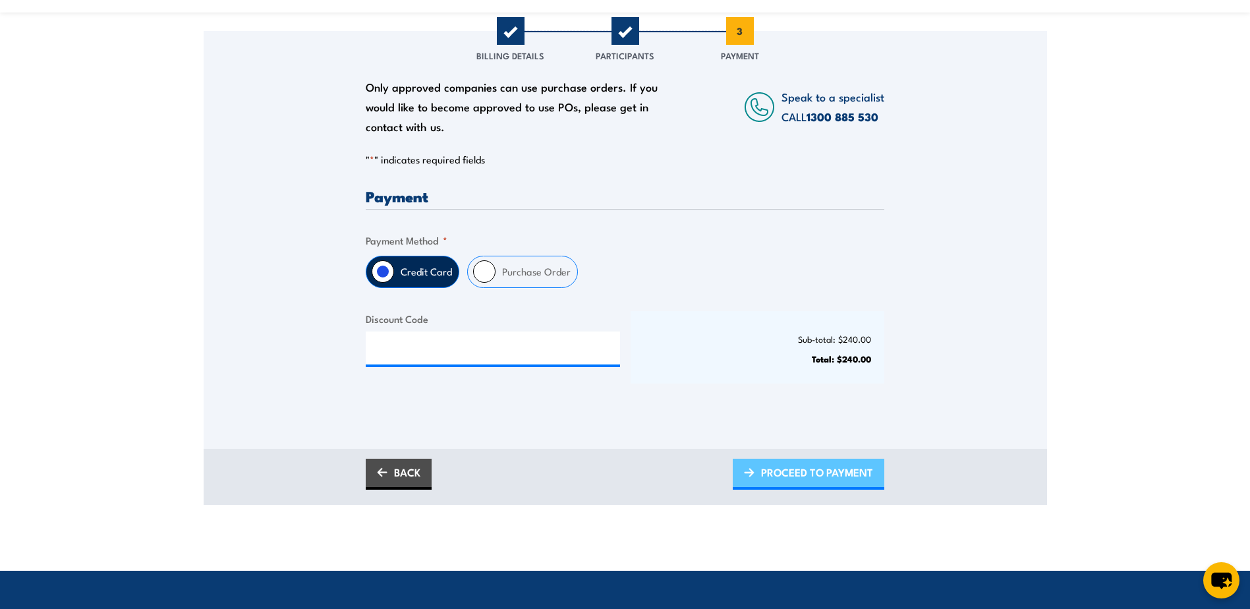
scroll to position [0, 0]
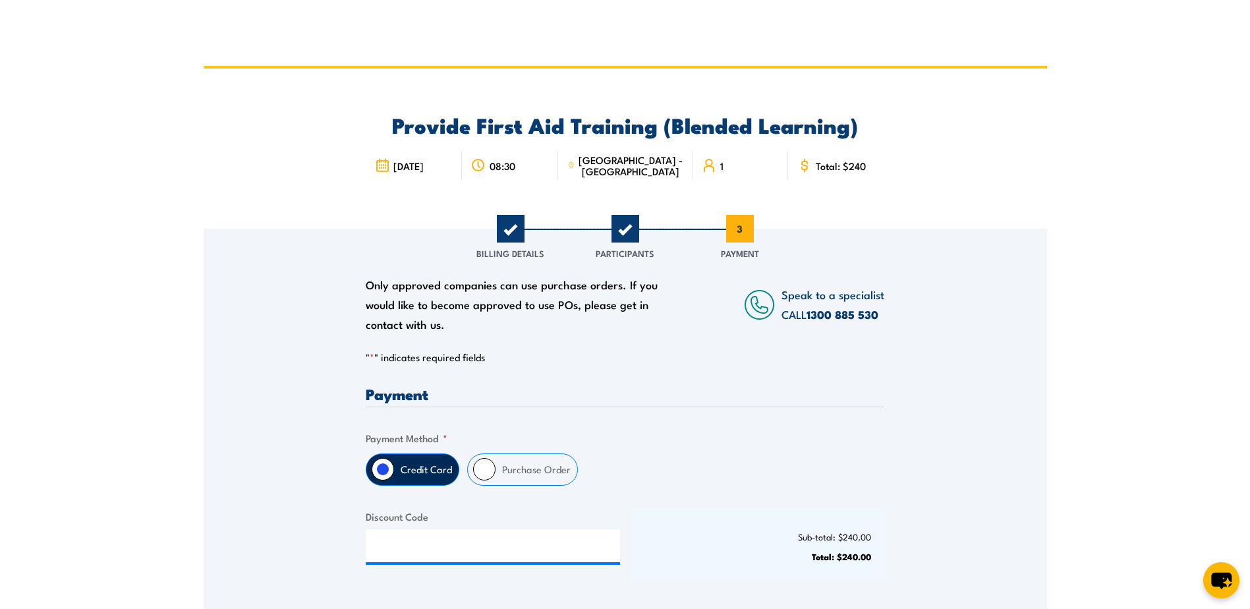
click at [481, 470] on input "Purchase Order" at bounding box center [484, 469] width 22 height 22
radio input "true"
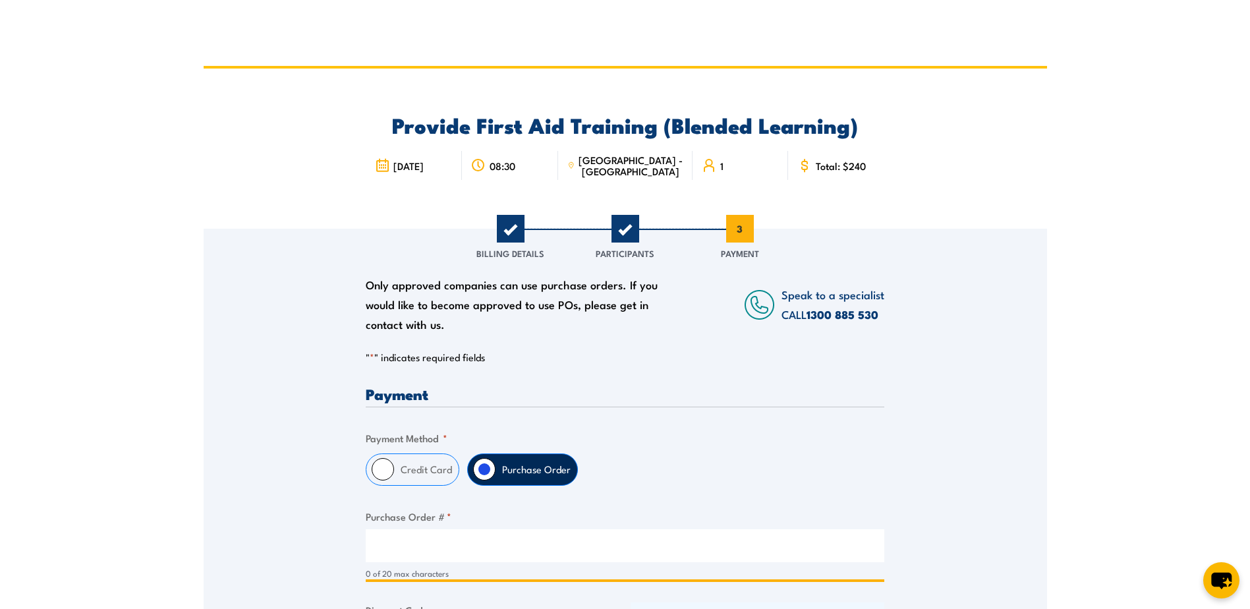
click at [374, 535] on input "Purchase Order # *" at bounding box center [625, 545] width 519 height 33
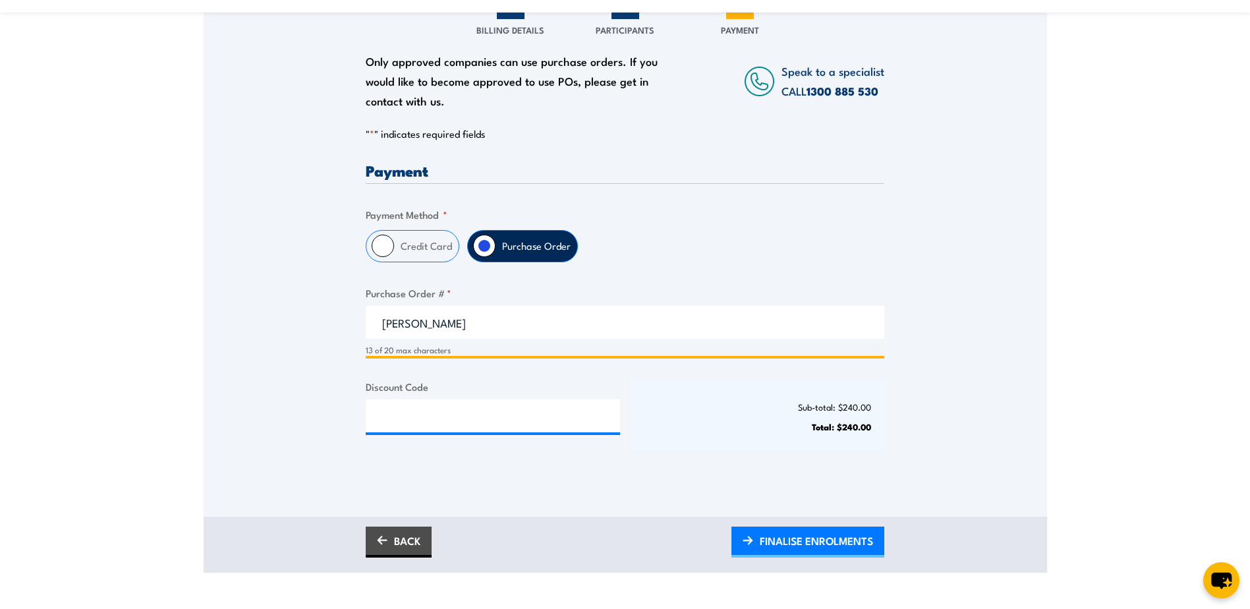
scroll to position [330, 0]
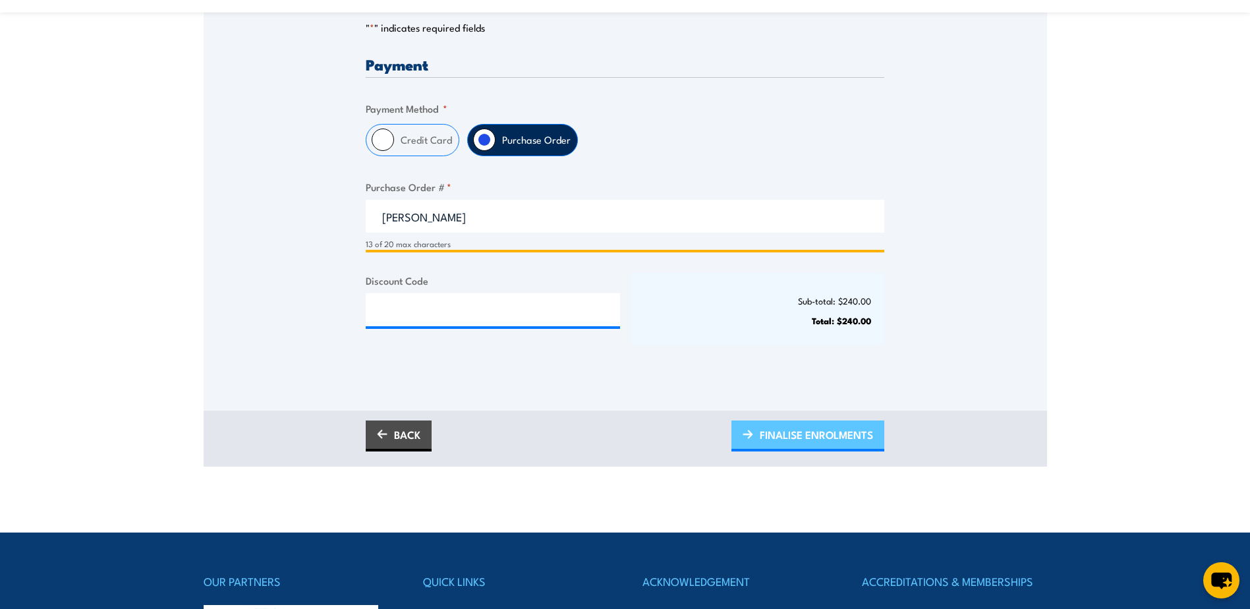
type input "Leanne Hayman"
click at [801, 423] on span "FINALISE ENROLMENTS" at bounding box center [816, 434] width 113 height 35
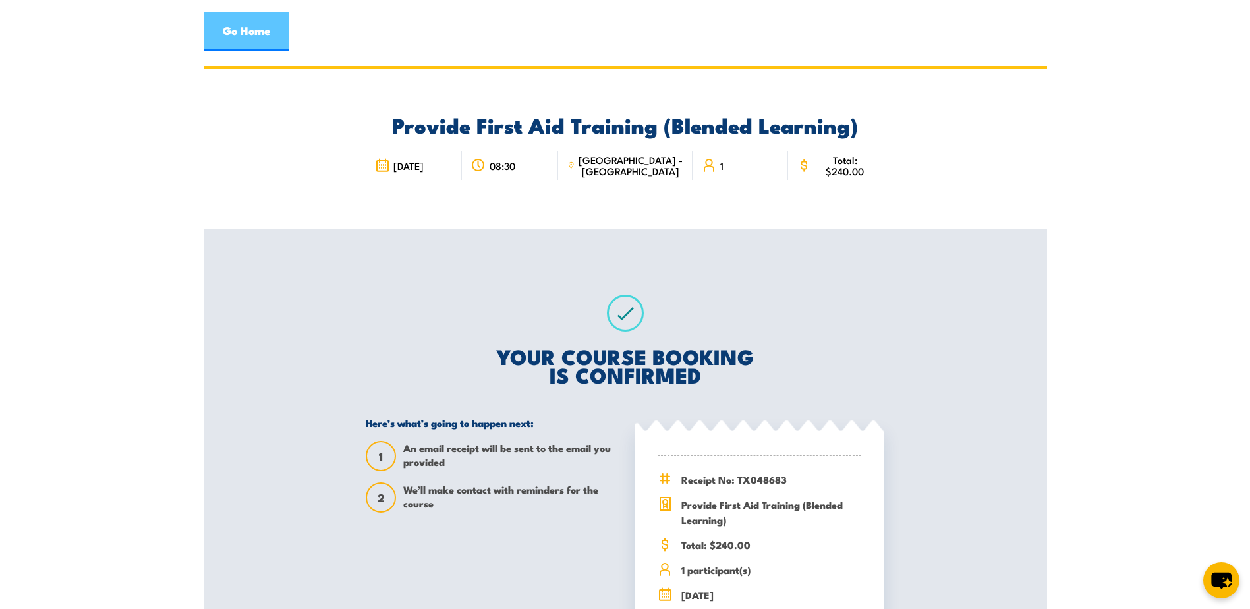
click at [254, 31] on link "Go Home" at bounding box center [247, 32] width 86 height 40
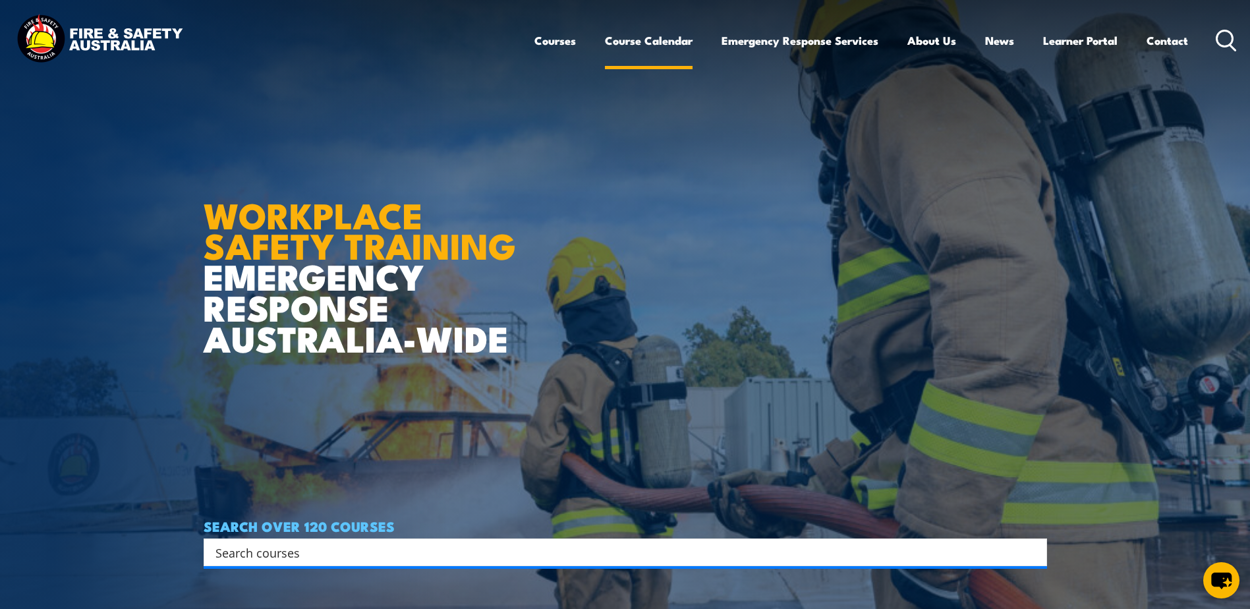
click at [646, 43] on link "Course Calendar" at bounding box center [649, 40] width 88 height 35
click at [660, 40] on link "Course Calendar" at bounding box center [649, 40] width 88 height 35
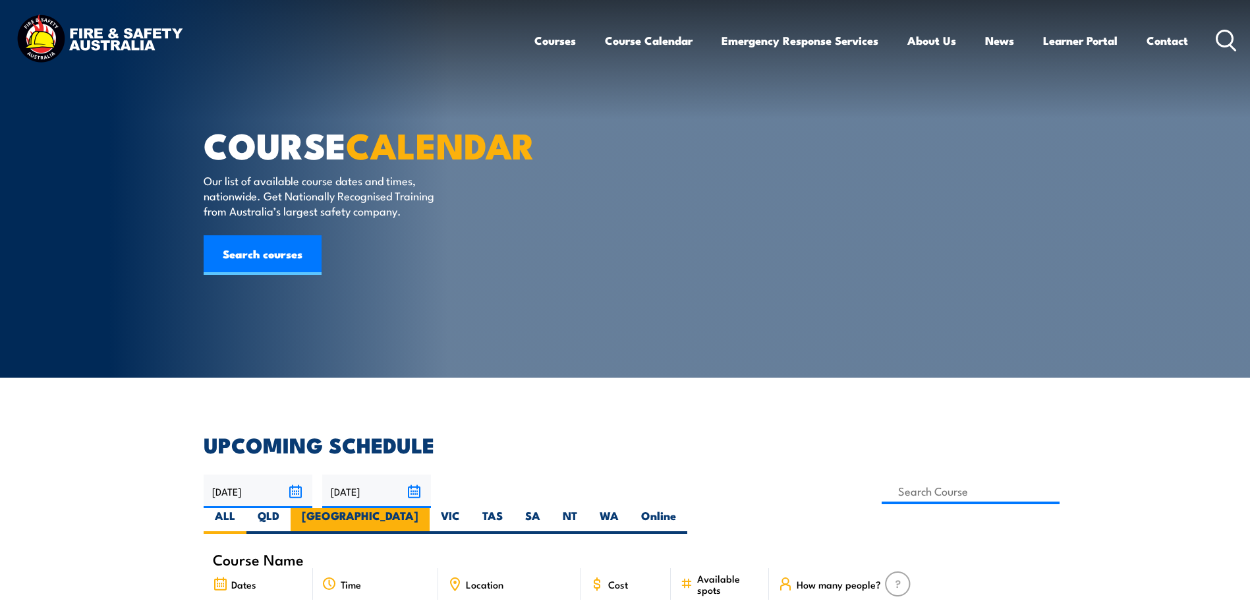
click at [430, 508] on label "[GEOGRAPHIC_DATA]" at bounding box center [360, 521] width 139 height 26
click at [427, 508] on input "[GEOGRAPHIC_DATA]" at bounding box center [423, 512] width 9 height 9
radio input "true"
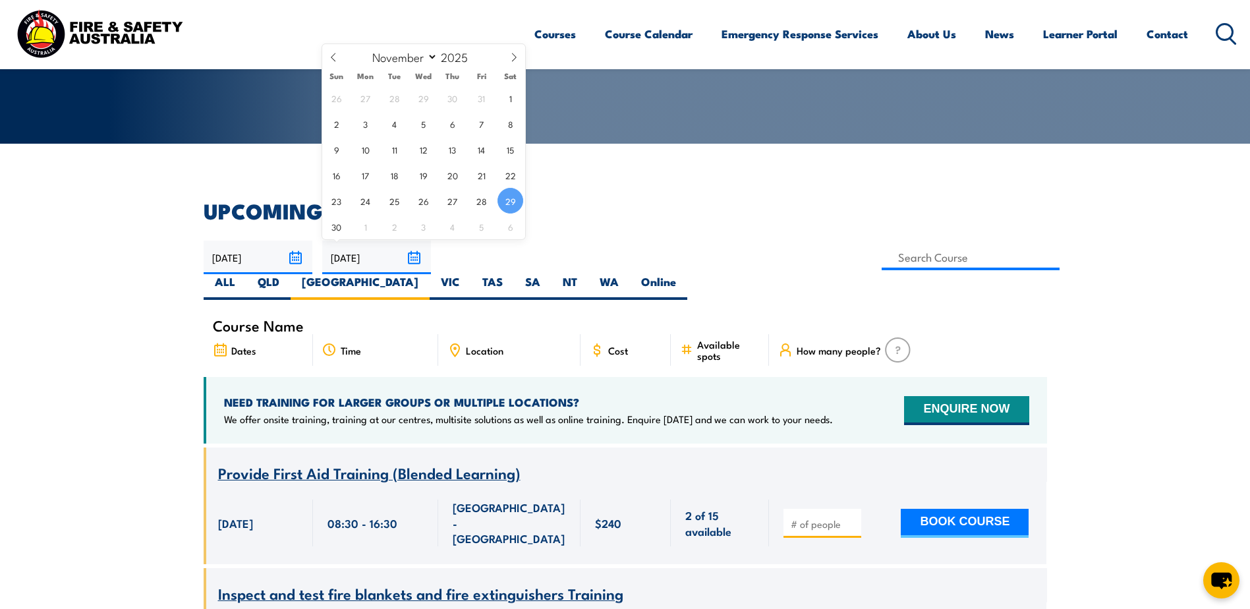
scroll to position [171, 0]
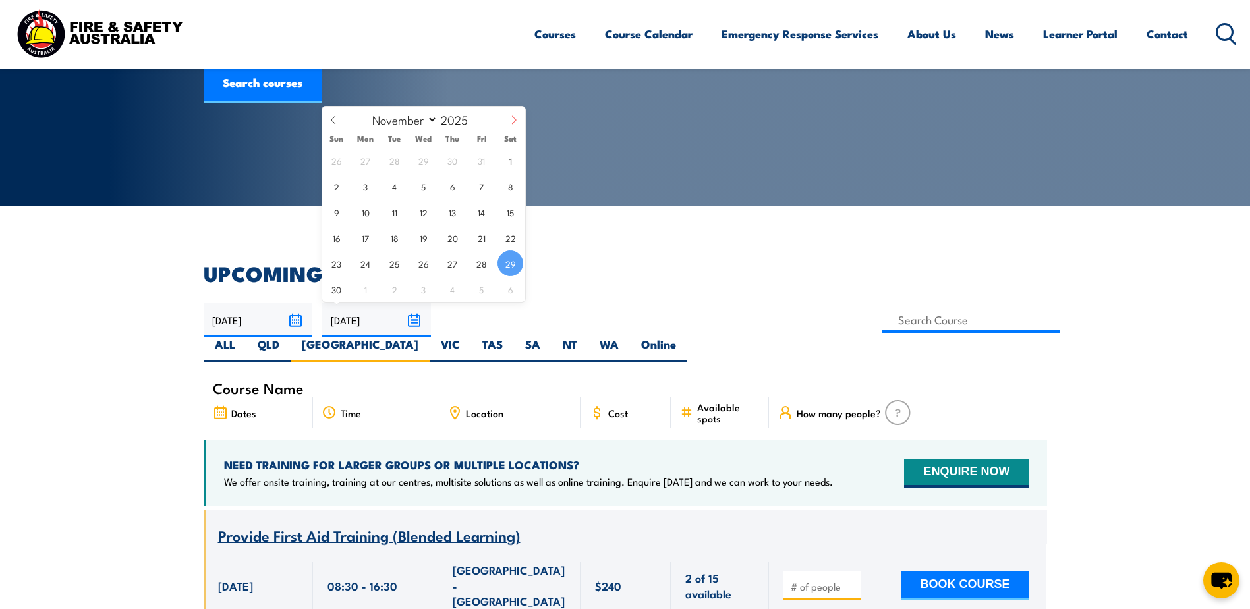
click at [511, 115] on span at bounding box center [514, 125] width 22 height 36
select select "11"
click at [515, 116] on icon at bounding box center [513, 119] width 9 height 9
type input "2026"
click at [515, 116] on icon at bounding box center [513, 119] width 9 height 9
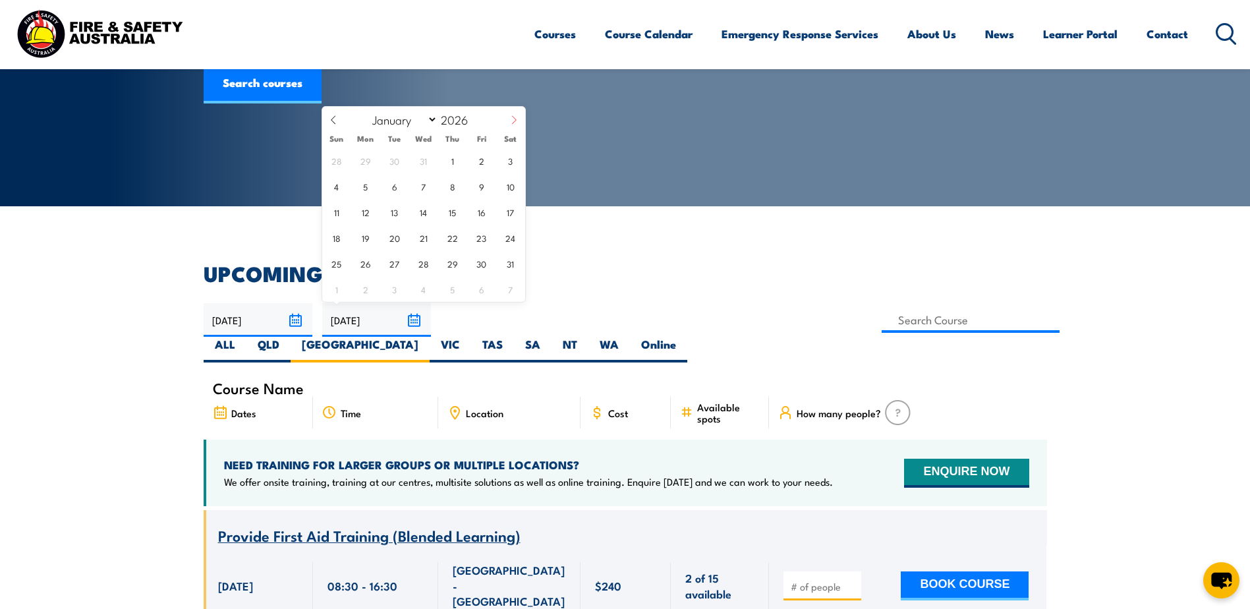
select select "1"
click at [513, 235] on span "28" at bounding box center [511, 238] width 26 height 26
type input "[DATE]"
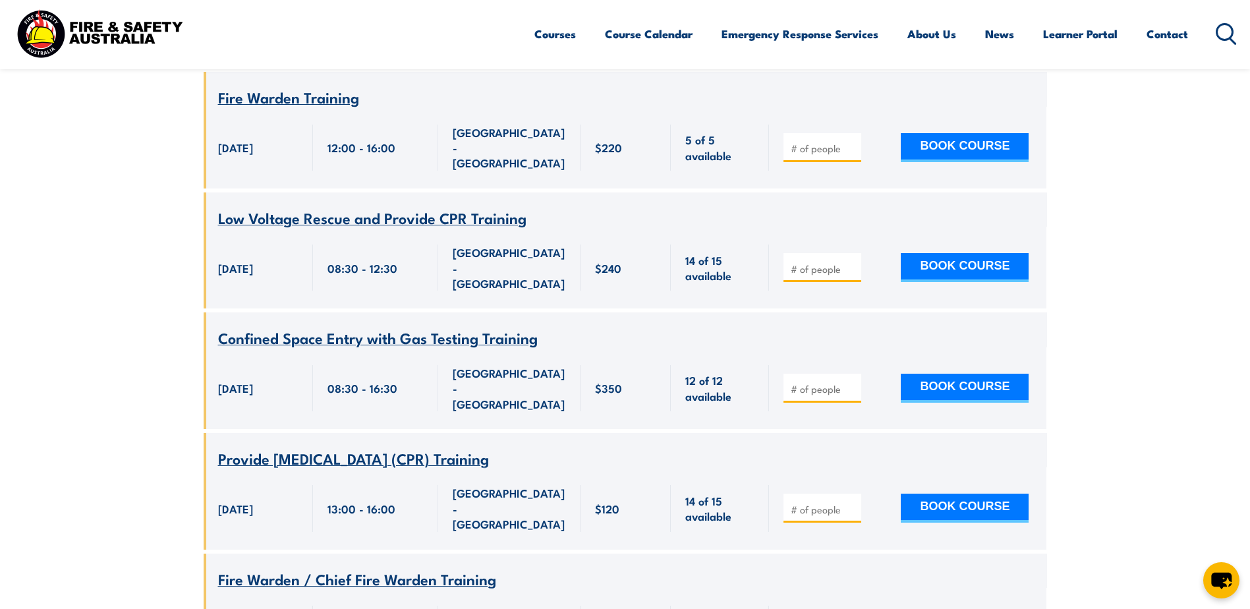
scroll to position [7777, 0]
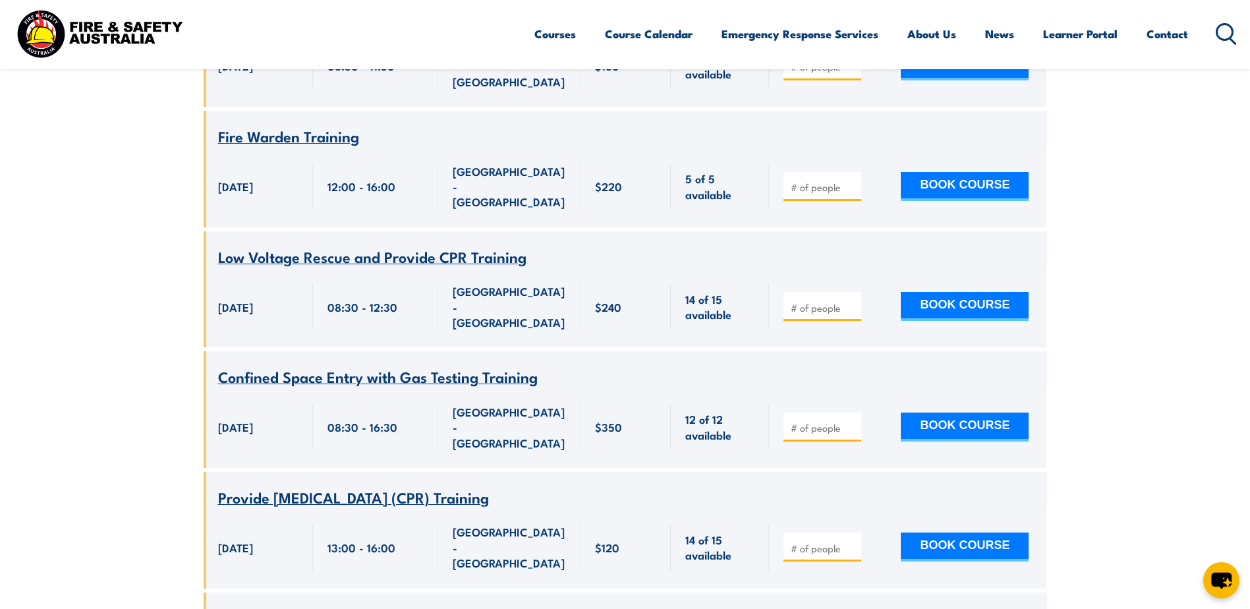
type input "1"
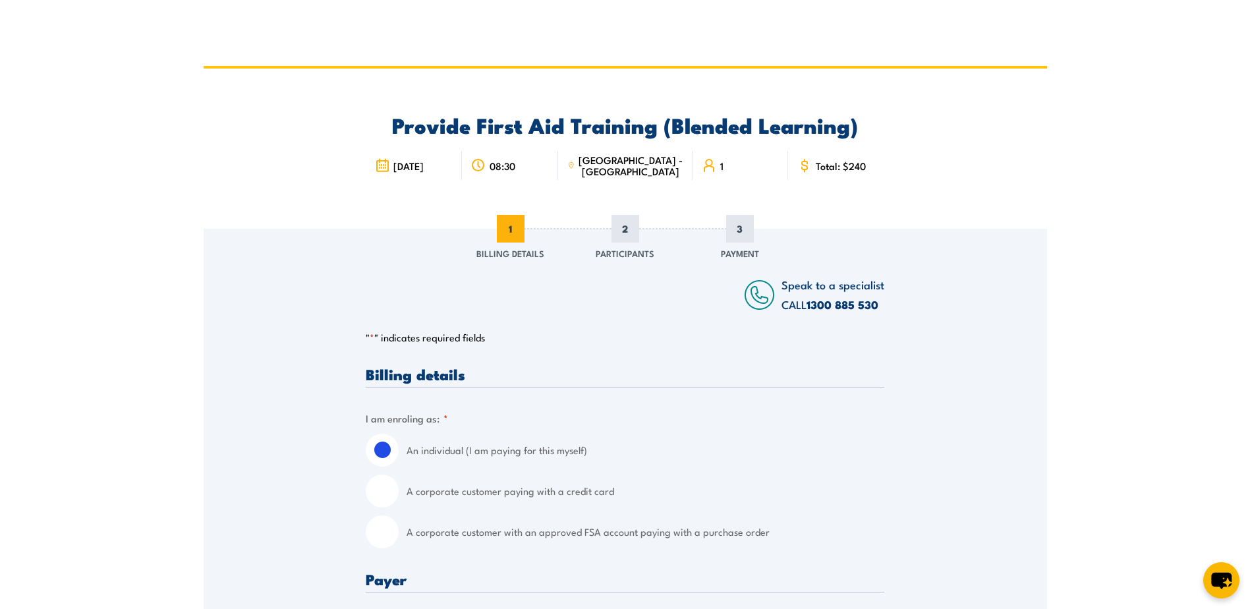
click at [391, 534] on input "A corporate customer with an approved FSA account paying with a purchase order" at bounding box center [382, 531] width 33 height 33
radio input "true"
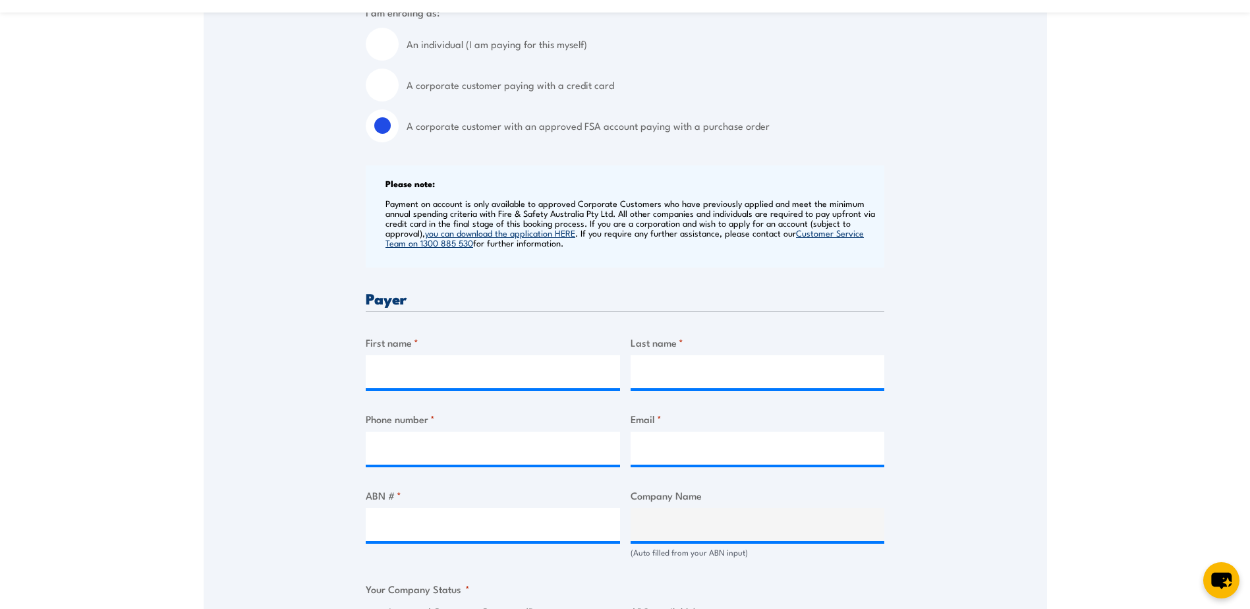
scroll to position [527, 0]
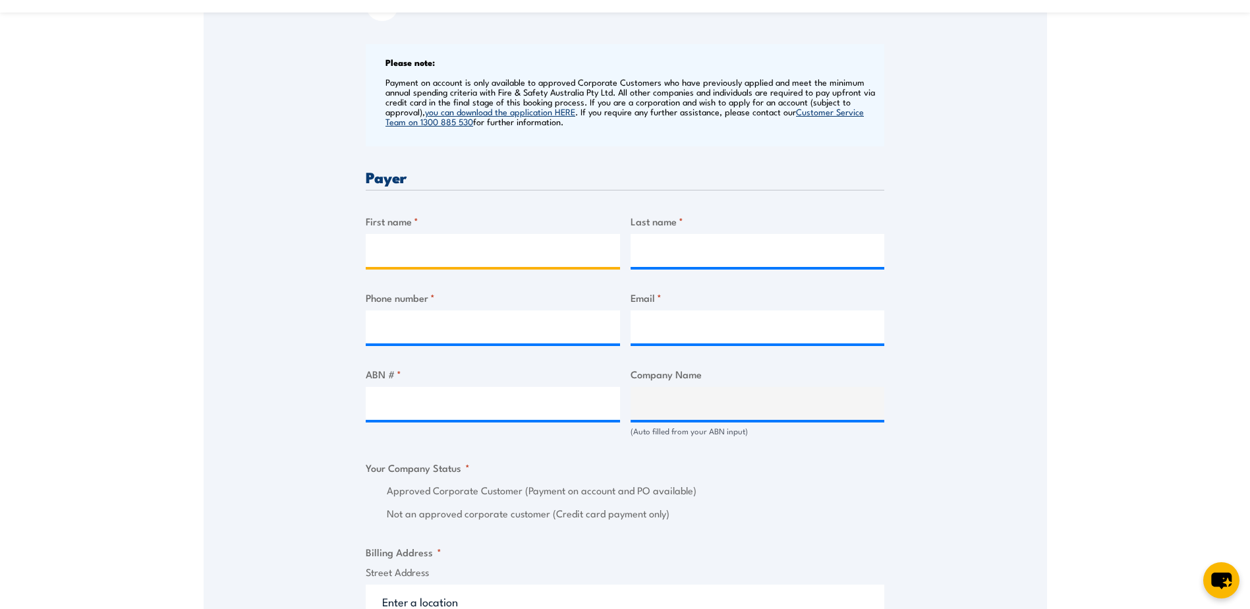
click at [405, 254] on input "First name *" at bounding box center [493, 250] width 254 height 33
type input "[PERSON_NAME]"
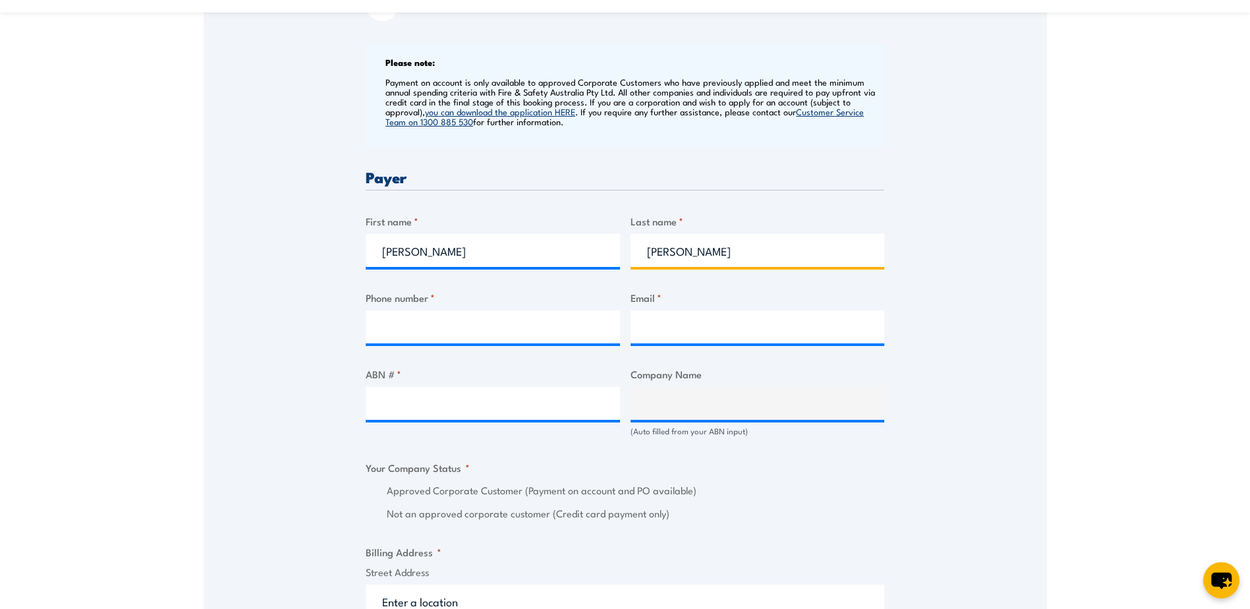
type input "0468566947"
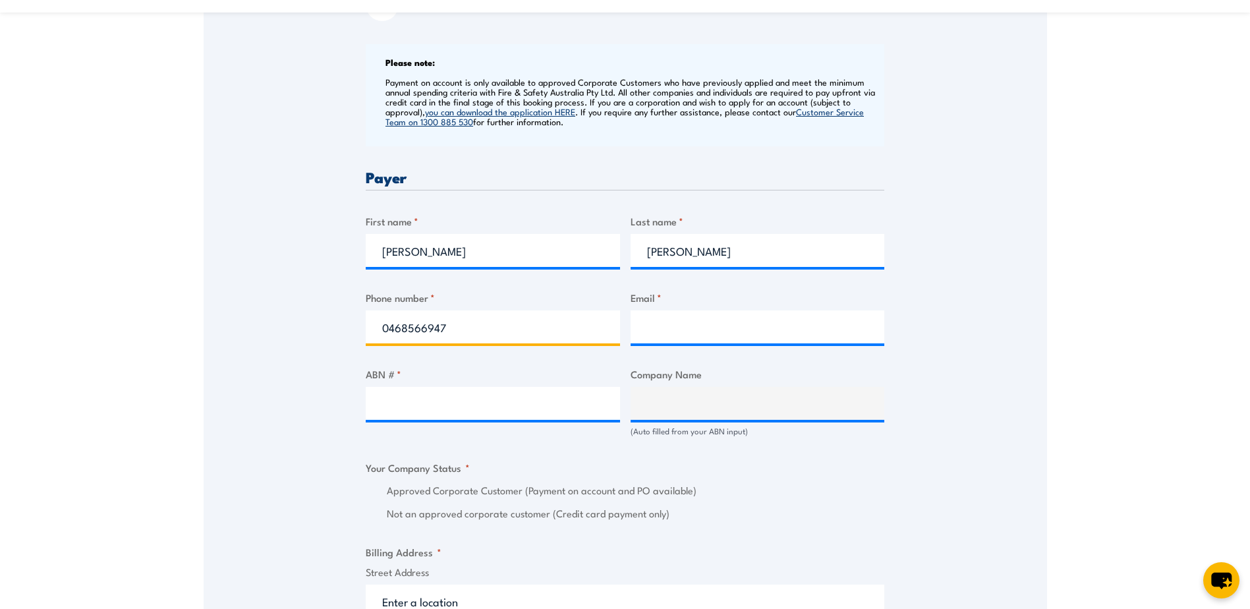
type input "[PERSON_NAME][EMAIL_ADDRESS][PERSON_NAME][DOMAIN_NAME]"
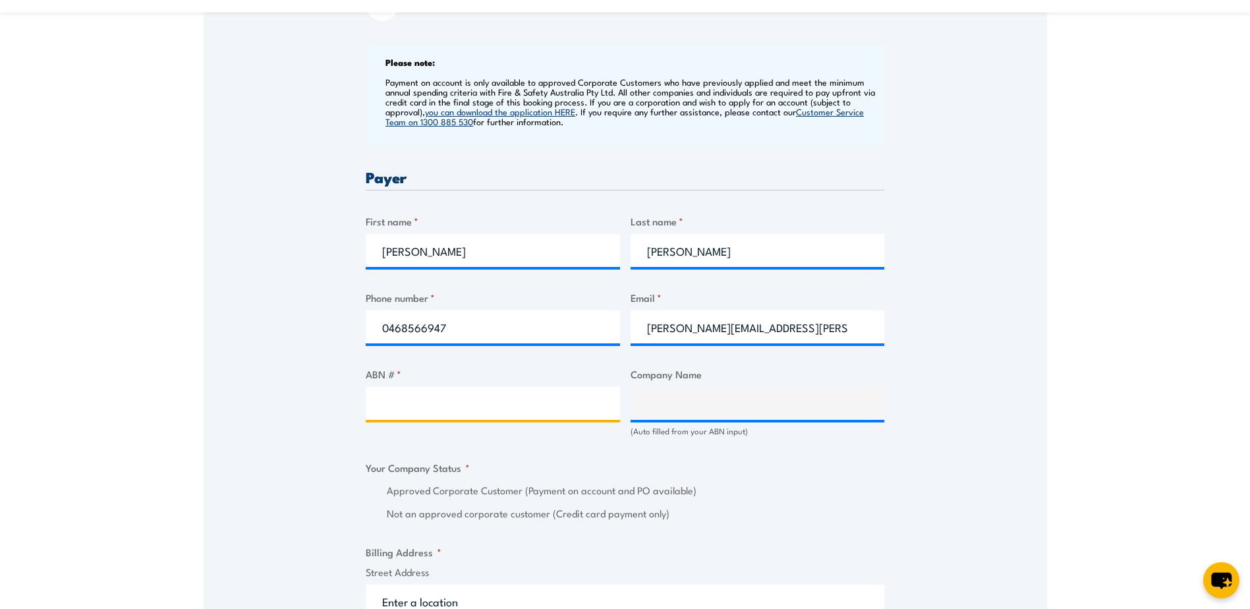
click at [402, 395] on input "ABN # *" at bounding box center [493, 403] width 254 height 33
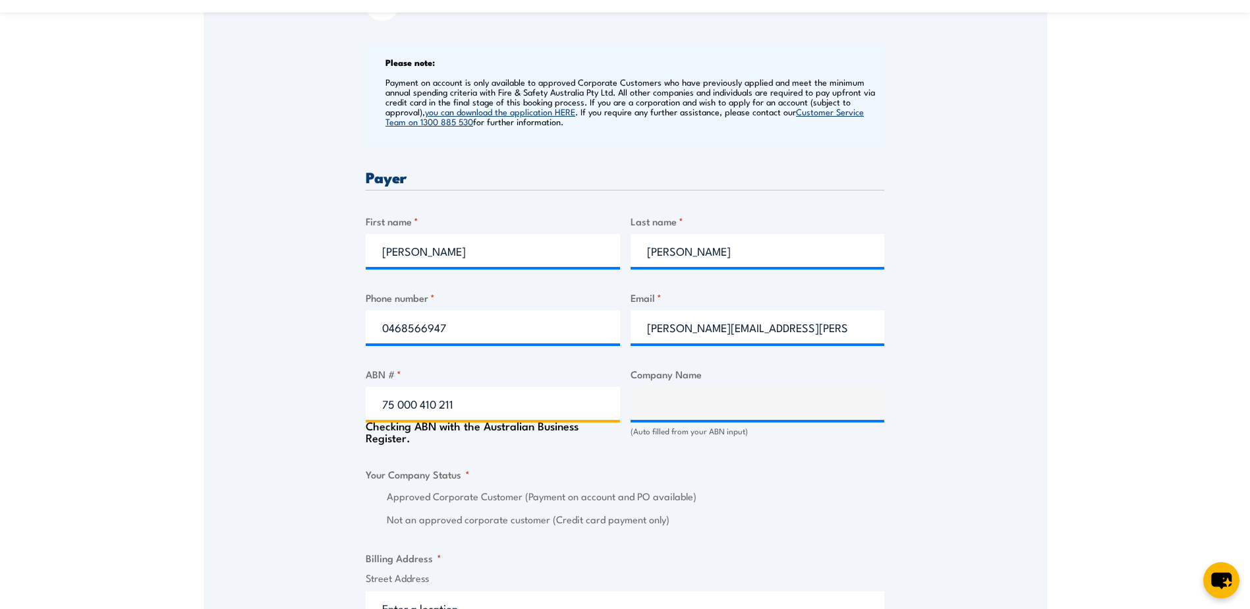
type input "75 000 410 211"
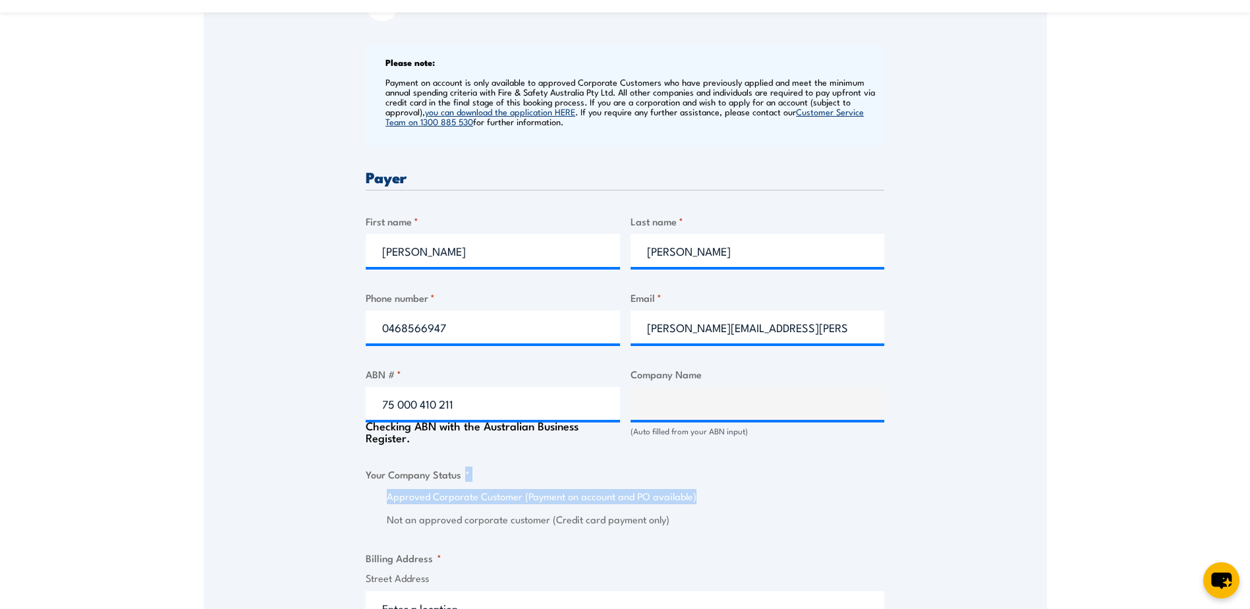
click at [794, 482] on fieldset "Your Company Status * Approved Corporate Customer (Payment on account and PO av…" at bounding box center [625, 497] width 519 height 61
type input "SCHENKER AUSTRALIA PTY LTD"
radio input "true"
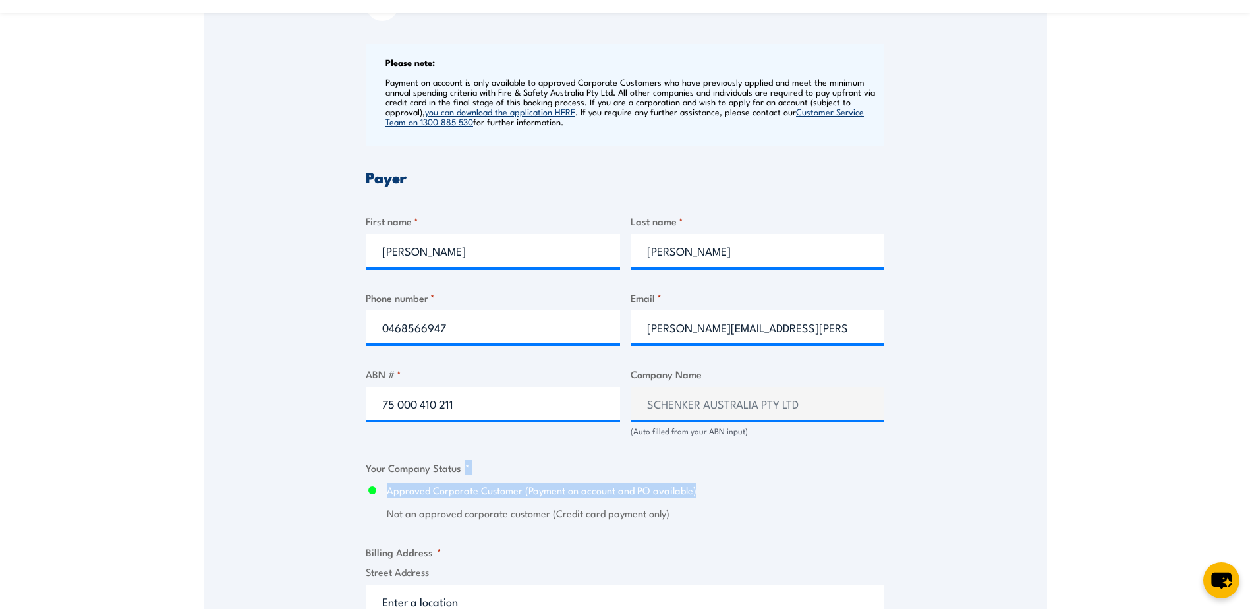
click at [830, 478] on fieldset "Your Company Status * Approved Corporate Customer (Payment on account and PO av…" at bounding box center [625, 490] width 519 height 61
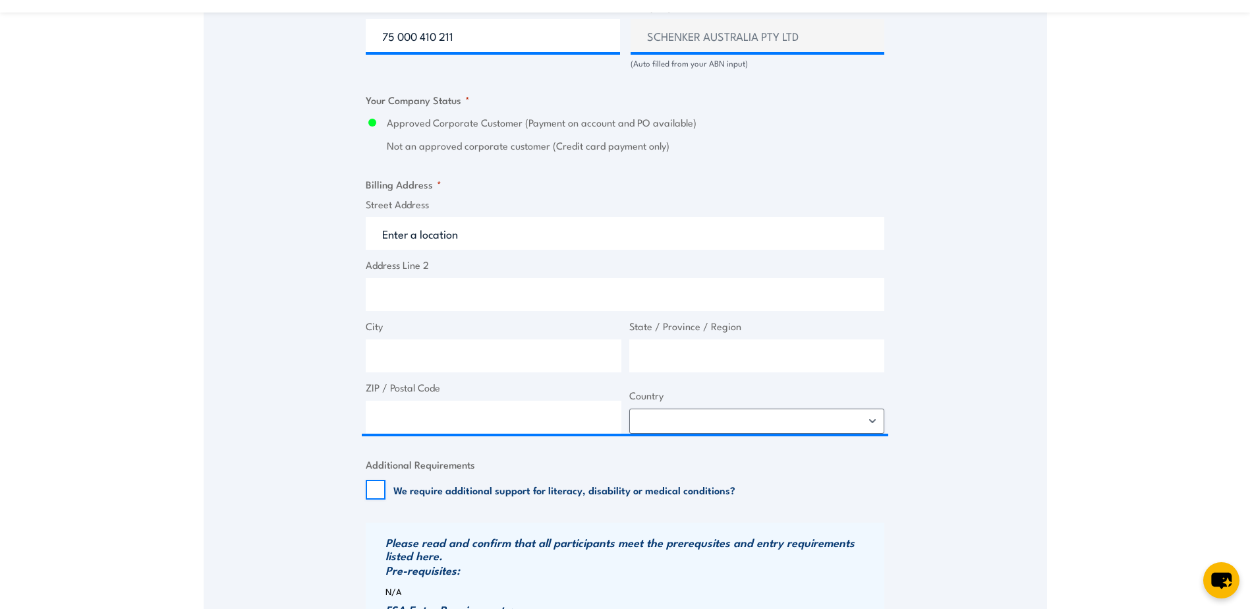
scroll to position [923, 0]
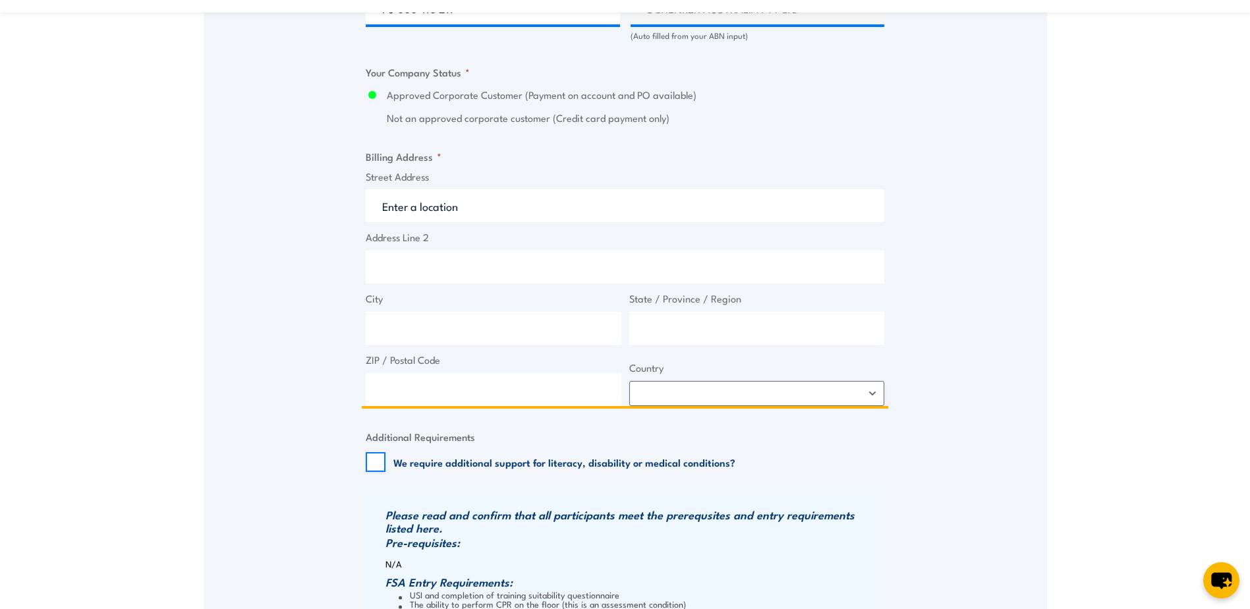
click at [388, 205] on input "Street Address" at bounding box center [625, 205] width 519 height 33
type input "[STREET_ADDRESS]"
type input "[GEOGRAPHIC_DATA]"
type input "2766"
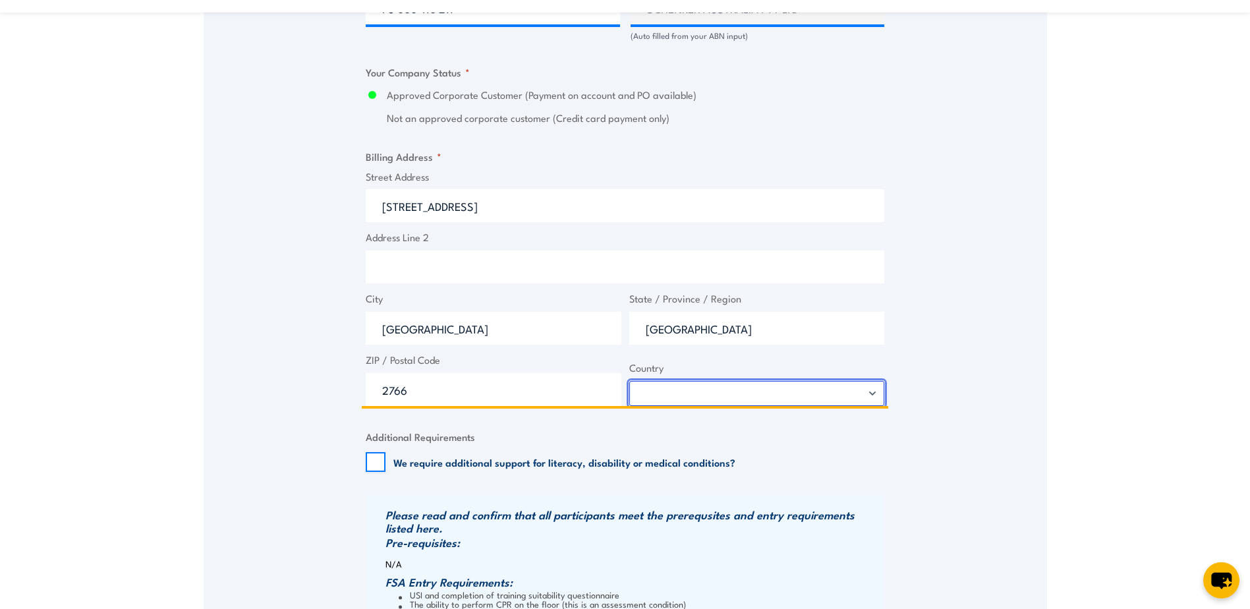
select select "[GEOGRAPHIC_DATA]"
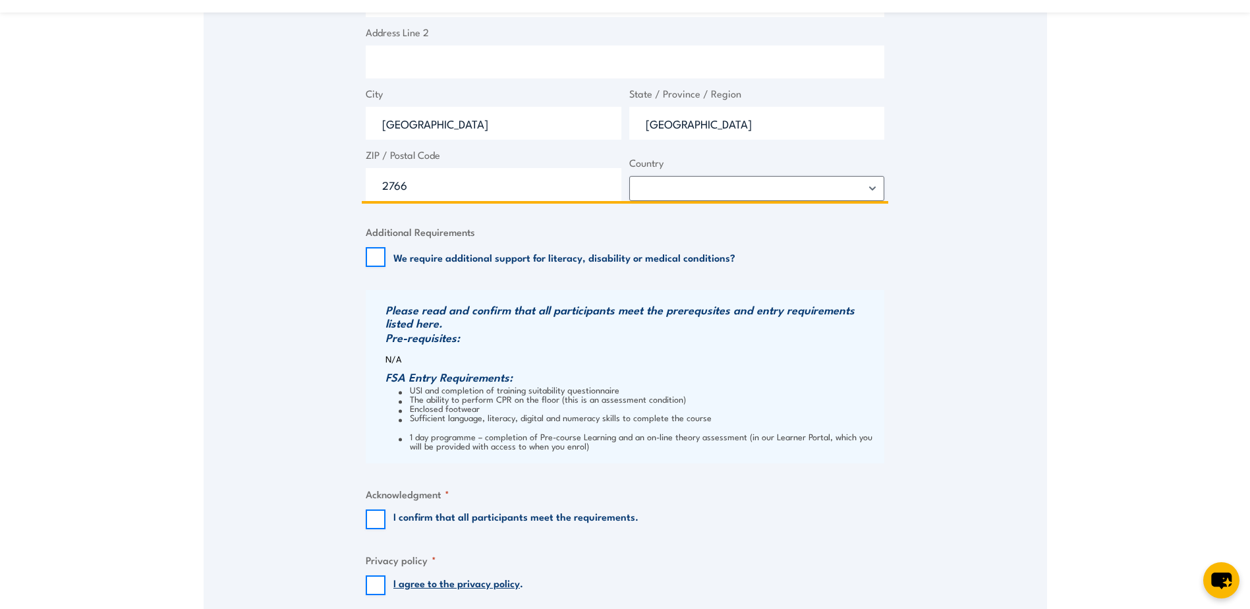
scroll to position [1252, 0]
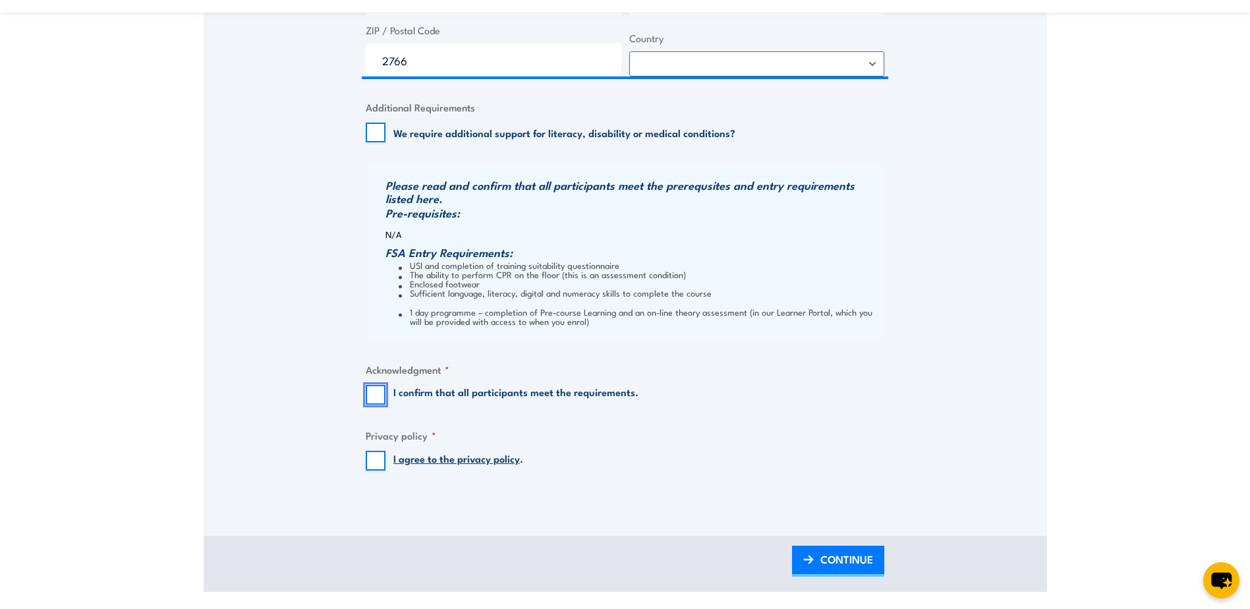
click at [376, 398] on input "I confirm that all participants meet the requirements." at bounding box center [376, 395] width 20 height 20
checkbox input "true"
click at [377, 461] on input "I agree to the privacy policy ." at bounding box center [376, 461] width 20 height 20
checkbox input "true"
click at [845, 563] on span "CONTINUE" at bounding box center [847, 559] width 53 height 35
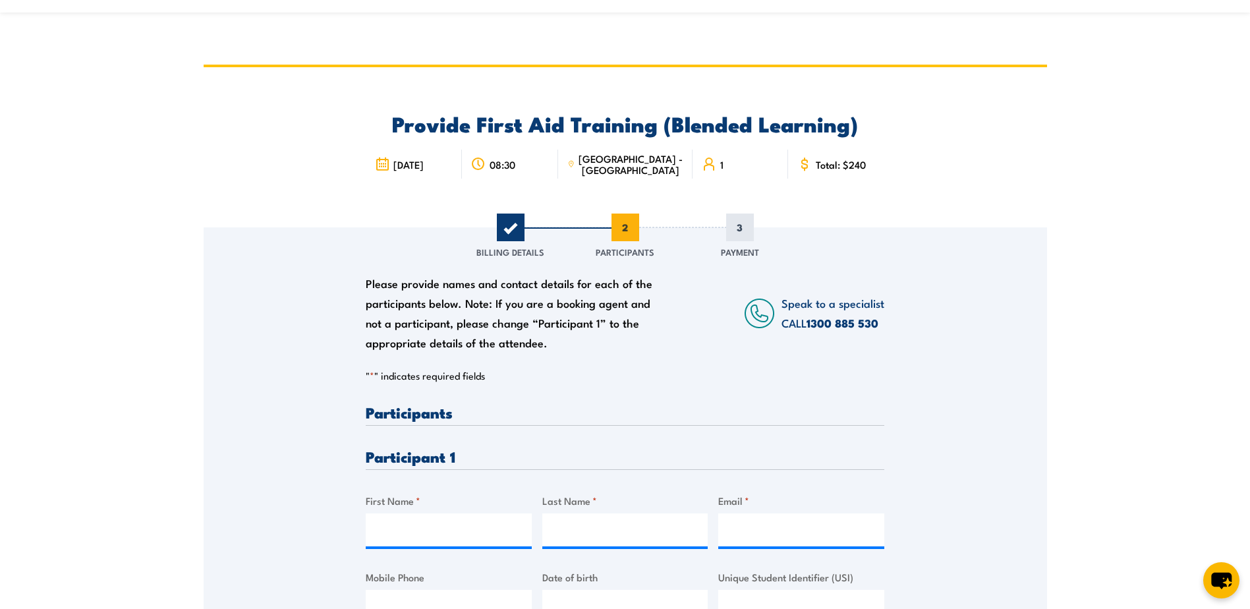
scroll to position [0, 0]
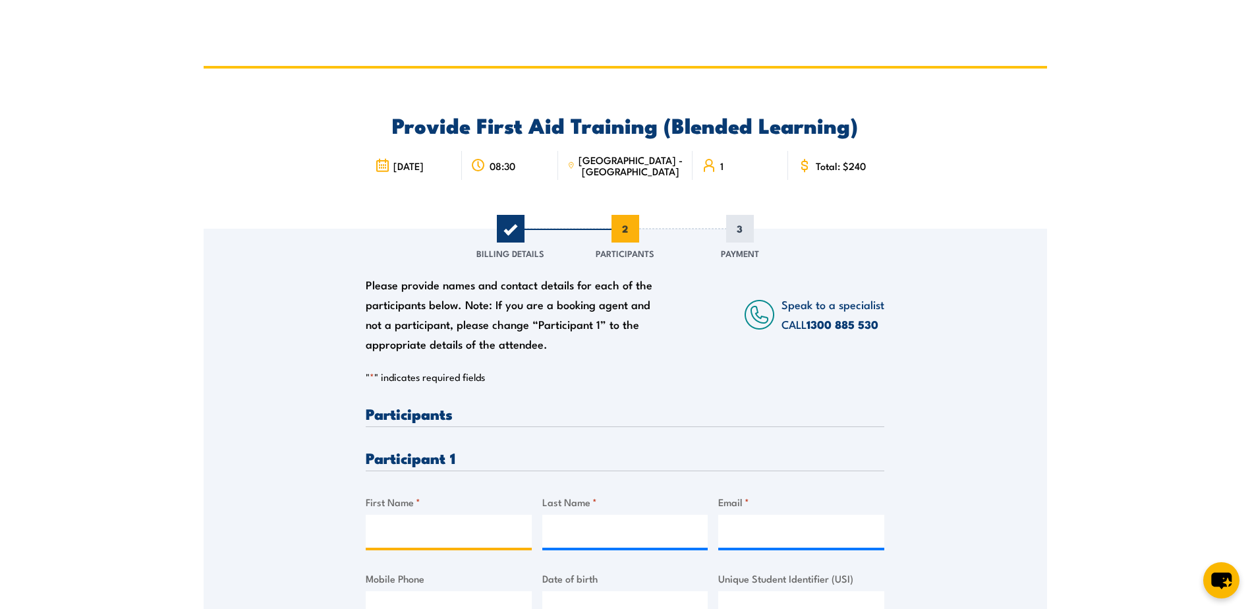
click at [399, 536] on input "First Name *" at bounding box center [449, 531] width 166 height 33
type input "Kirsty"
click at [592, 530] on input "Last Name *" at bounding box center [625, 531] width 166 height 33
type input "[PERSON_NAME]"
click at [736, 543] on input "Email *" at bounding box center [801, 531] width 166 height 33
